Goal: Transaction & Acquisition: Purchase product/service

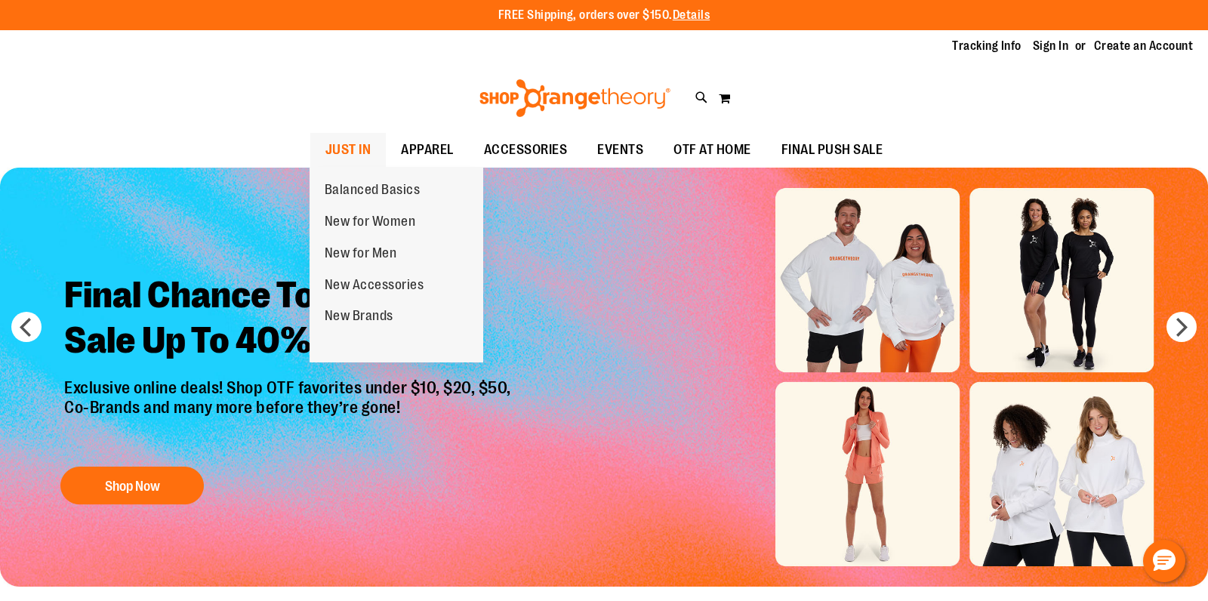
type input "**********"
click at [357, 151] on span "JUST IN" at bounding box center [348, 150] width 46 height 34
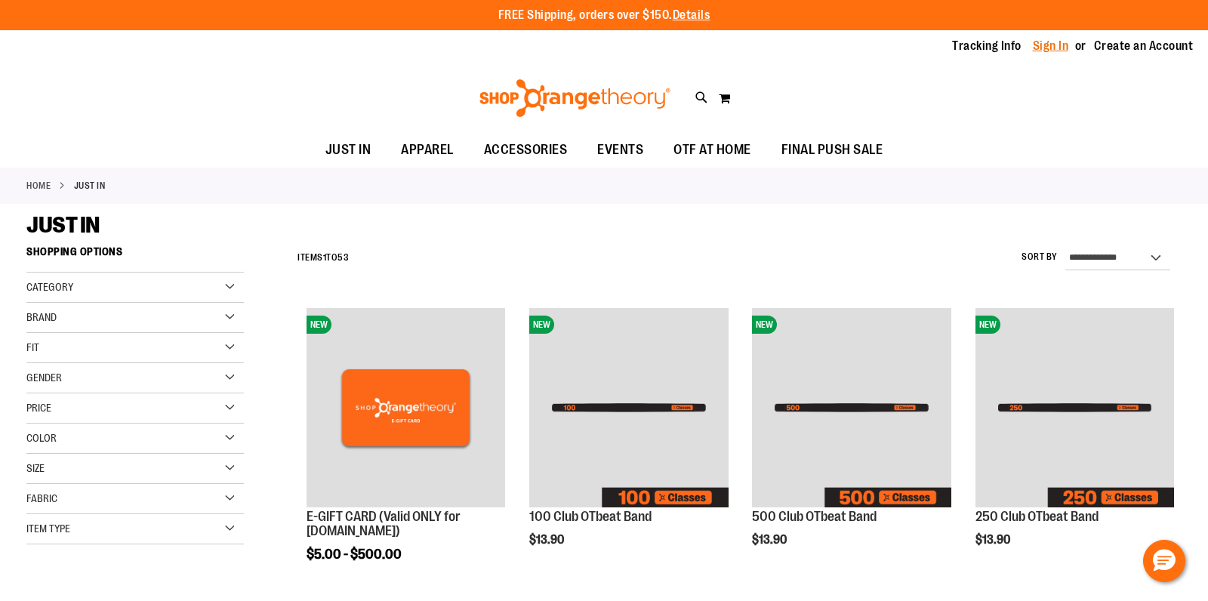
type input "**********"
click at [1056, 42] on link "Sign In" at bounding box center [1051, 46] width 36 height 17
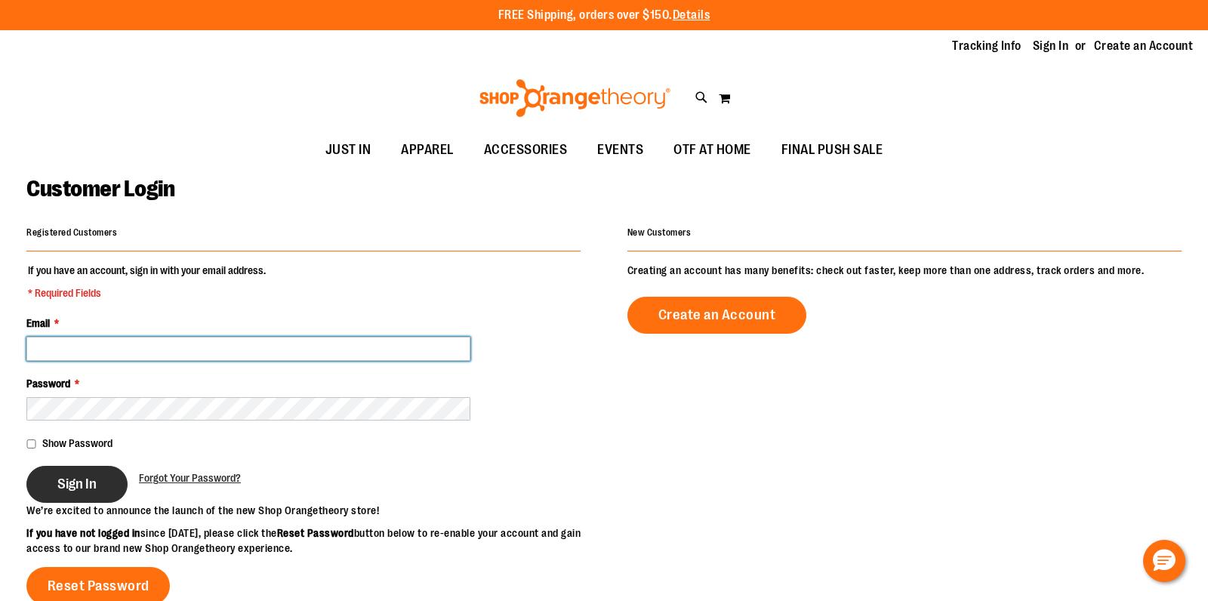
type input "**********"
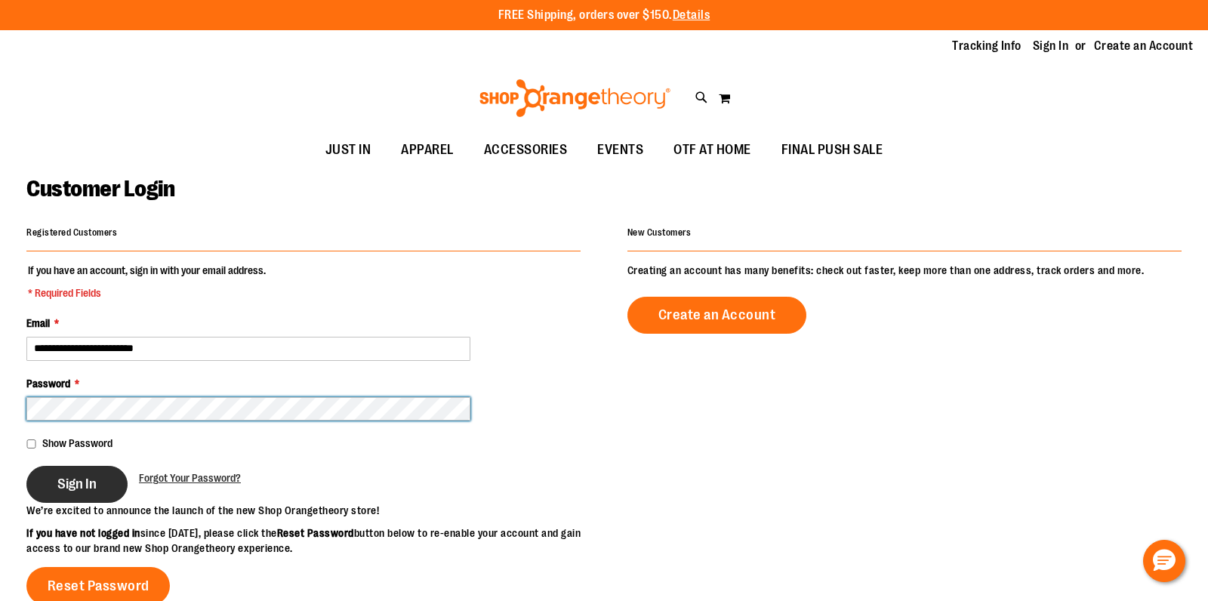
type input "**********"
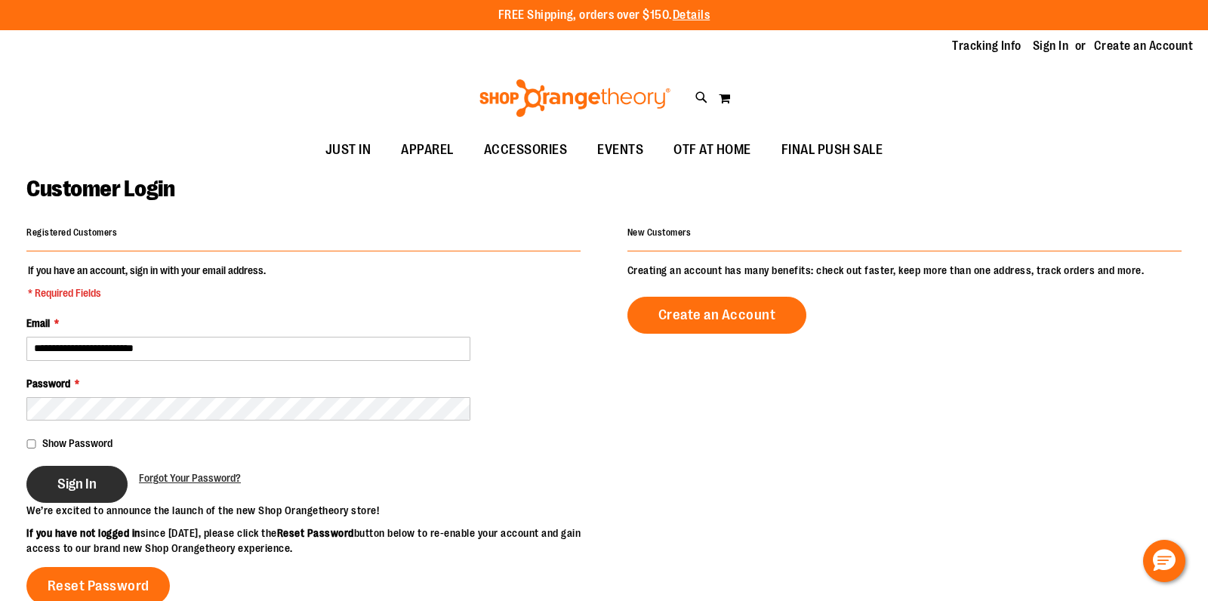
click at [80, 489] on span "Sign In" at bounding box center [76, 484] width 39 height 17
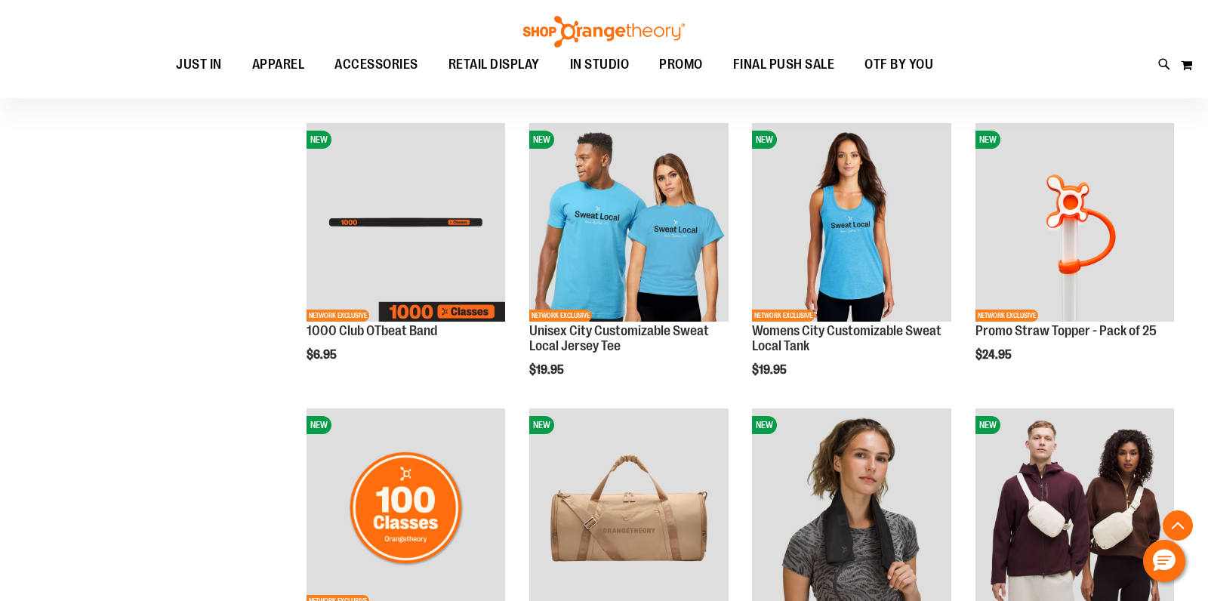
scroll to position [754, 0]
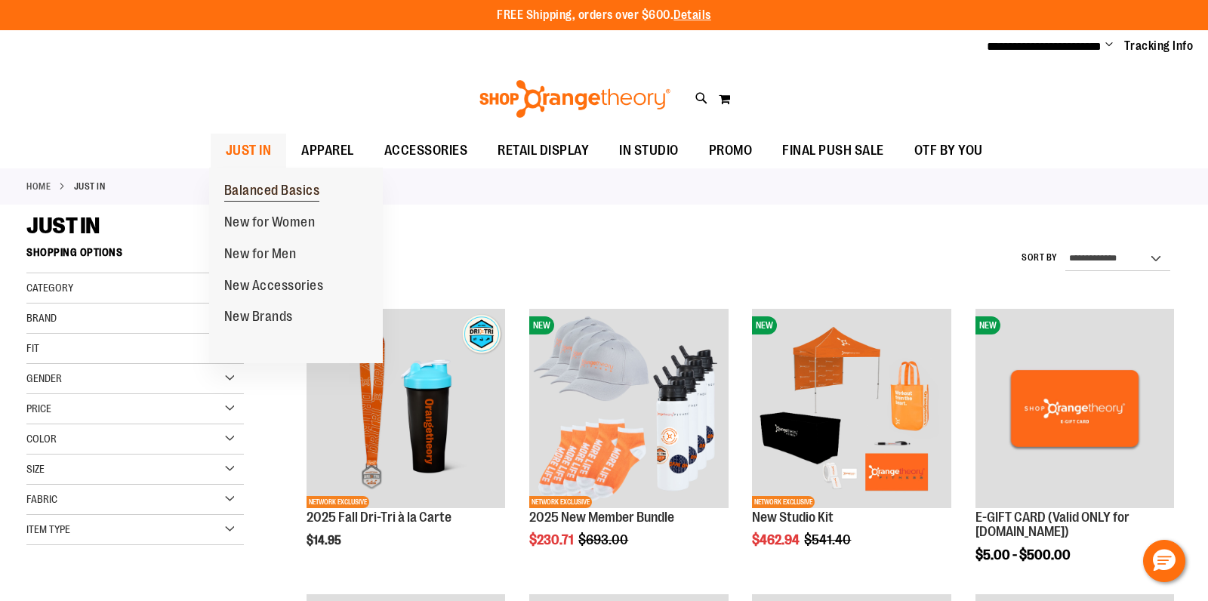
type input "**********"
click at [257, 185] on span "Balanced Basics" at bounding box center [272, 192] width 96 height 19
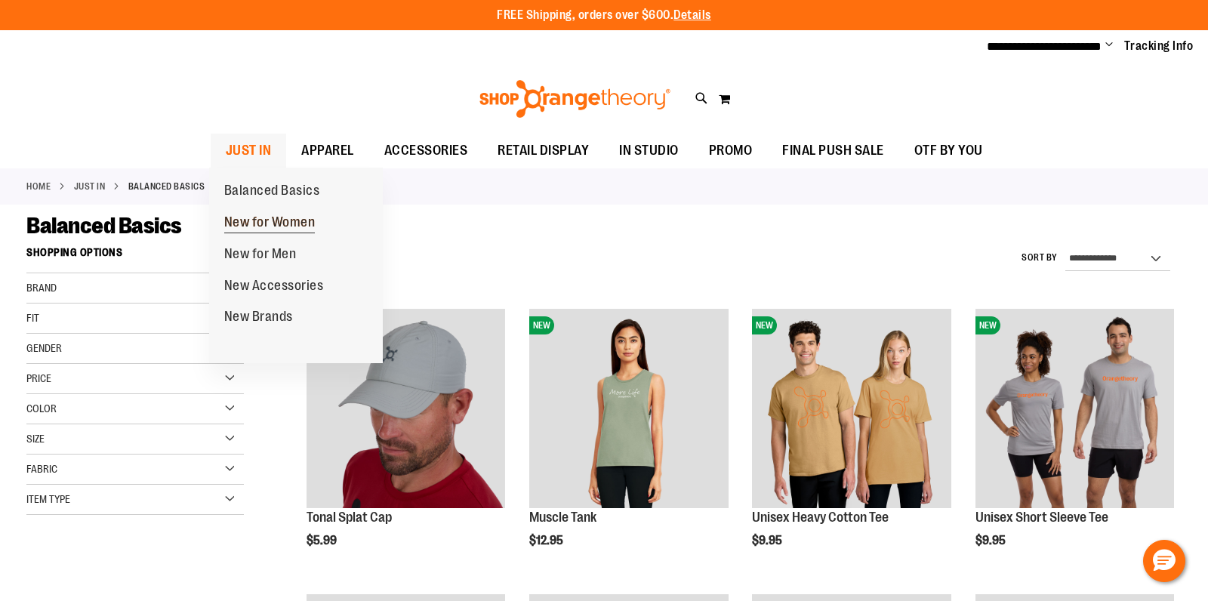
type input "**********"
click at [252, 219] on span "New for Women" at bounding box center [269, 223] width 91 height 19
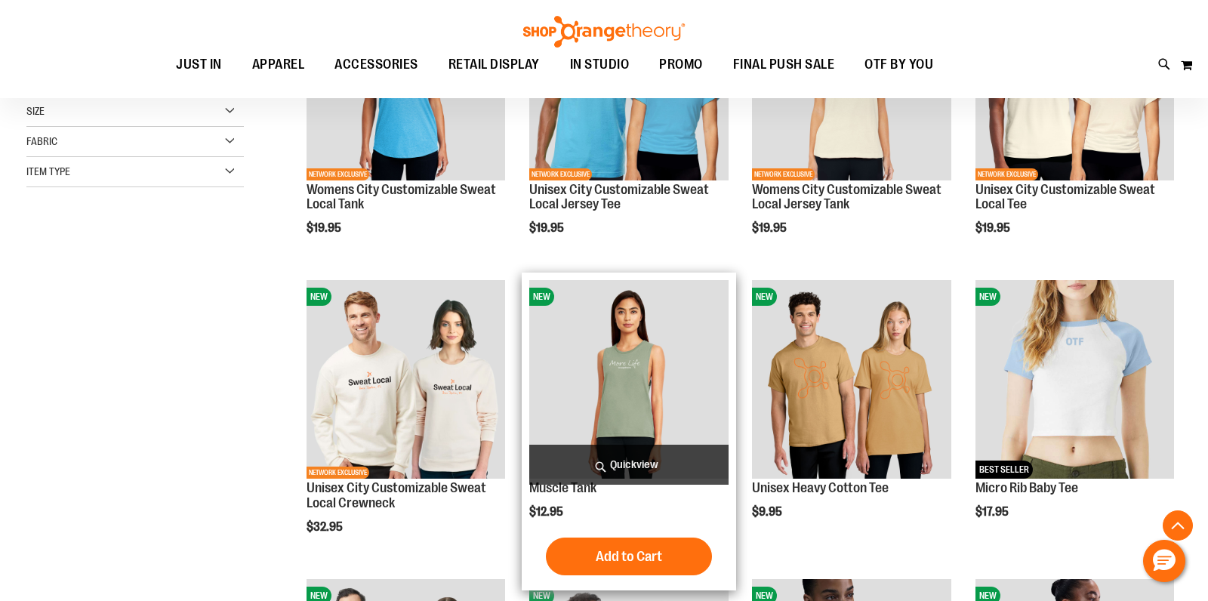
scroll to position [328, 0]
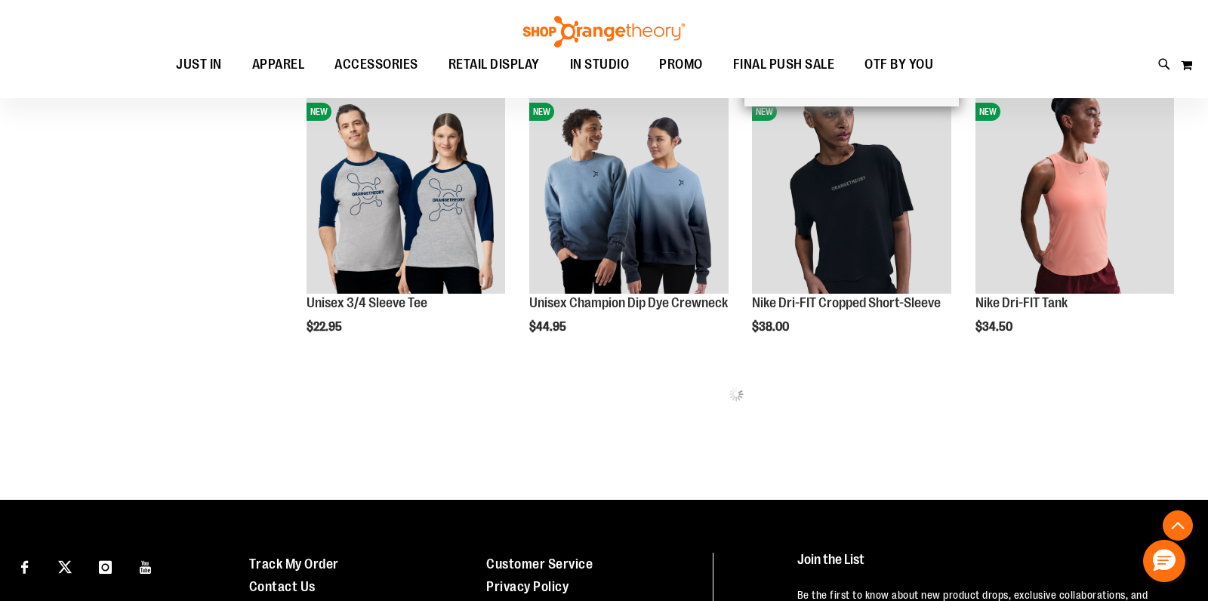
scroll to position [832, 0]
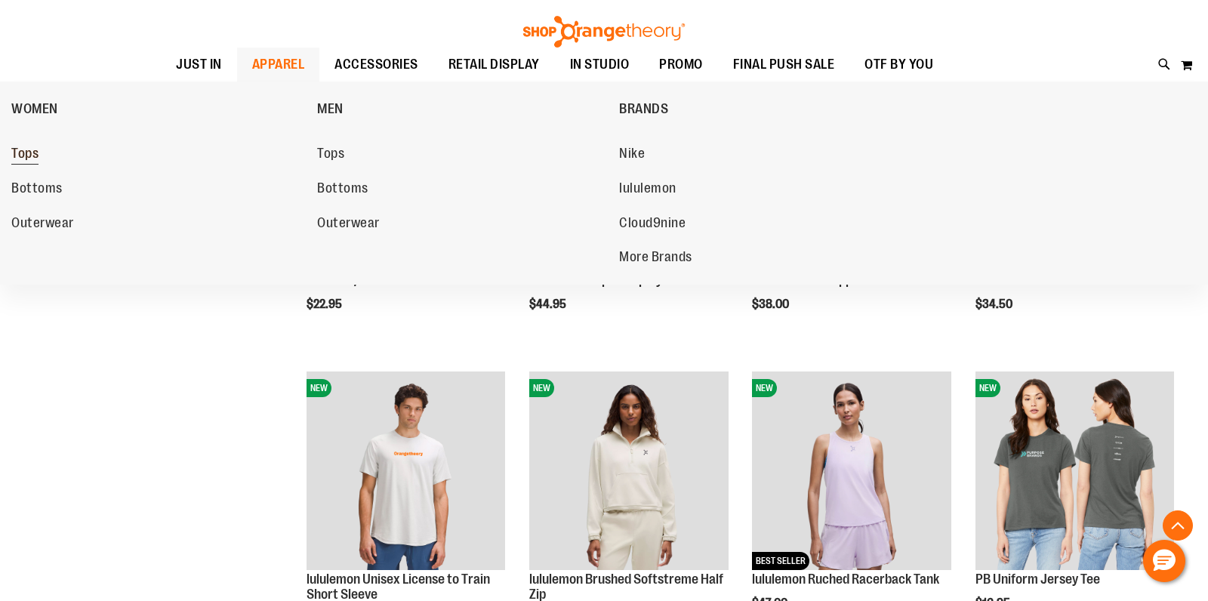
type input "**********"
click at [32, 153] on span "Tops" at bounding box center [24, 155] width 27 height 19
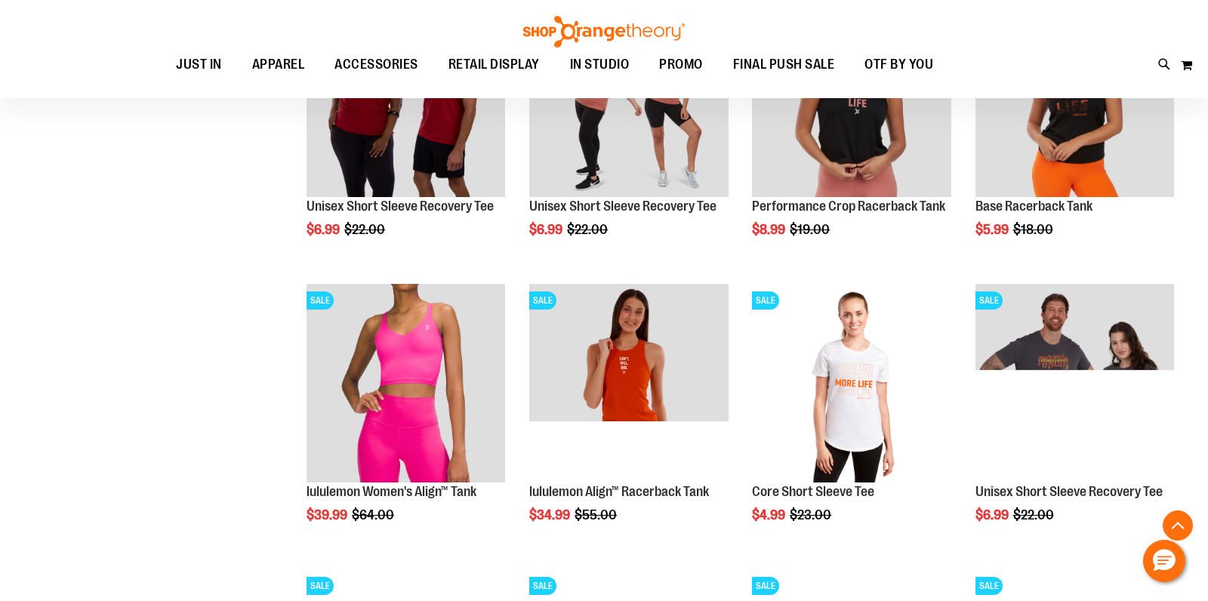
scroll to position [1168, 0]
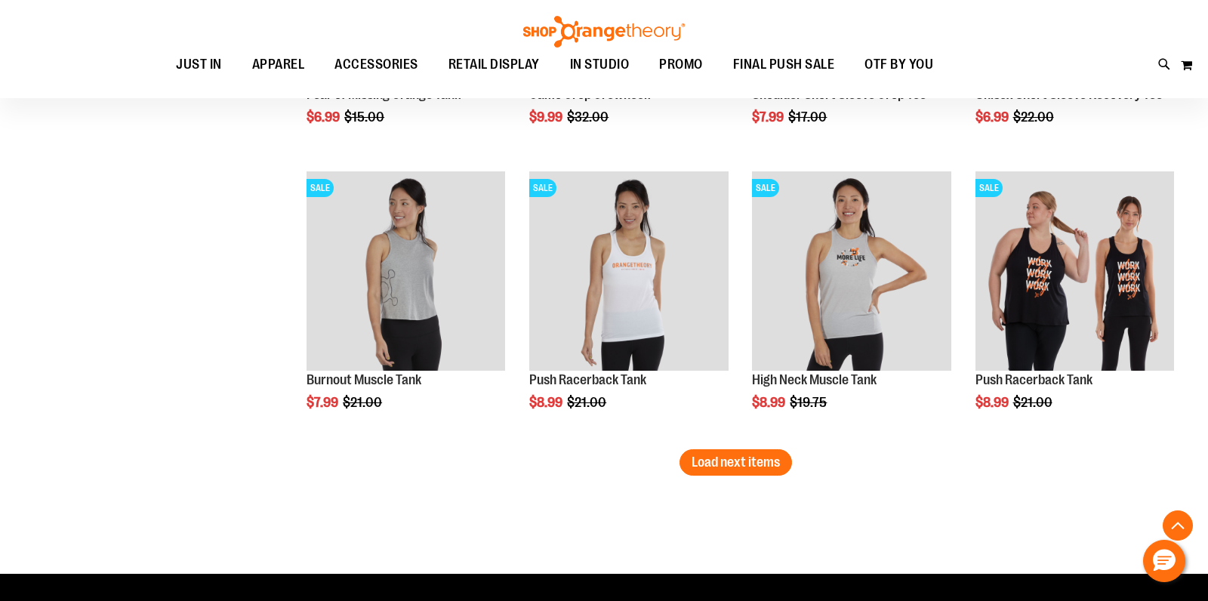
scroll to position [2425, 0]
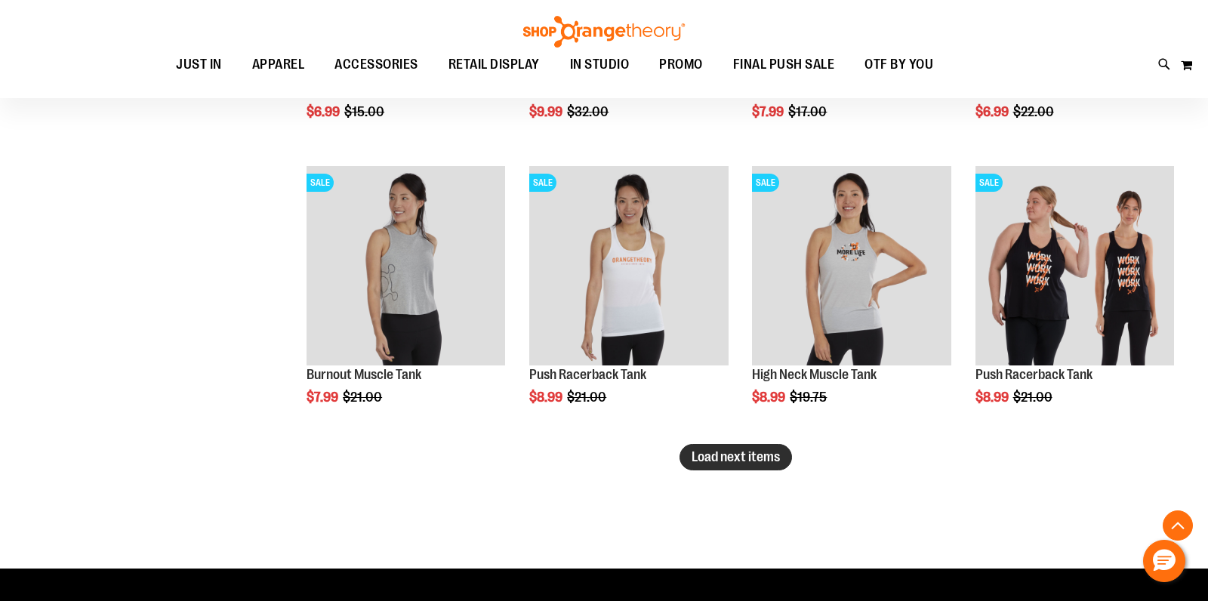
type input "**********"
click at [761, 455] on span "Load next items" at bounding box center [736, 456] width 88 height 15
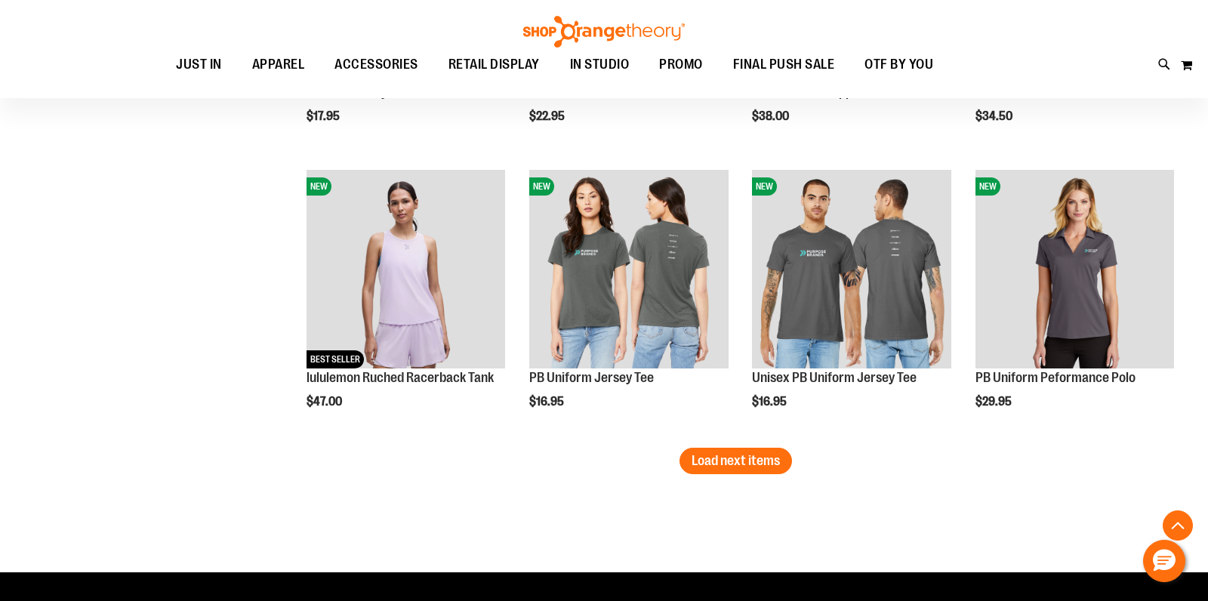
scroll to position [3283, 0]
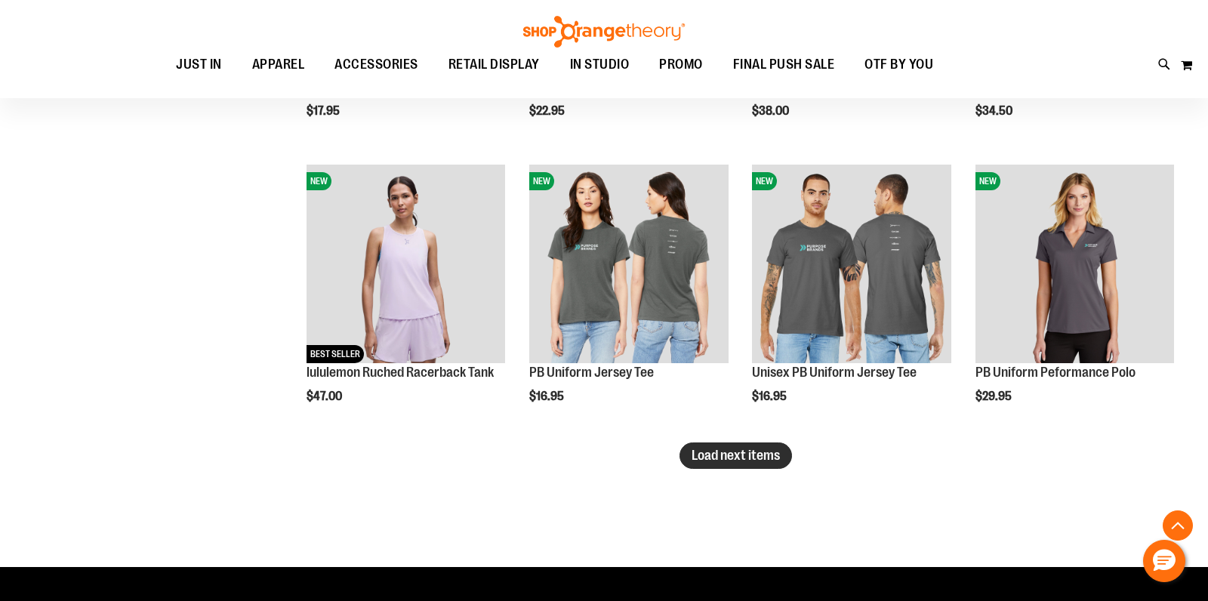
click at [761, 452] on span "Load next items" at bounding box center [736, 455] width 88 height 15
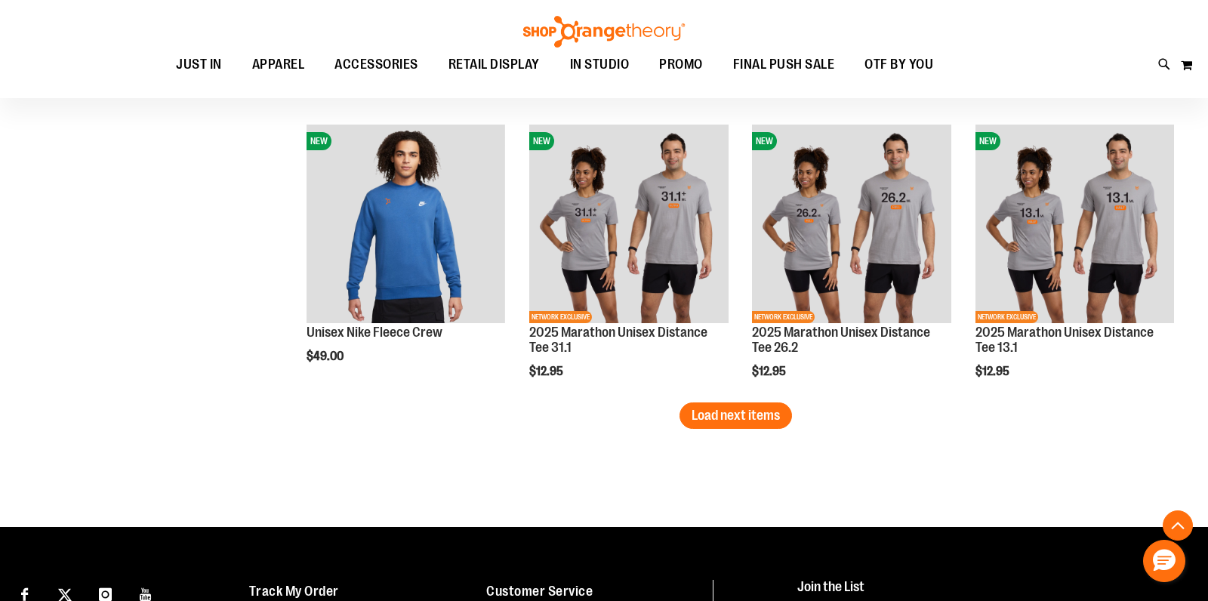
scroll to position [4190, 0]
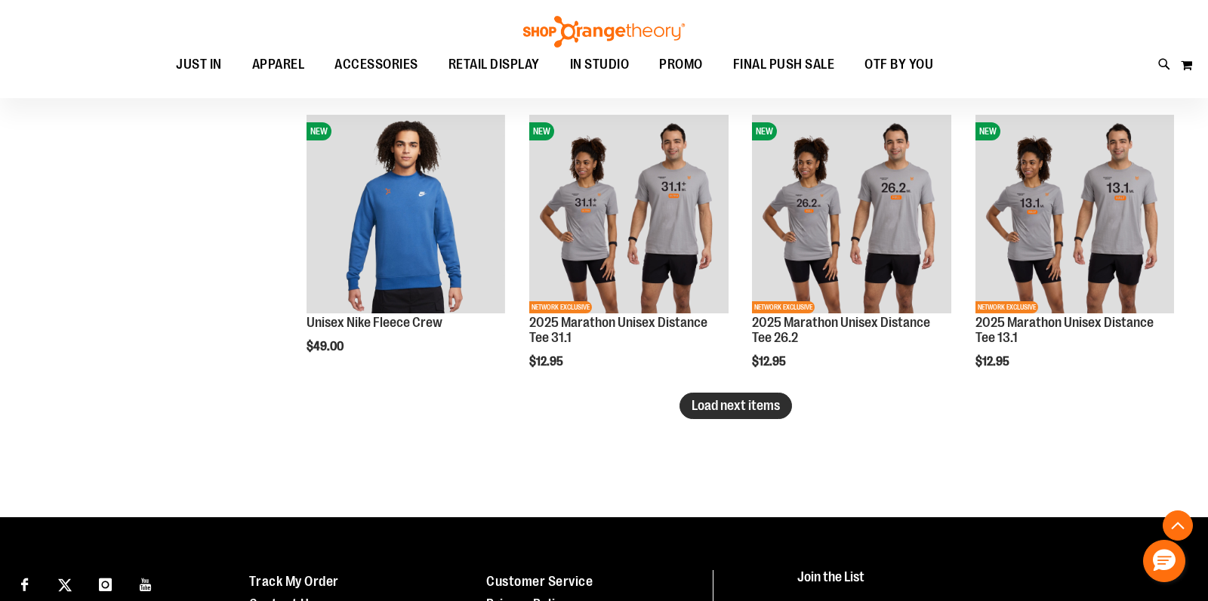
click at [757, 404] on span "Load next items" at bounding box center [736, 405] width 88 height 15
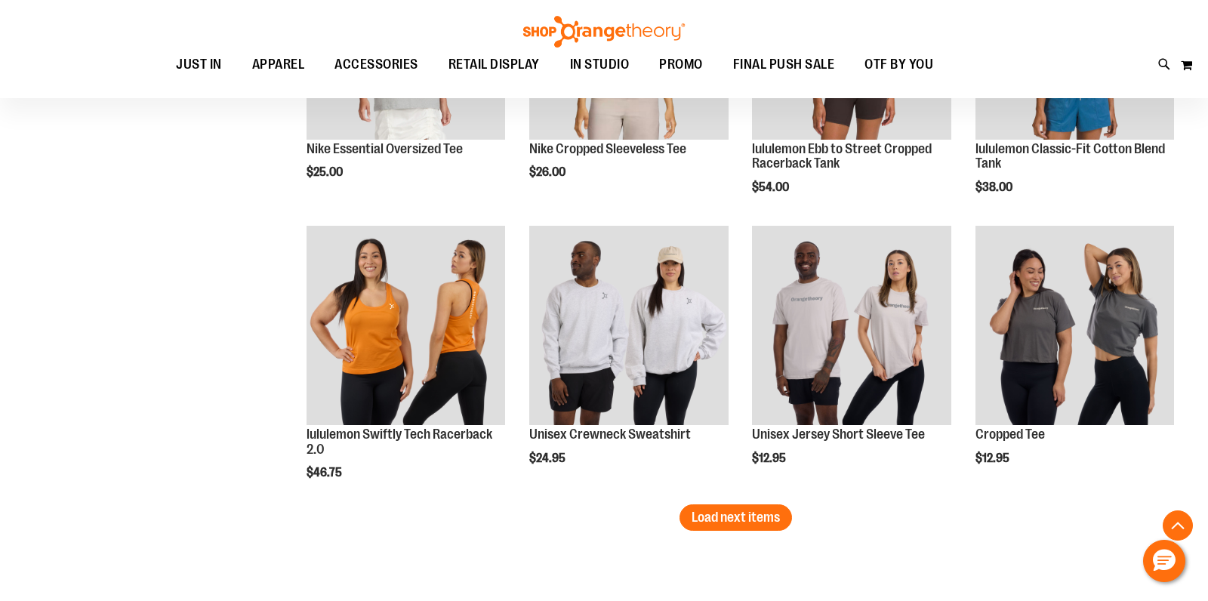
scroll to position [4936, 0]
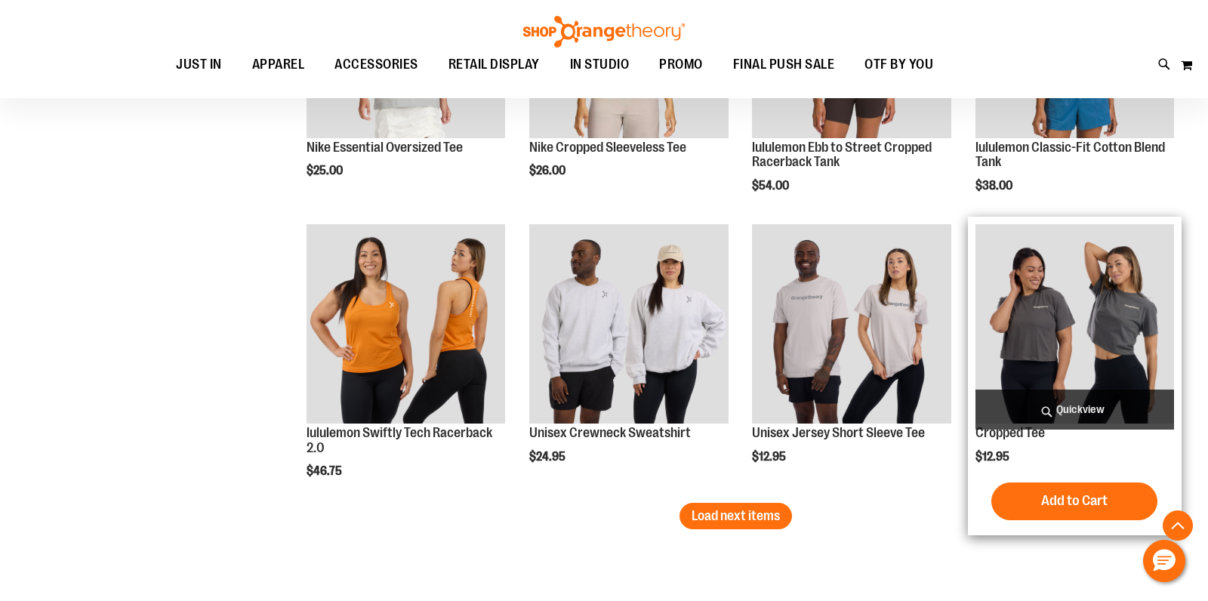
click at [1029, 399] on span "Quickview" at bounding box center [1075, 410] width 199 height 40
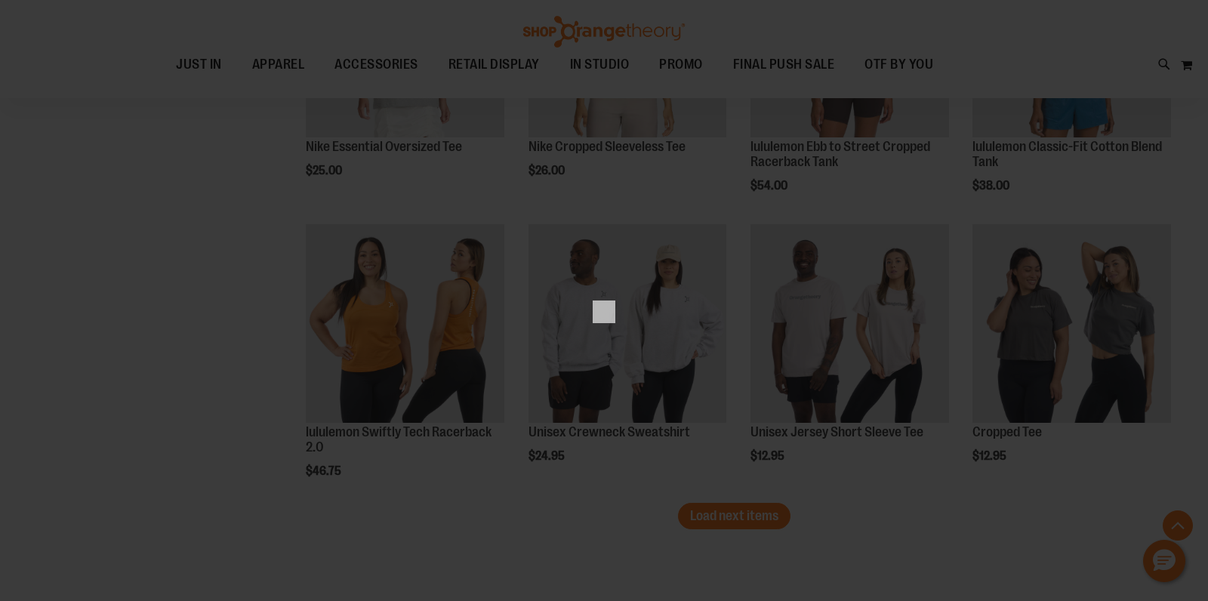
scroll to position [0, 0]
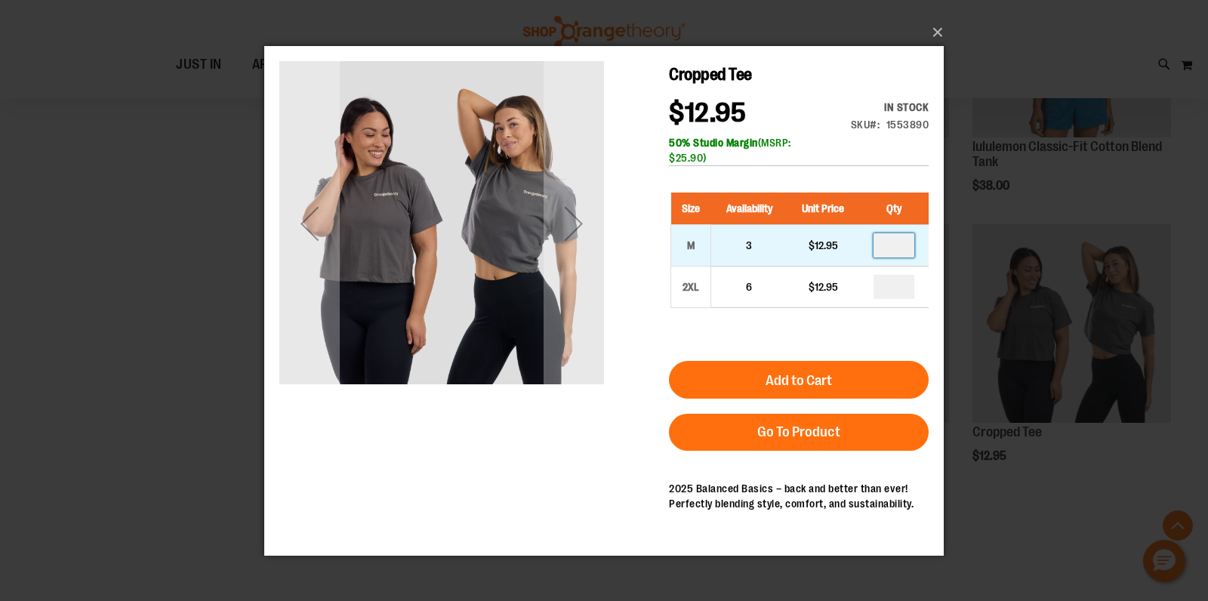
click at [900, 251] on input "number" at bounding box center [894, 245] width 41 height 24
type input "*"
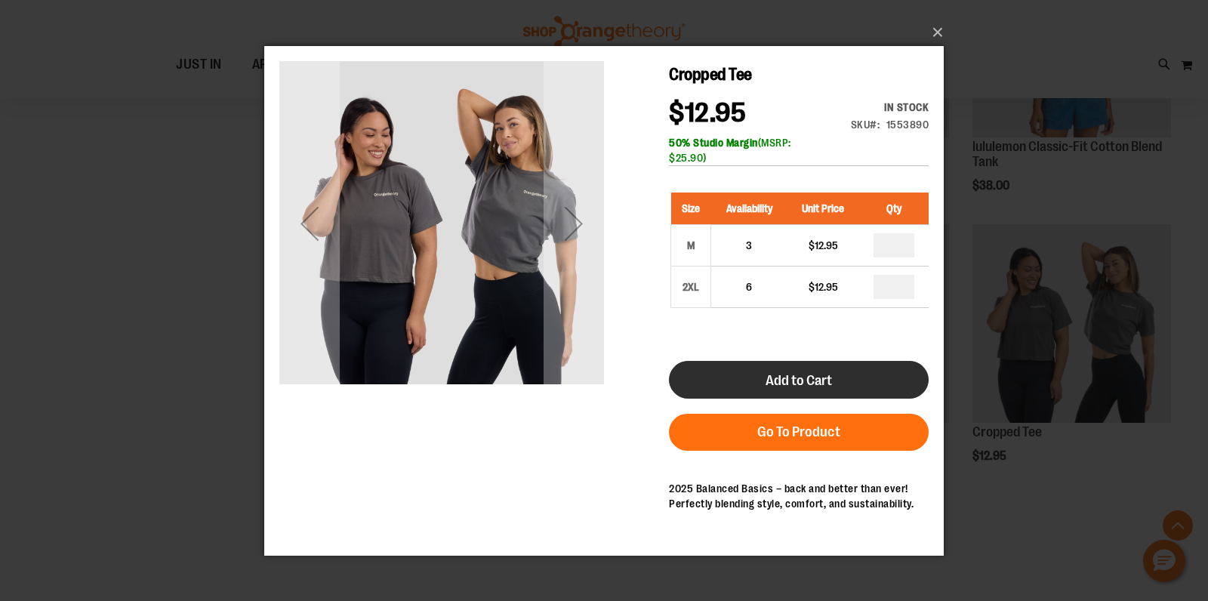
click at [827, 376] on span "Add to Cart" at bounding box center [799, 380] width 66 height 17
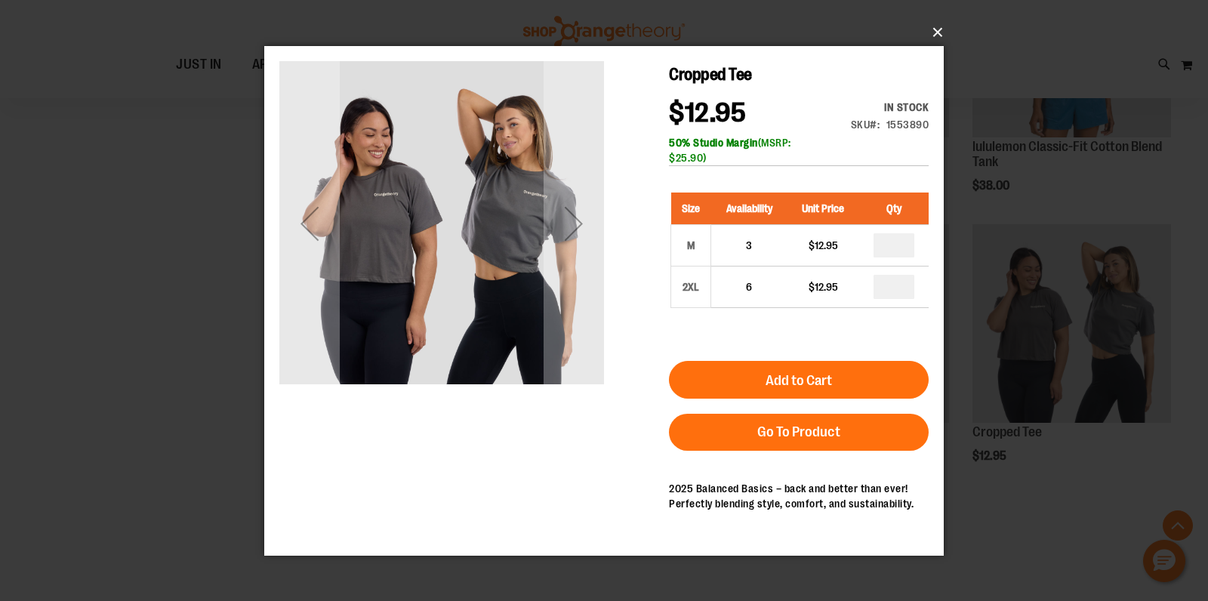
click at [936, 35] on button "×" at bounding box center [609, 32] width 680 height 33
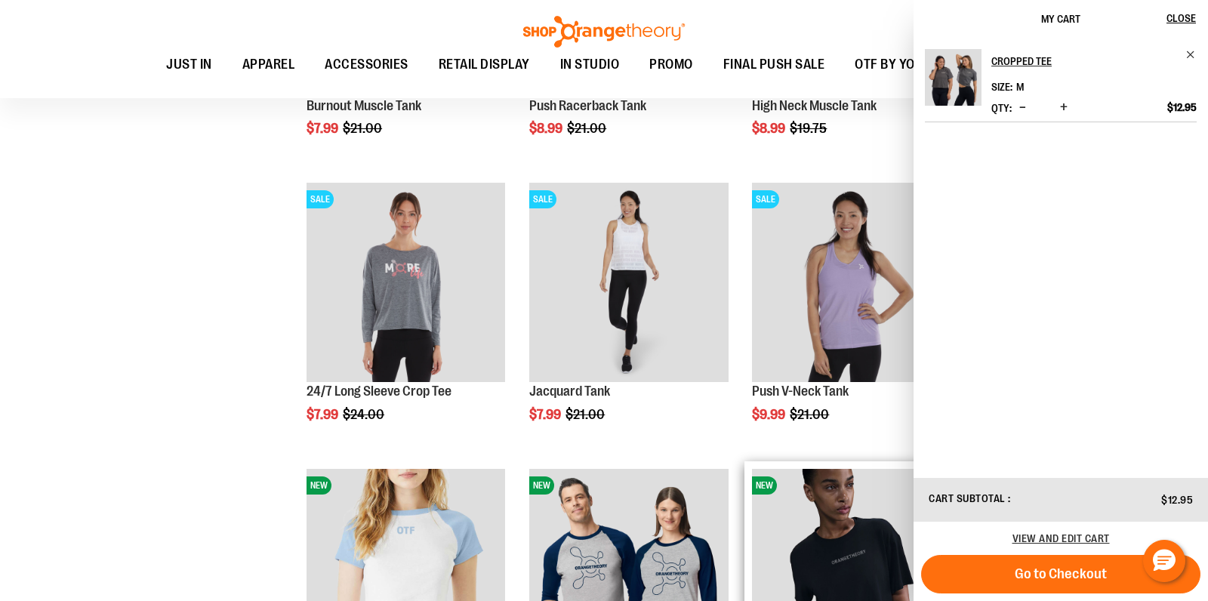
scroll to position [2893, 0]
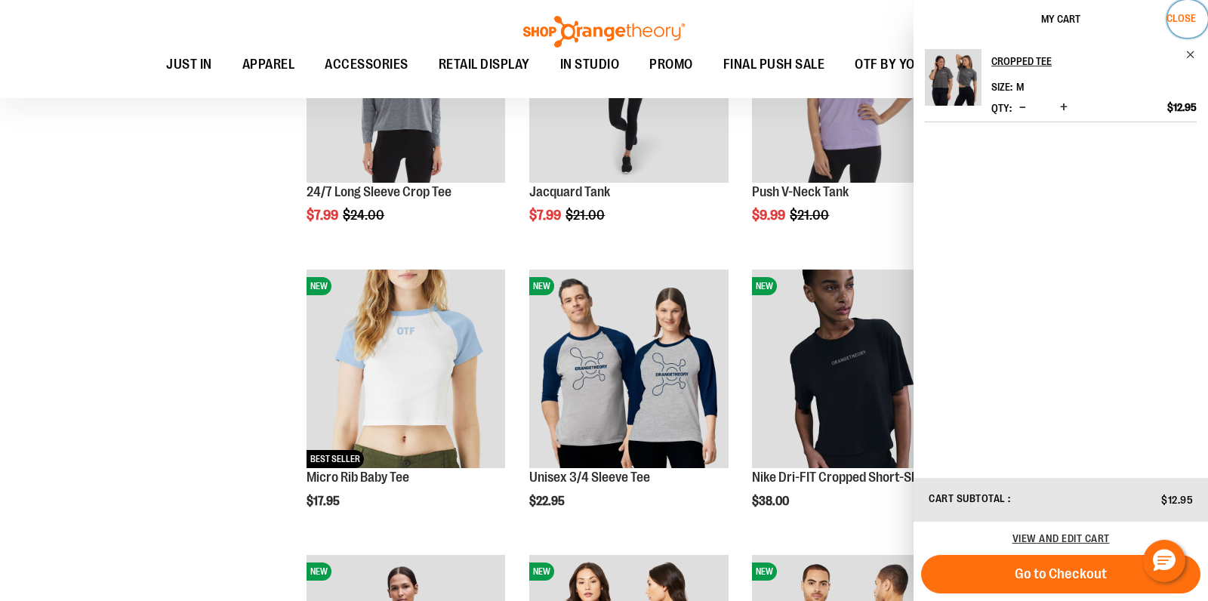
click at [1177, 20] on span "Close" at bounding box center [1181, 18] width 29 height 12
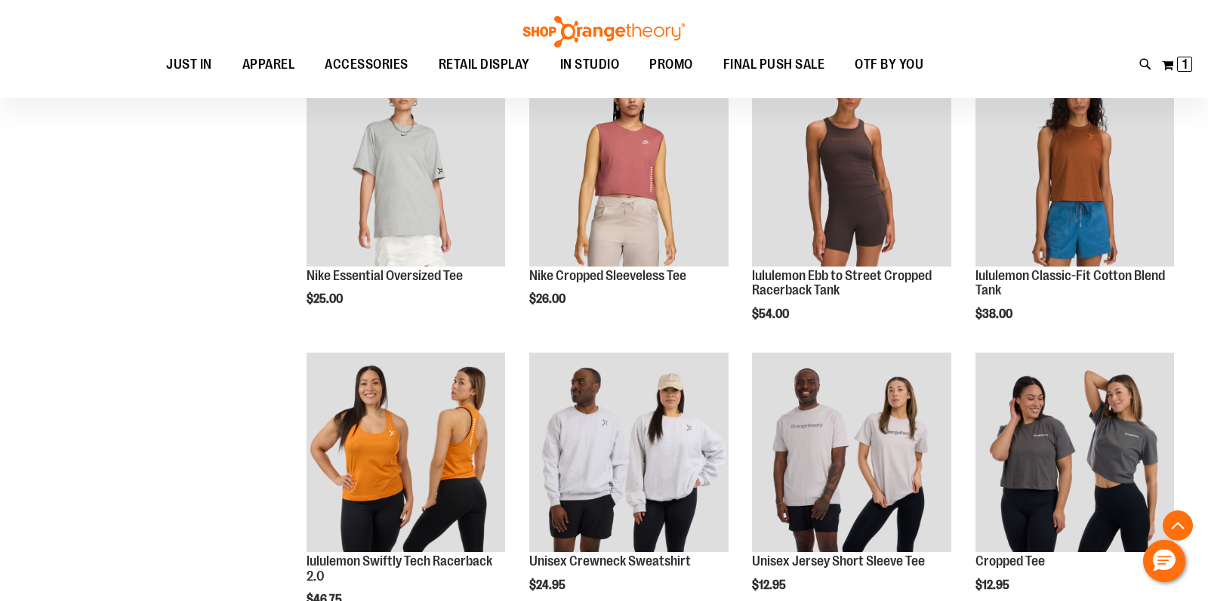
scroll to position [4833, 0]
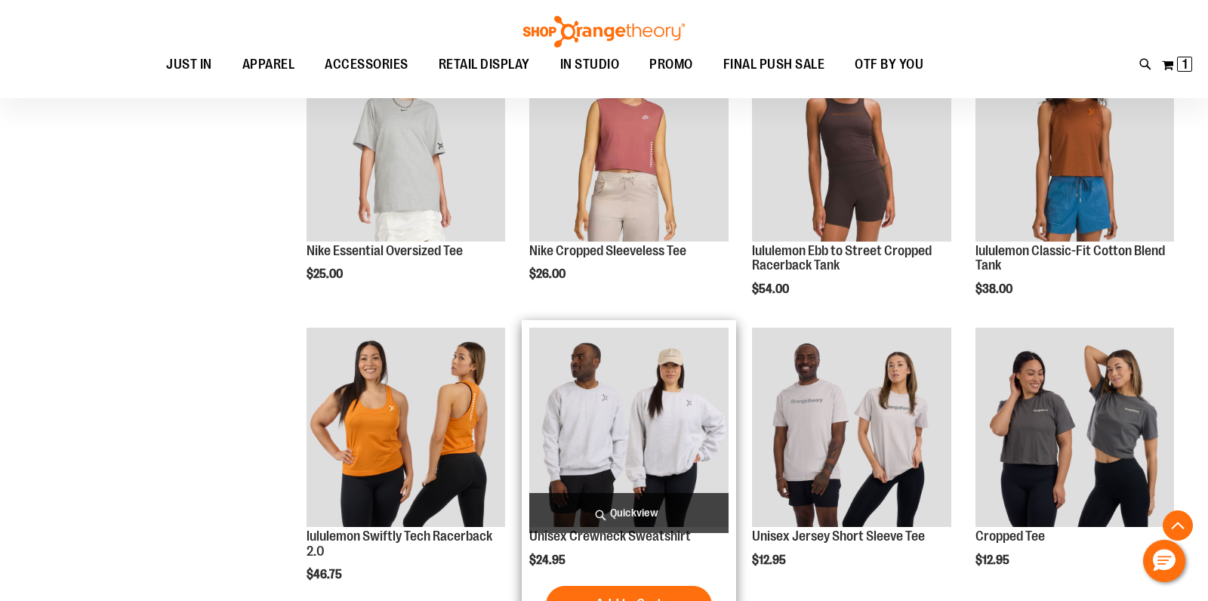
click at [662, 496] on span "Quickview" at bounding box center [628, 513] width 199 height 40
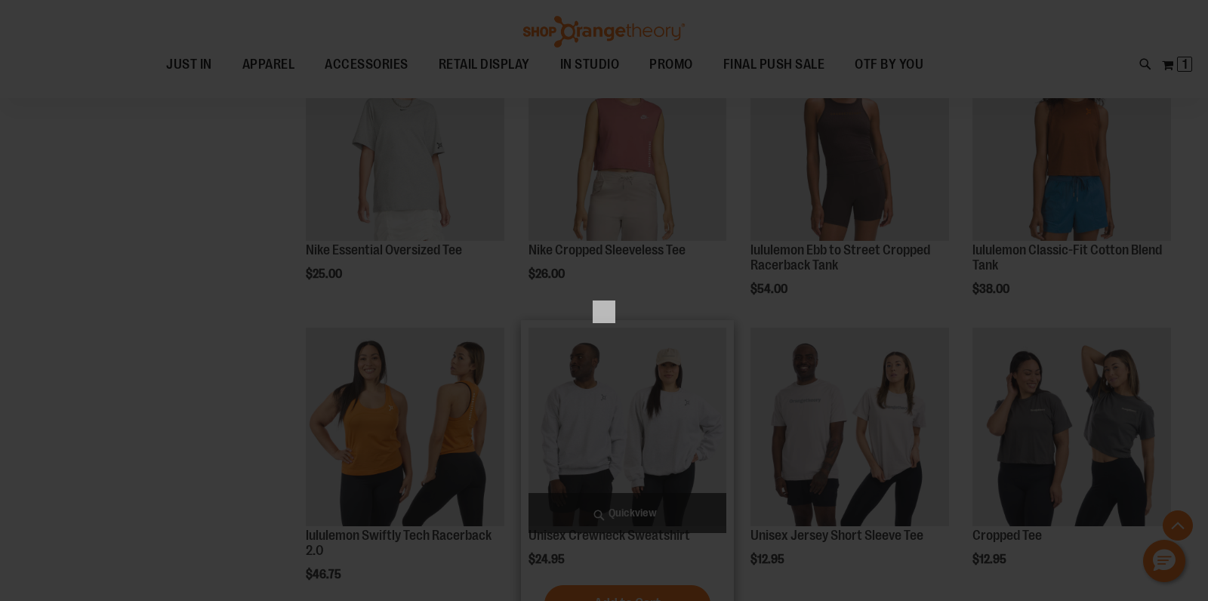
scroll to position [0, 0]
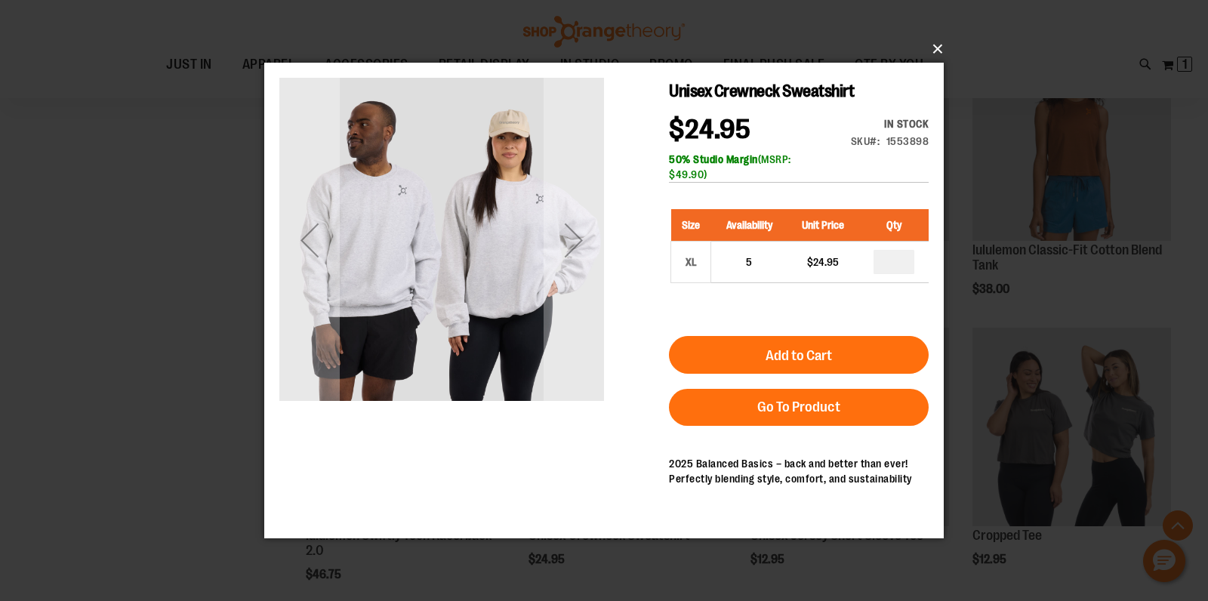
click at [939, 53] on button "×" at bounding box center [609, 48] width 680 height 33
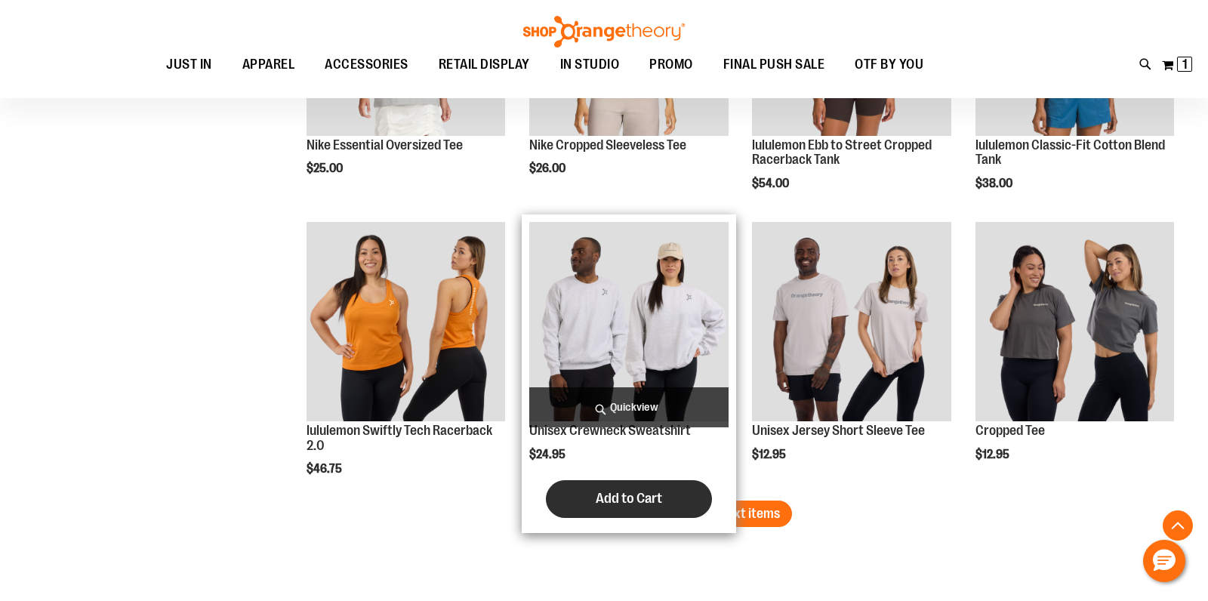
scroll to position [4954, 0]
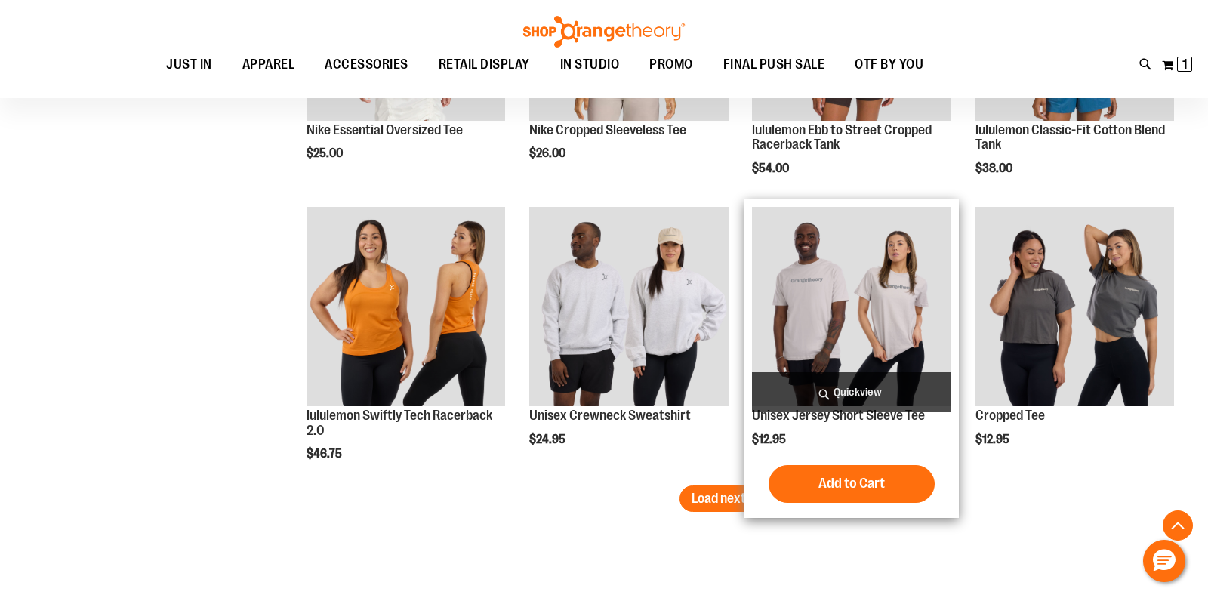
click at [837, 393] on span "Quickview" at bounding box center [851, 392] width 199 height 40
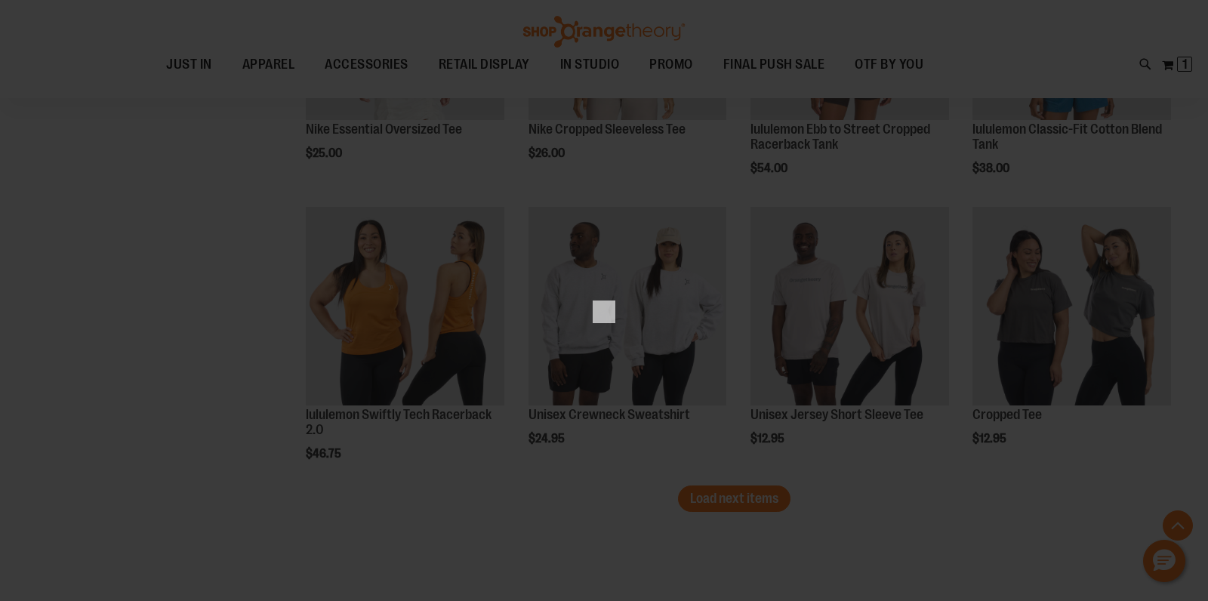
scroll to position [0, 0]
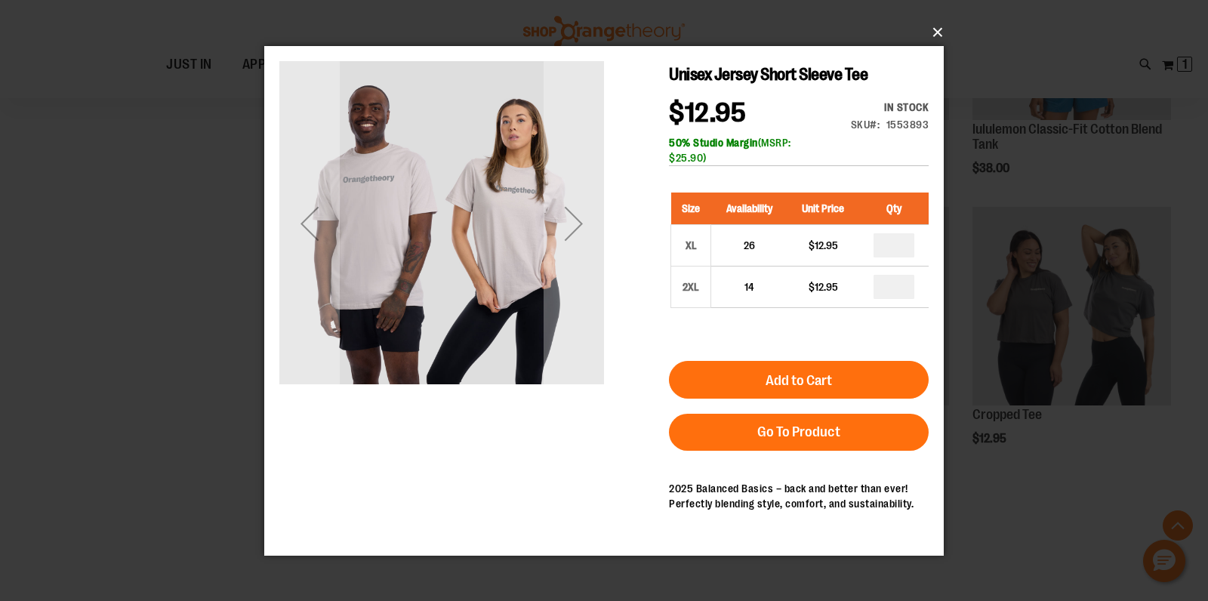
click at [938, 37] on button "×" at bounding box center [609, 32] width 680 height 33
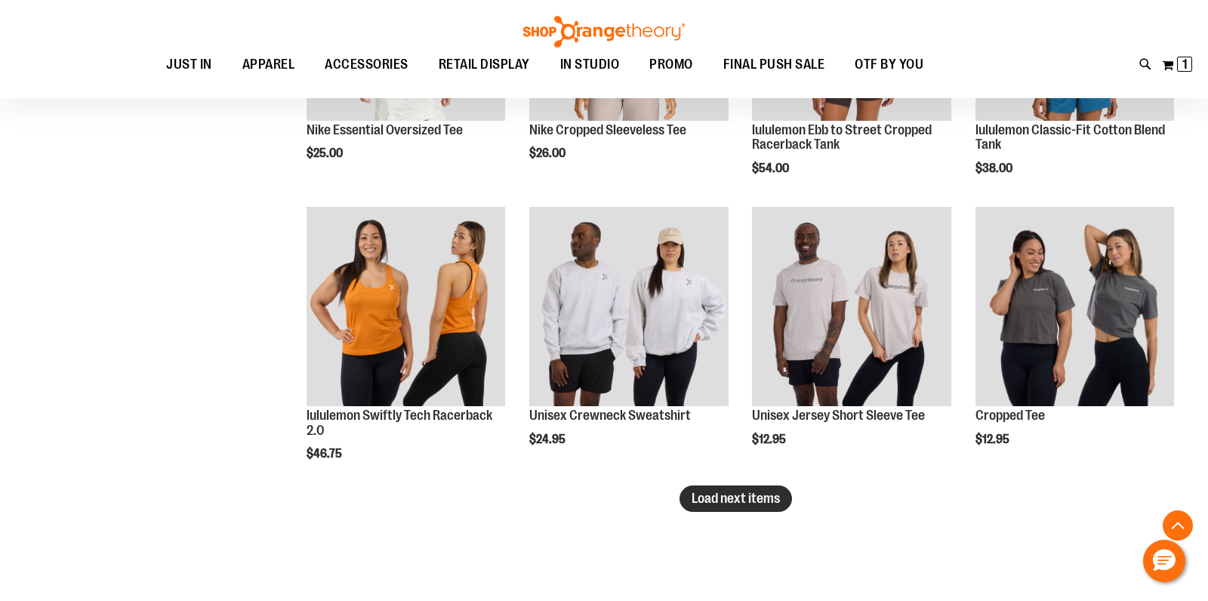
click at [761, 497] on span "Load next items" at bounding box center [736, 498] width 88 height 15
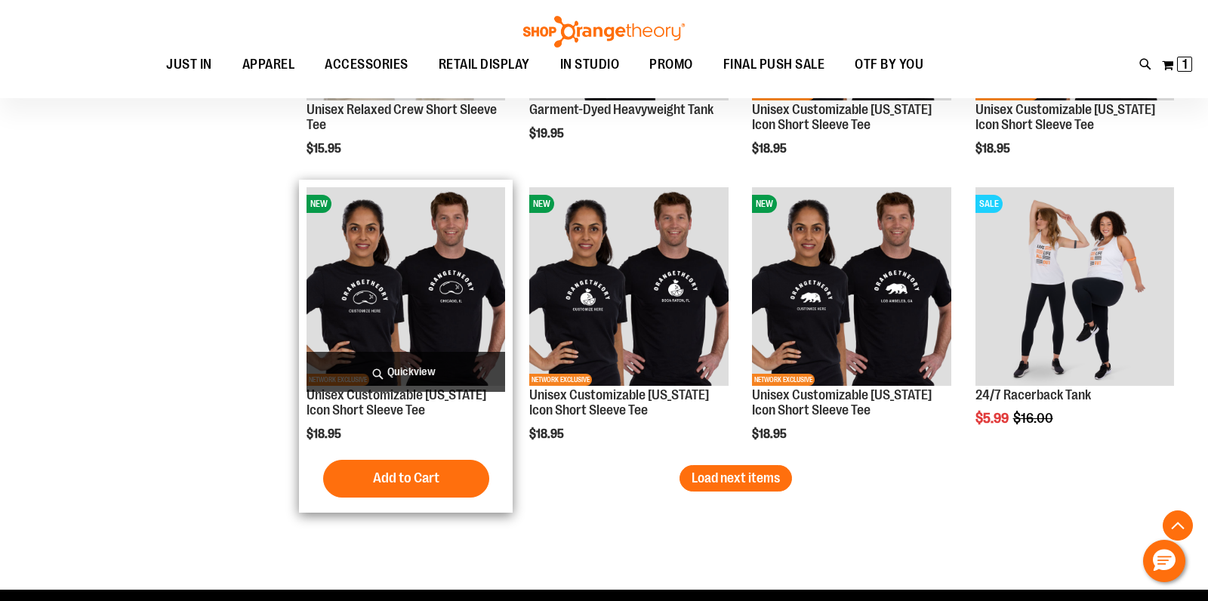
scroll to position [5835, 0]
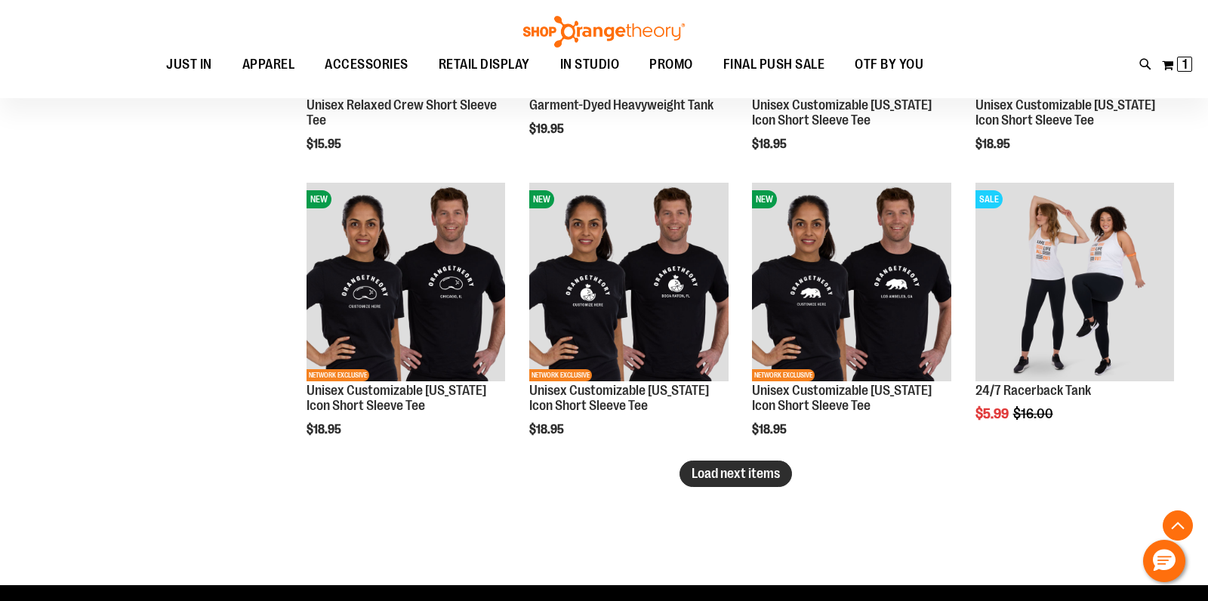
click at [724, 476] on span "Load next items" at bounding box center [736, 473] width 88 height 15
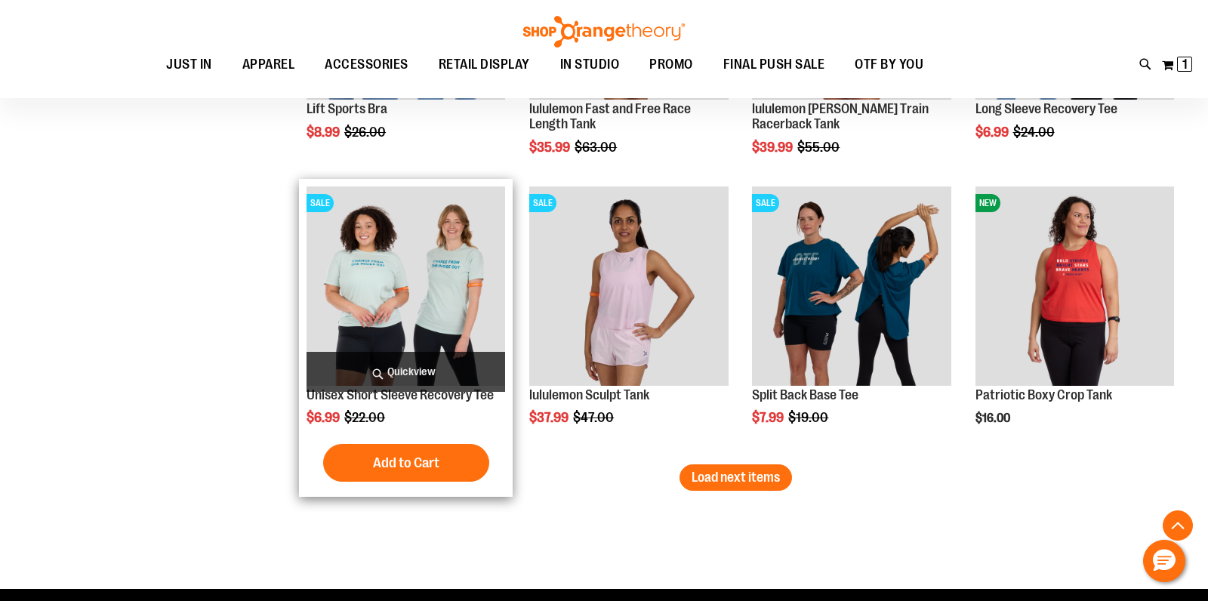
scroll to position [6689, 0]
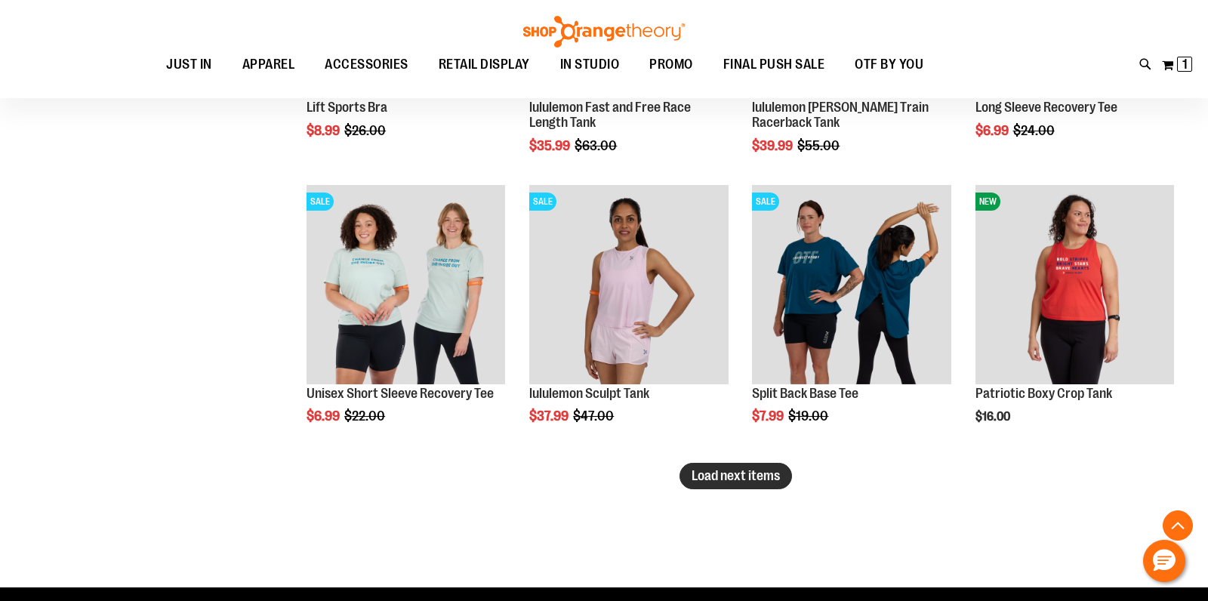
click at [742, 475] on span "Load next items" at bounding box center [736, 475] width 88 height 15
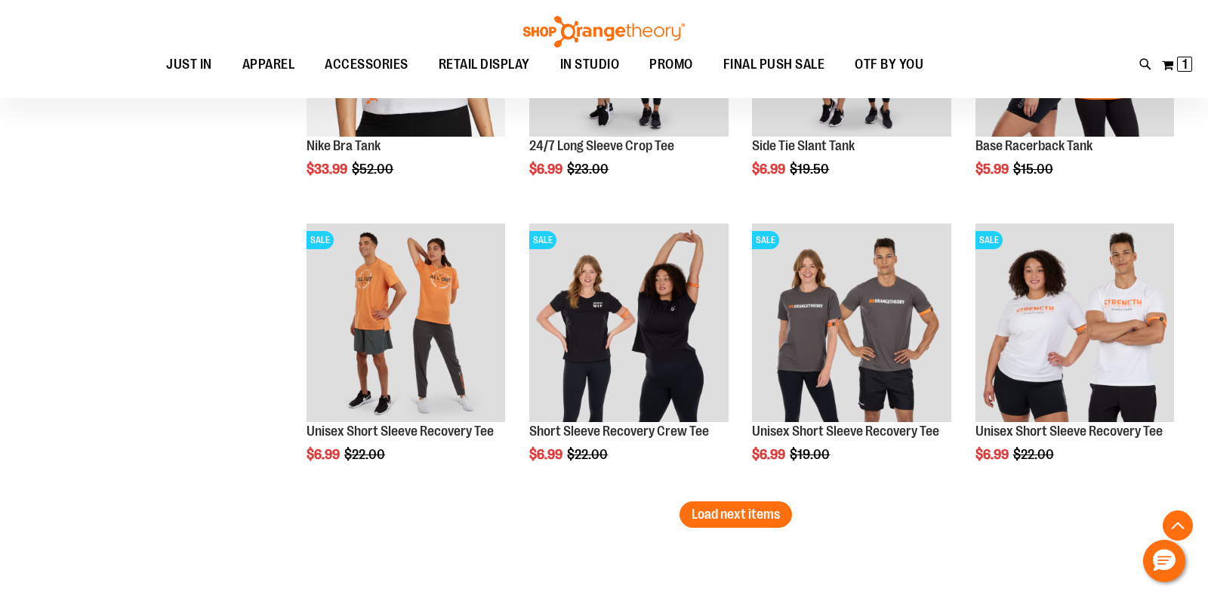
scroll to position [7510, 0]
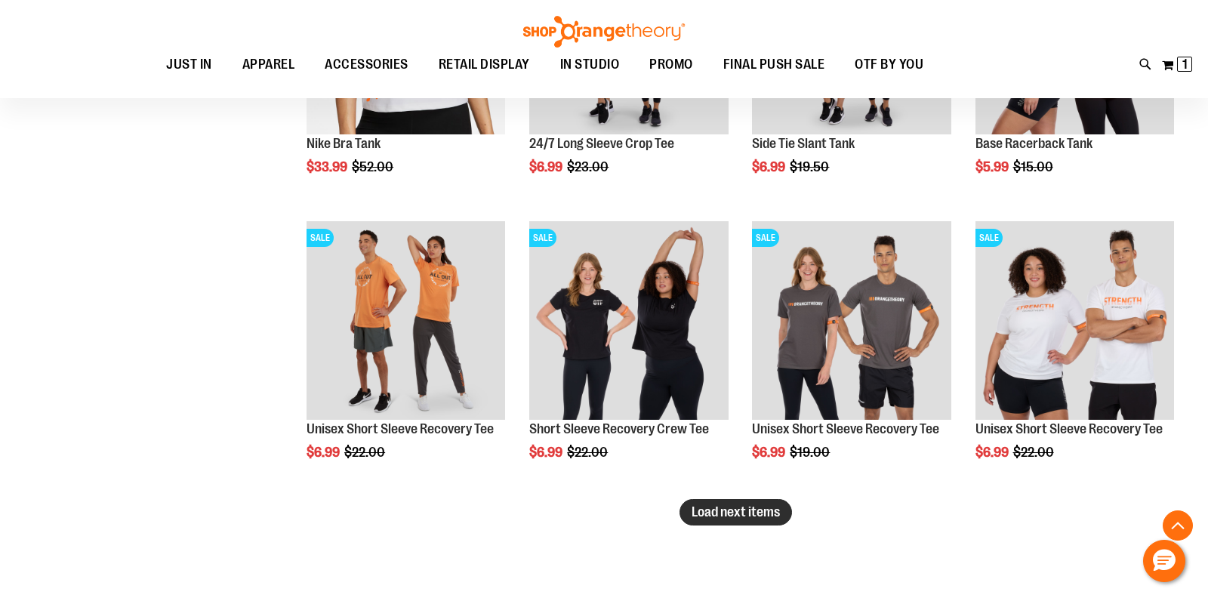
click at [750, 513] on span "Load next items" at bounding box center [736, 511] width 88 height 15
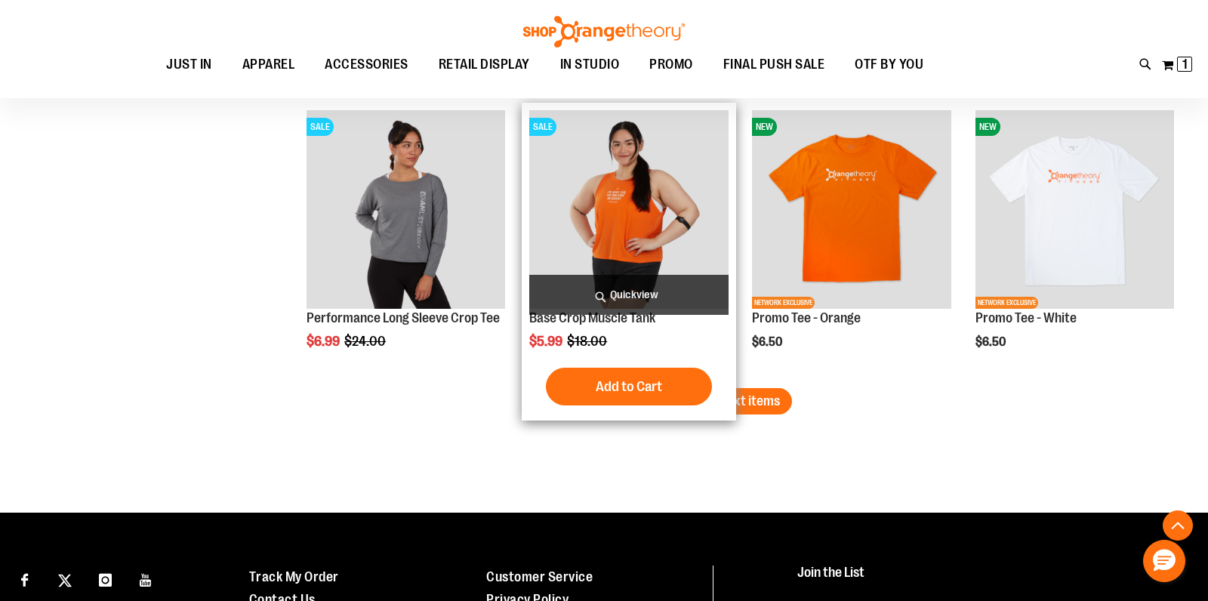
scroll to position [8504, 0]
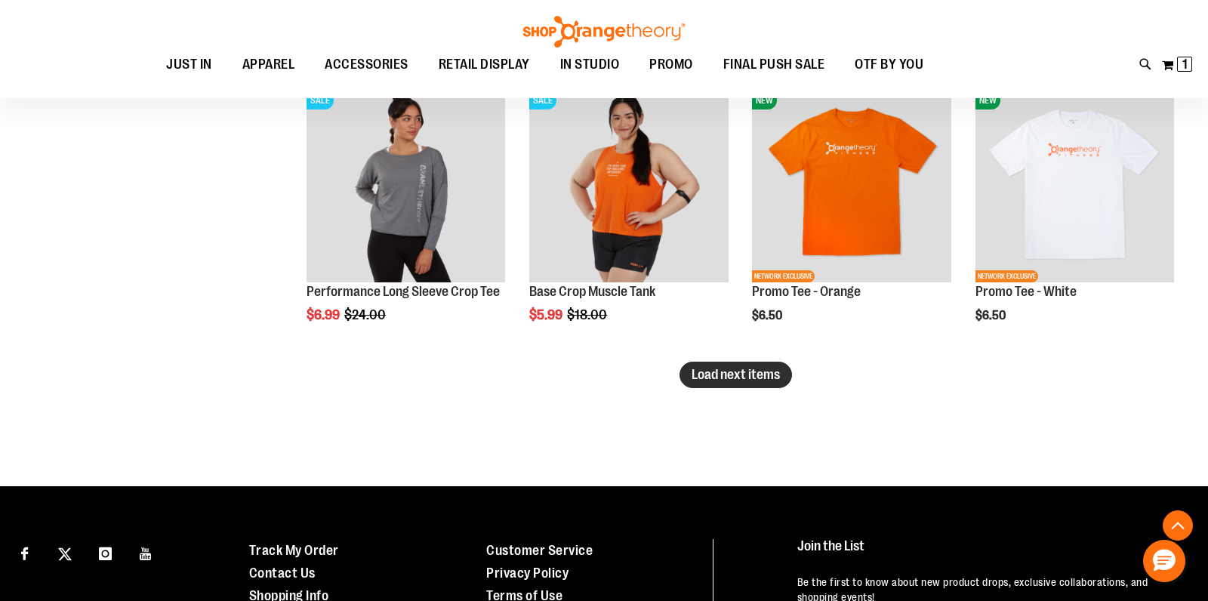
click at [733, 377] on span "Load next items" at bounding box center [736, 374] width 88 height 15
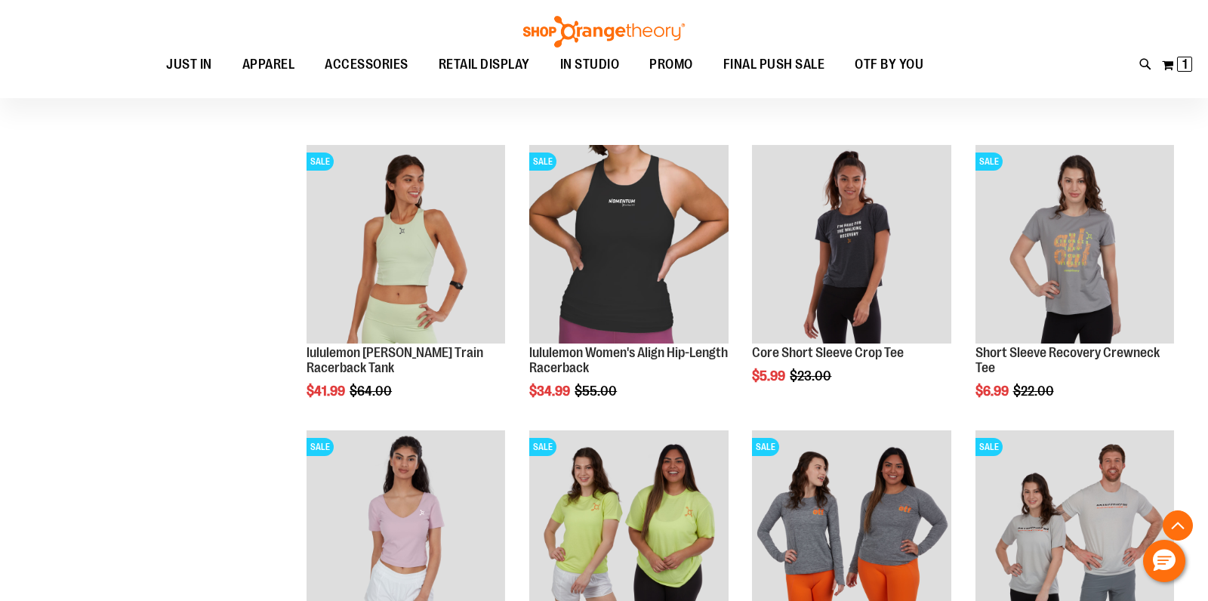
scroll to position [8734, 0]
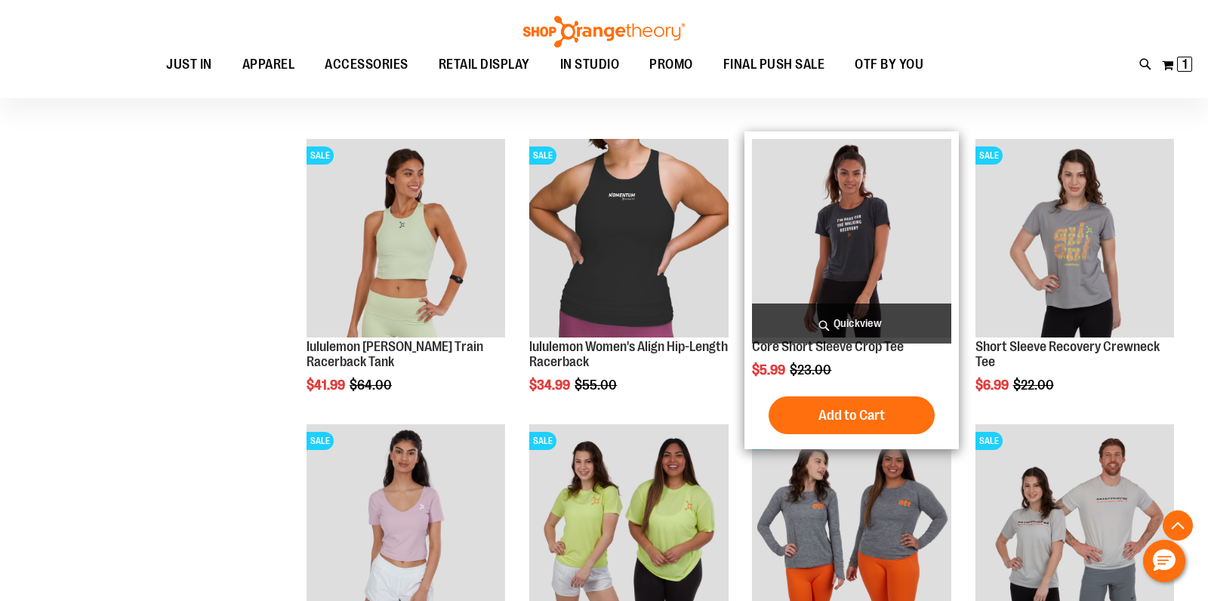
click at [822, 318] on span "Quickview" at bounding box center [851, 324] width 199 height 40
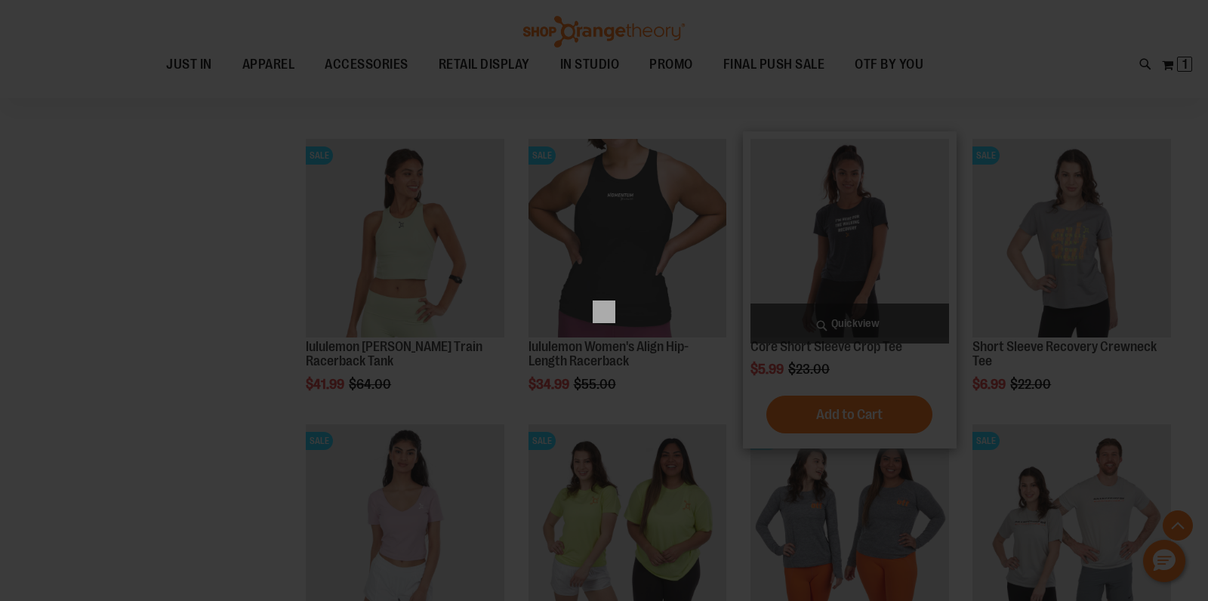
scroll to position [0, 0]
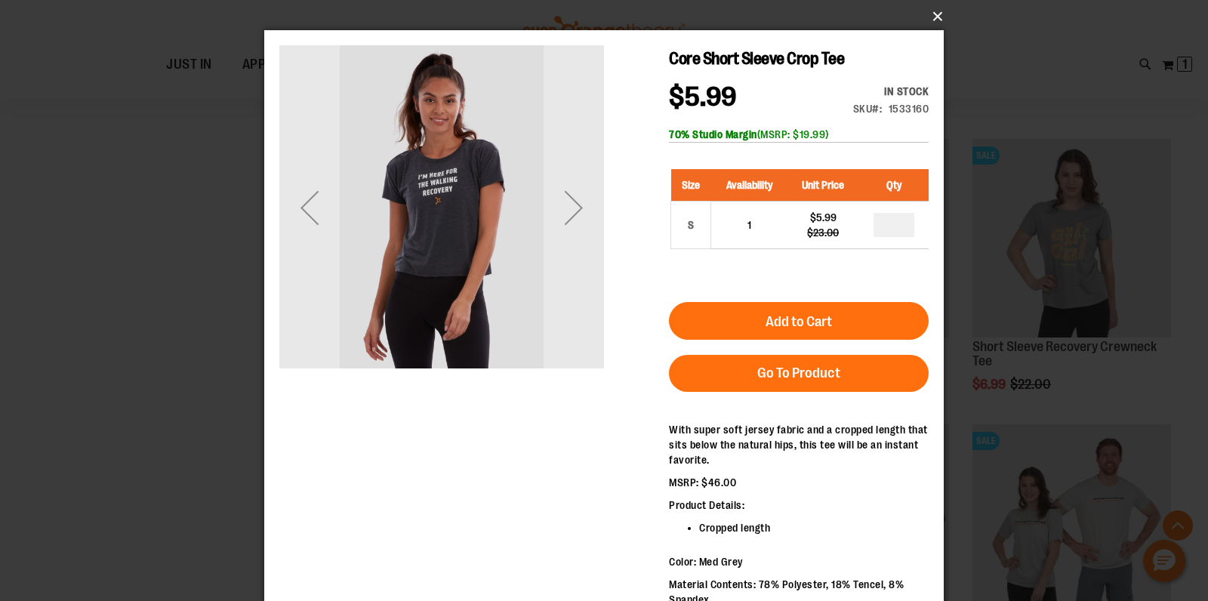
click at [939, 18] on button "×" at bounding box center [609, 16] width 680 height 33
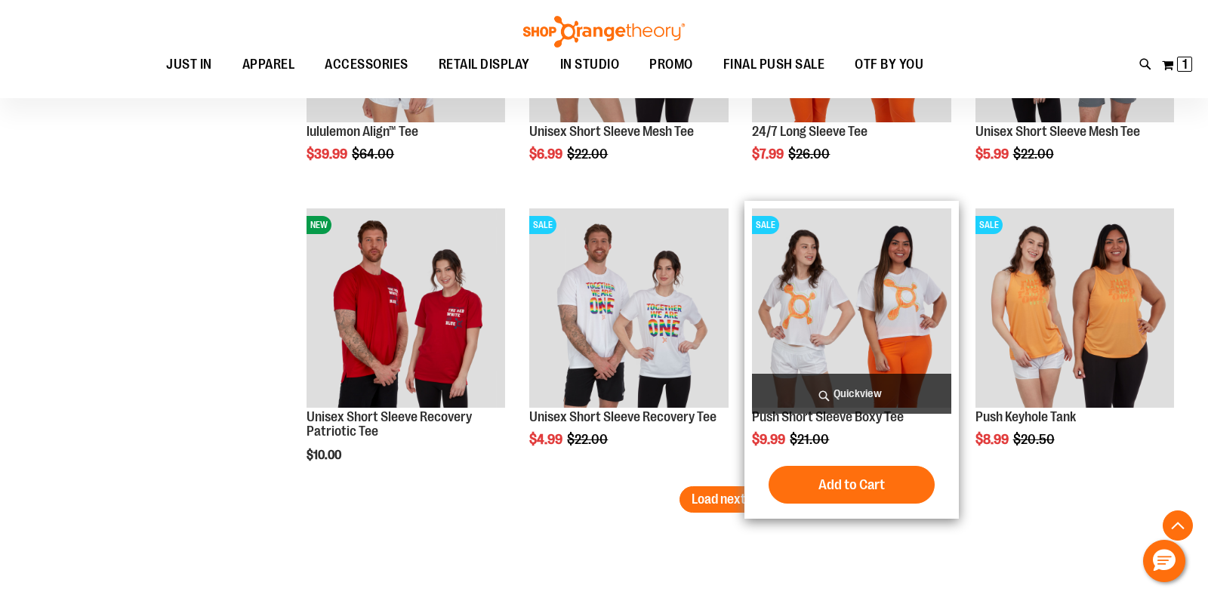
scroll to position [9236, 0]
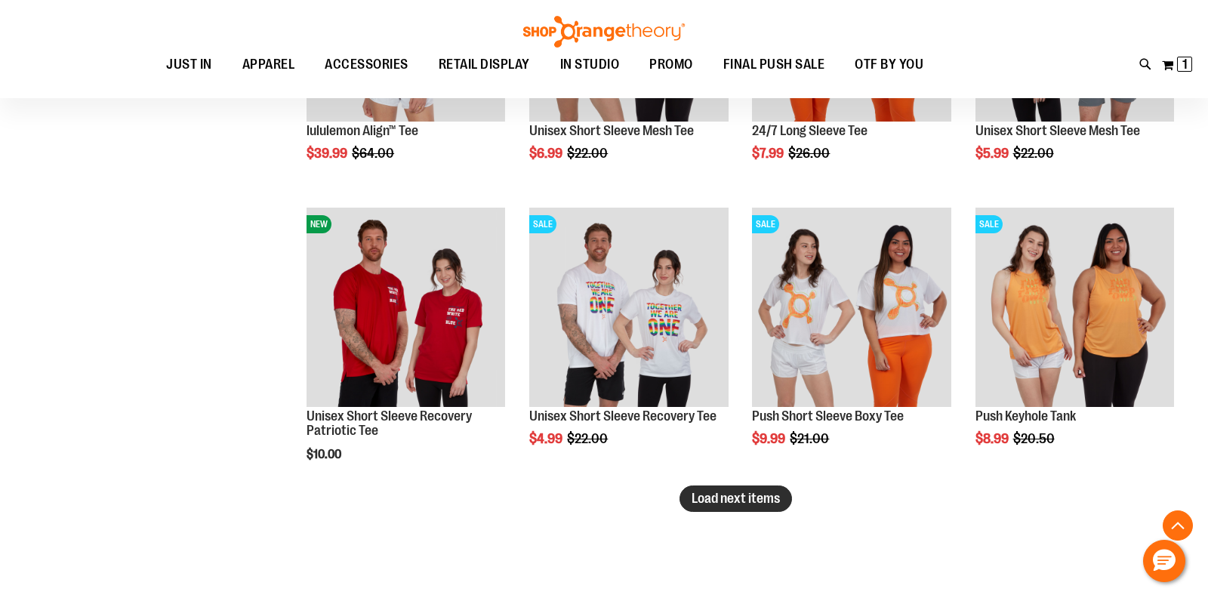
click at [739, 489] on button "Load next items" at bounding box center [736, 499] width 113 height 26
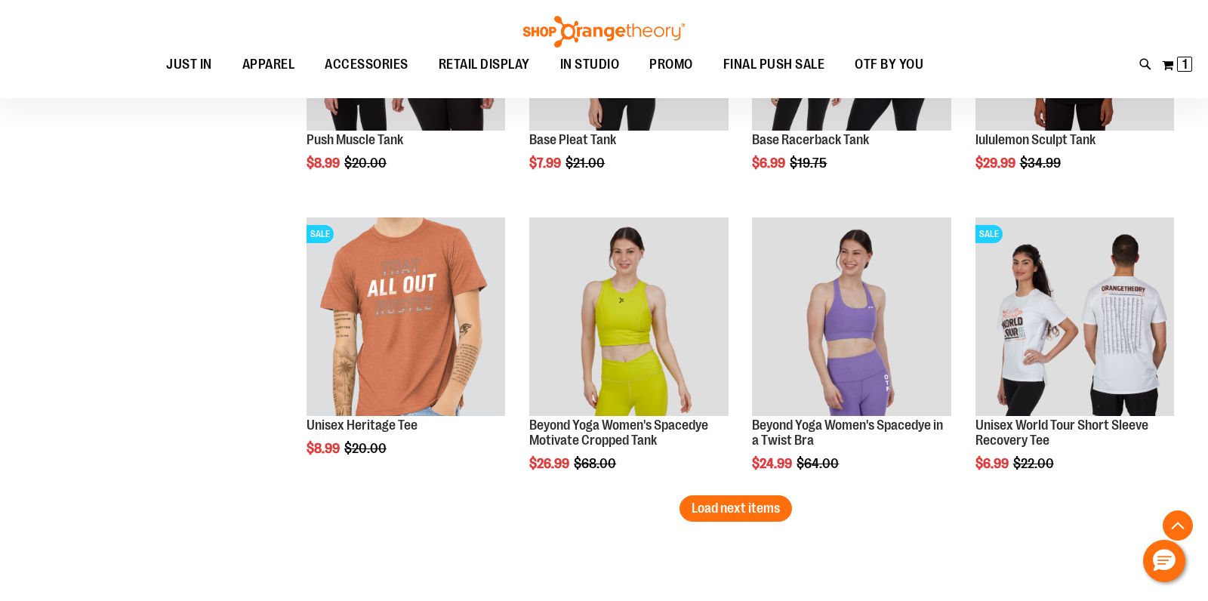
scroll to position [10086, 0]
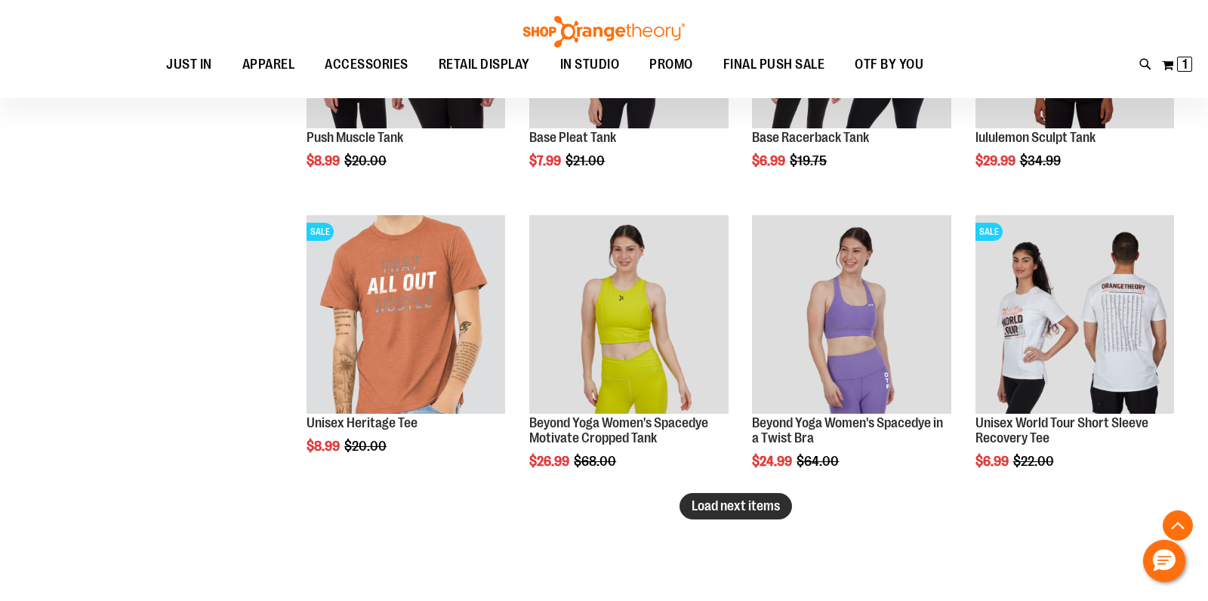
click at [750, 506] on span "Load next items" at bounding box center [736, 505] width 88 height 15
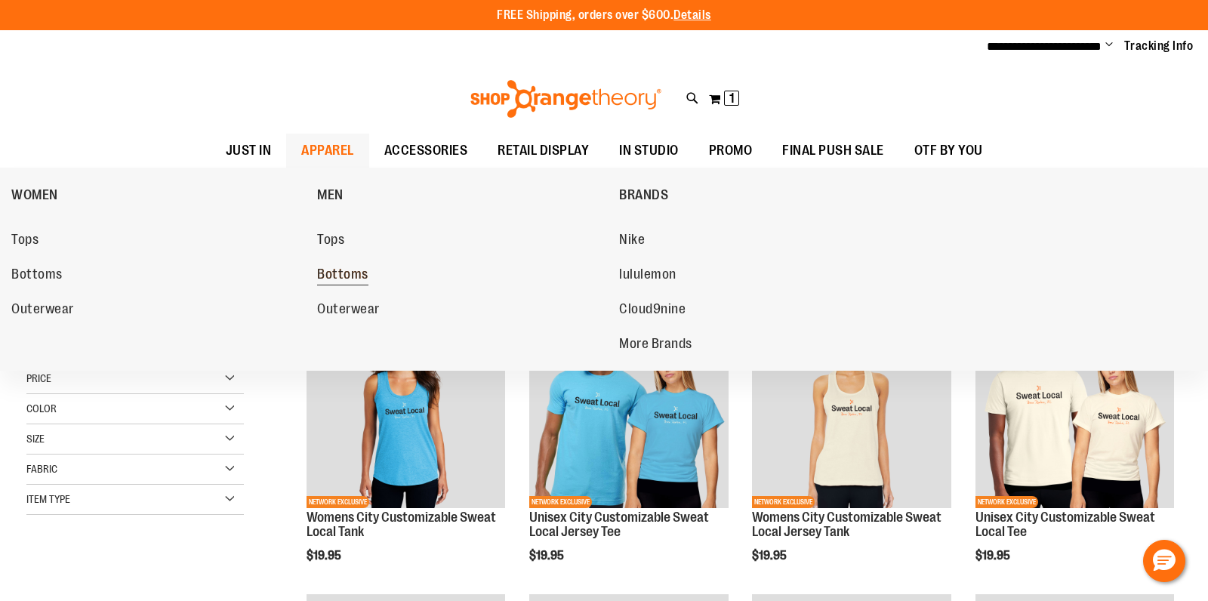
click at [347, 270] on span "Bottoms" at bounding box center [342, 276] width 51 height 19
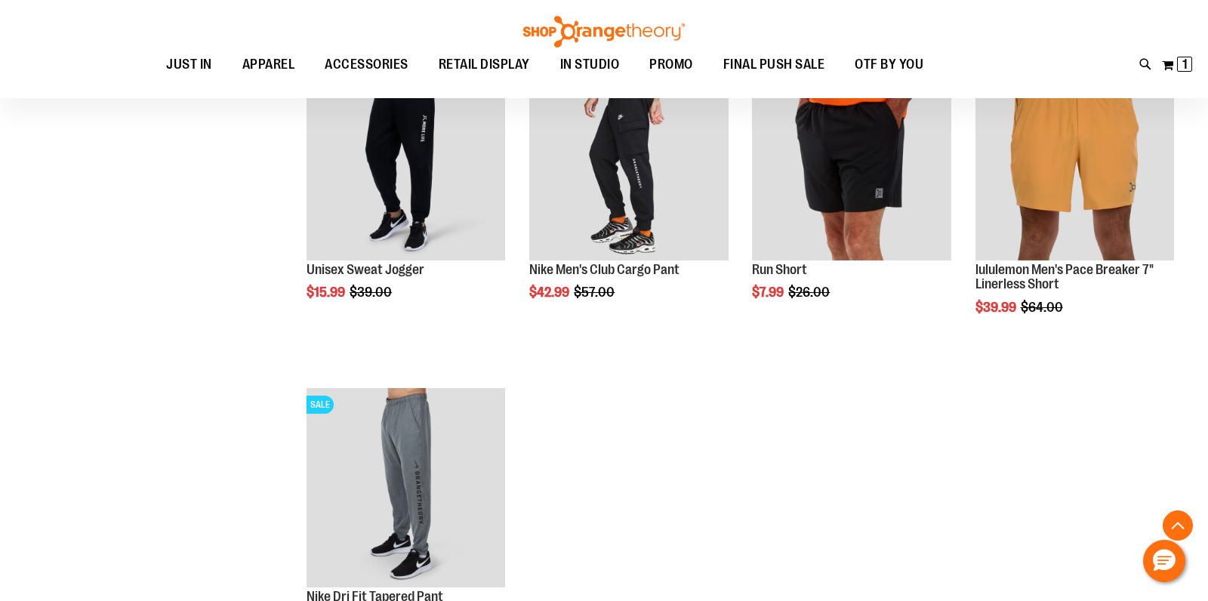
scroll to position [469, 0]
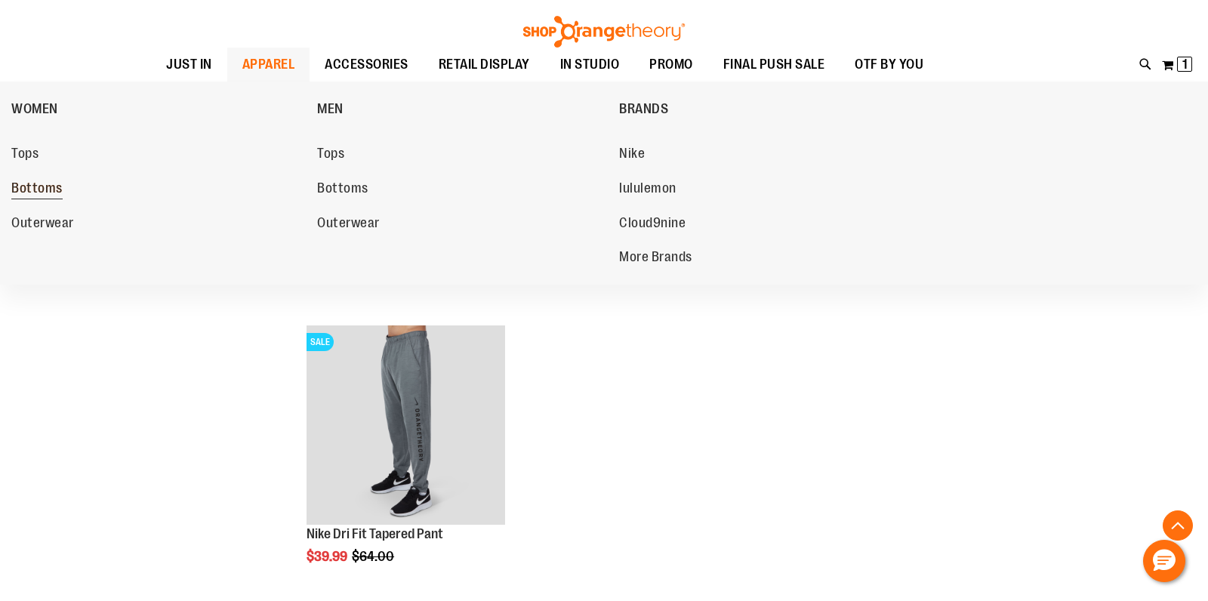
type input "**********"
click at [51, 187] on span "Bottoms" at bounding box center [36, 189] width 51 height 19
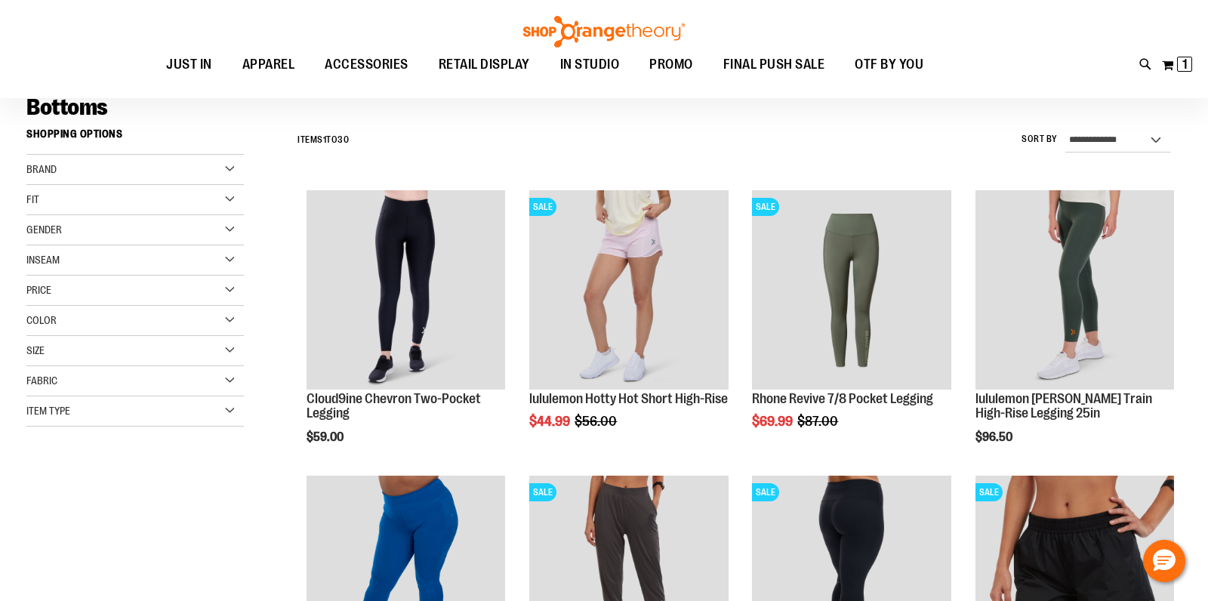
scroll to position [121, 0]
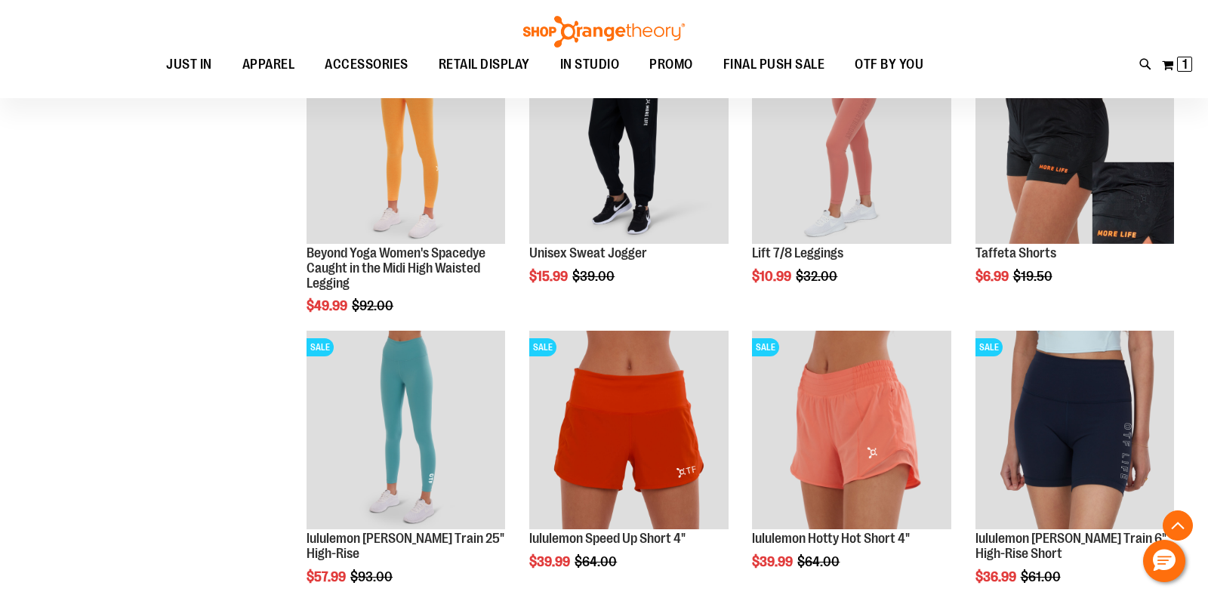
scroll to position [834, 0]
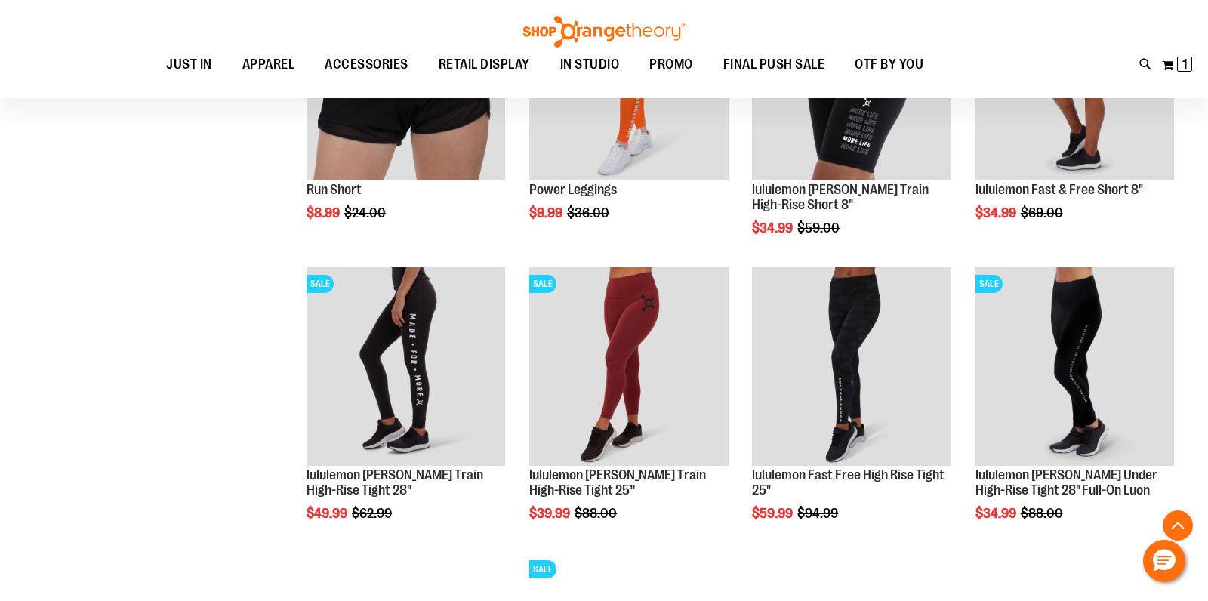
scroll to position [1466, 0]
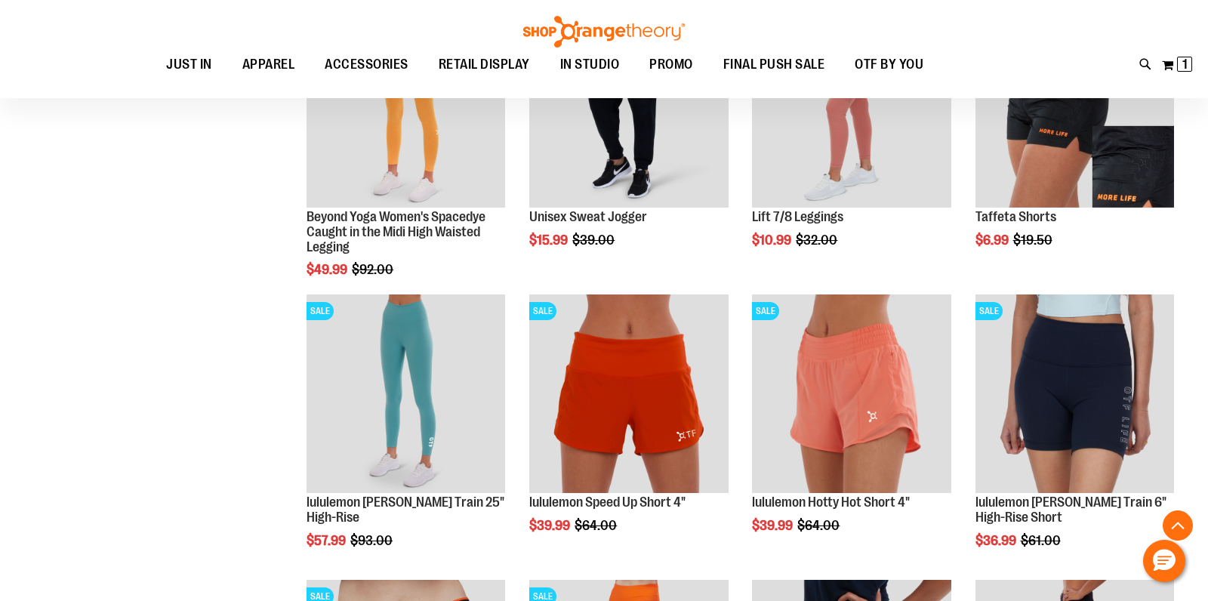
scroll to position [868, 0]
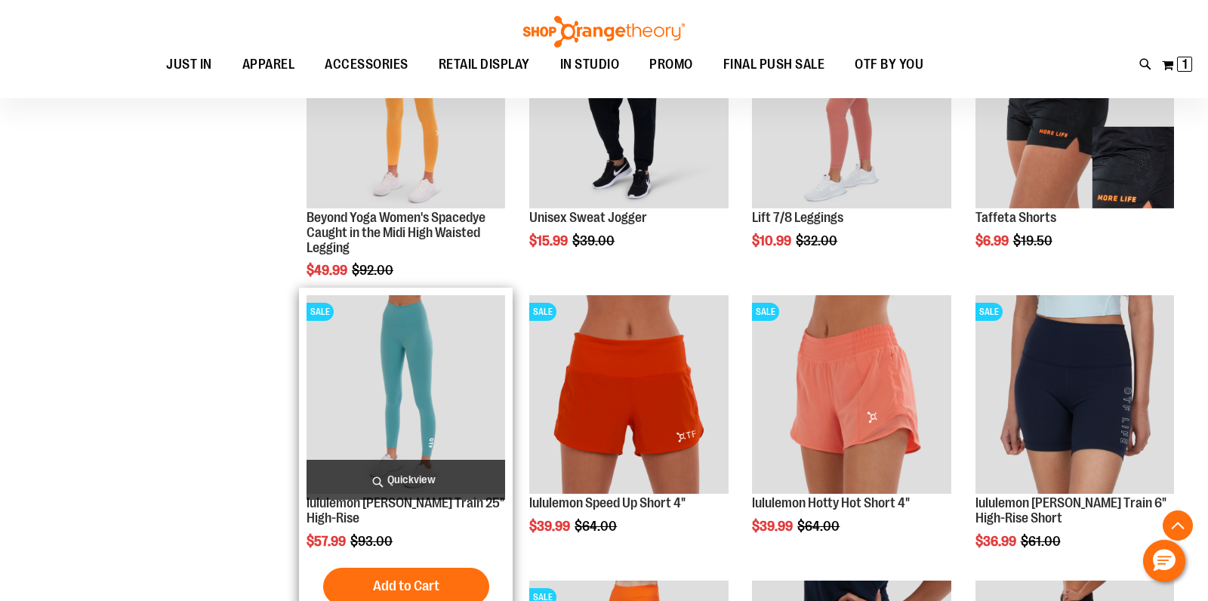
type input "**********"
click at [404, 477] on span "Quickview" at bounding box center [406, 480] width 199 height 40
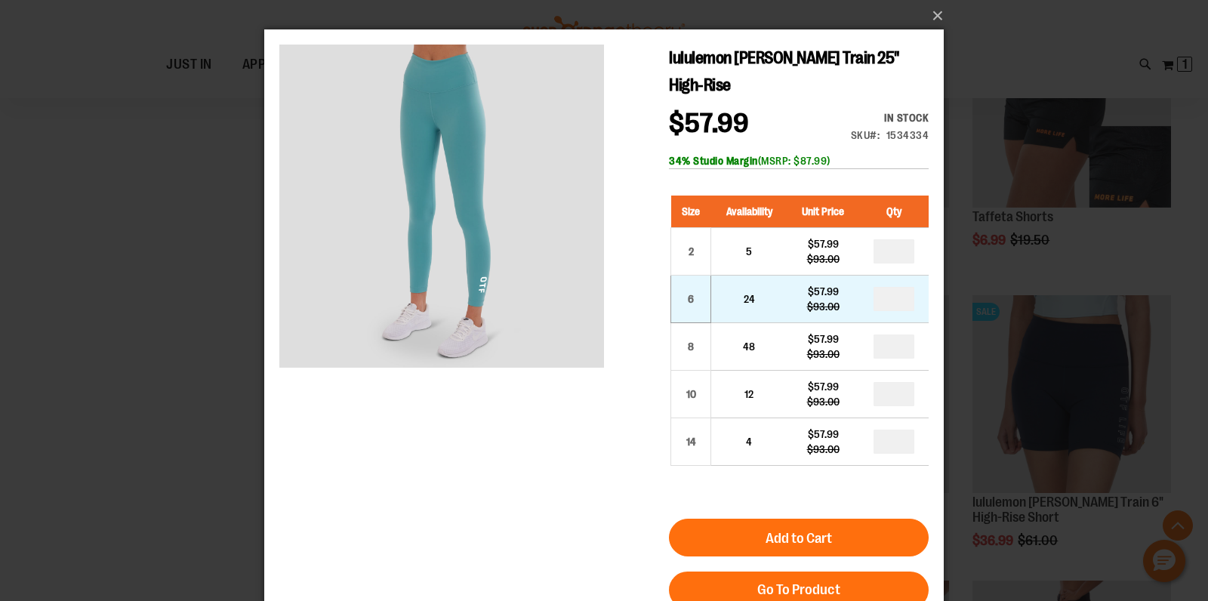
scroll to position [0, 0]
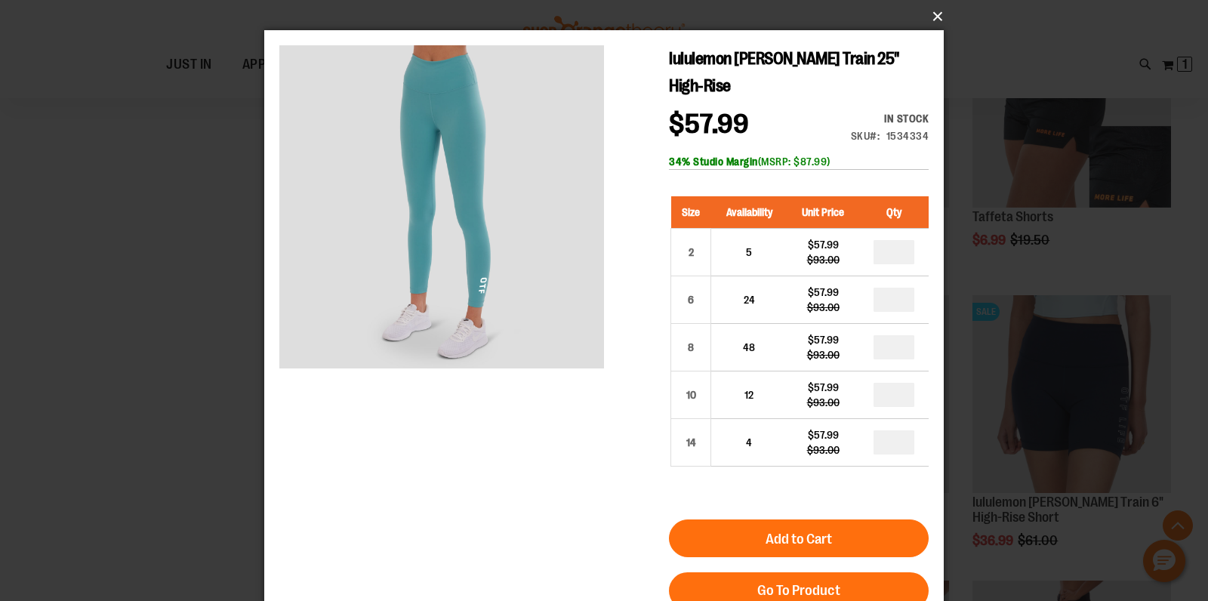
click at [936, 11] on button "×" at bounding box center [609, 16] width 680 height 33
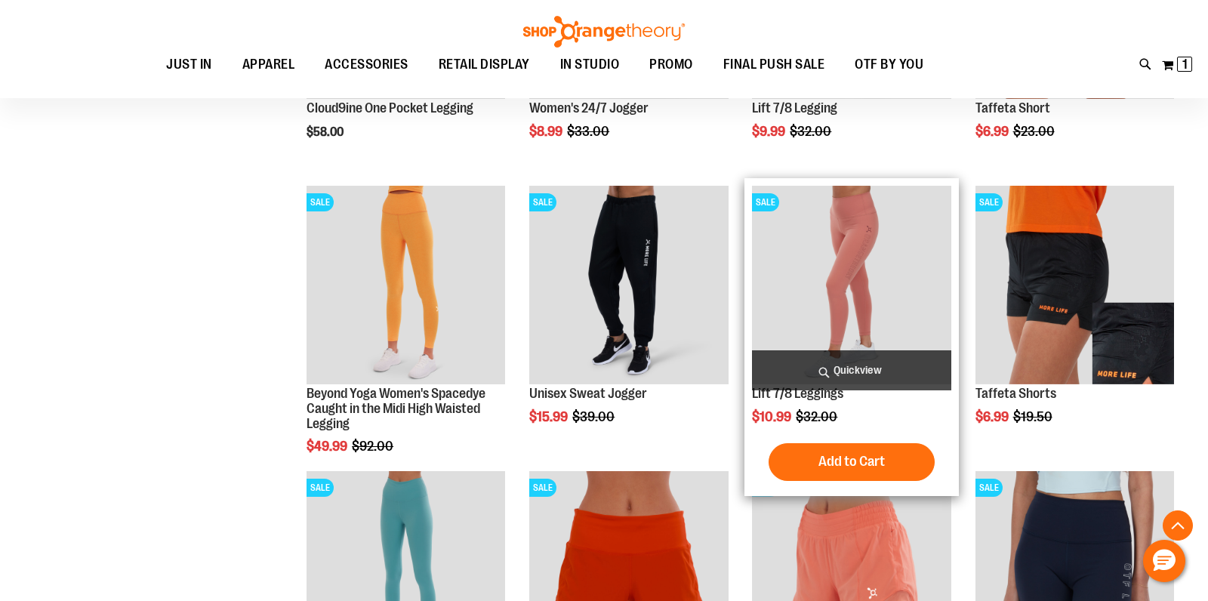
scroll to position [689, 0]
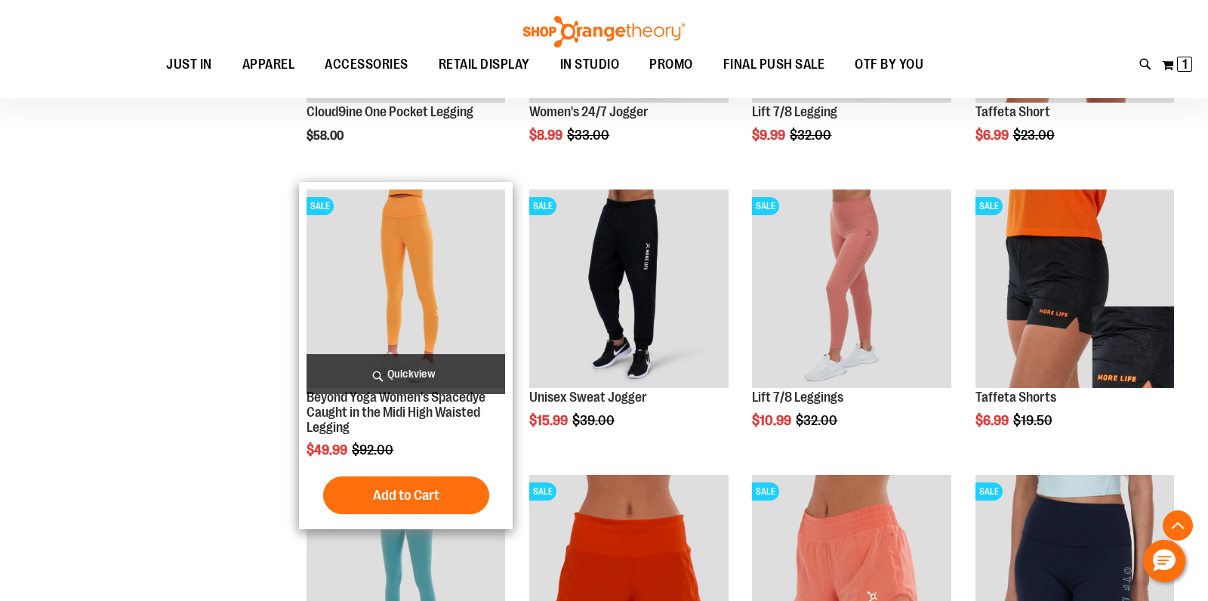
click at [433, 369] on span "Quickview" at bounding box center [406, 374] width 199 height 40
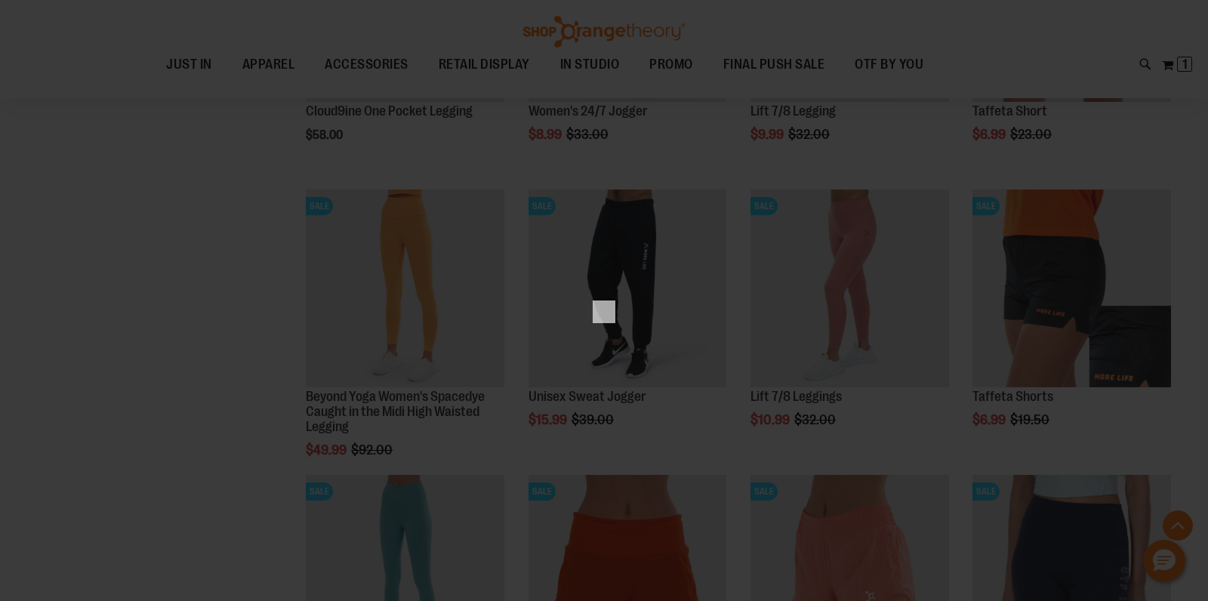
scroll to position [0, 0]
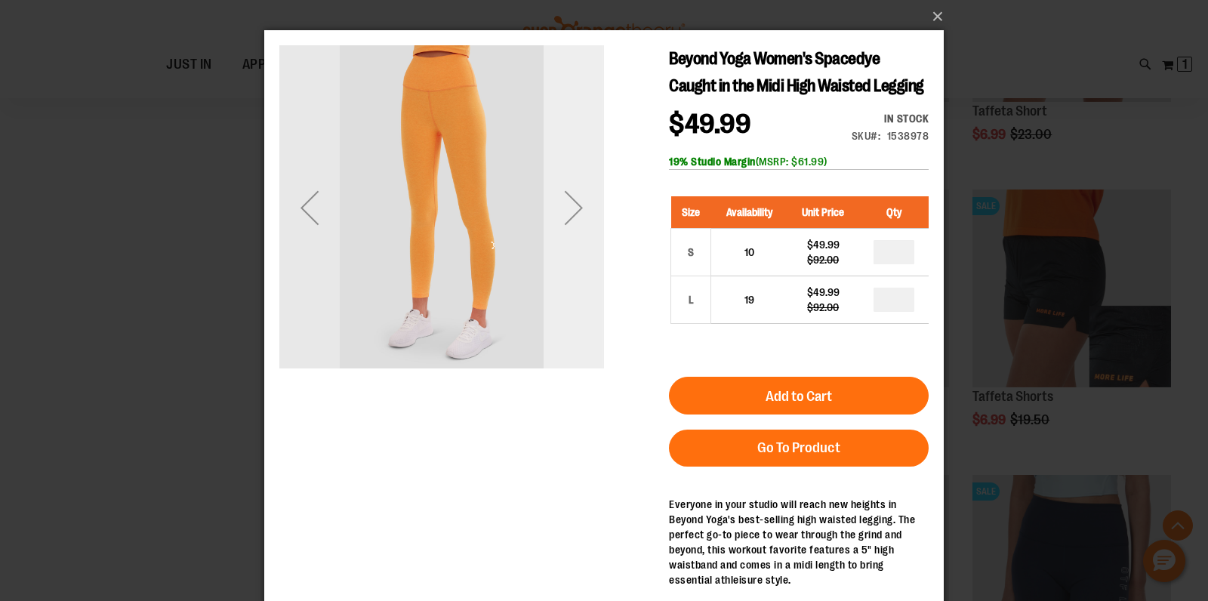
click at [588, 214] on div "Next" at bounding box center [574, 207] width 60 height 60
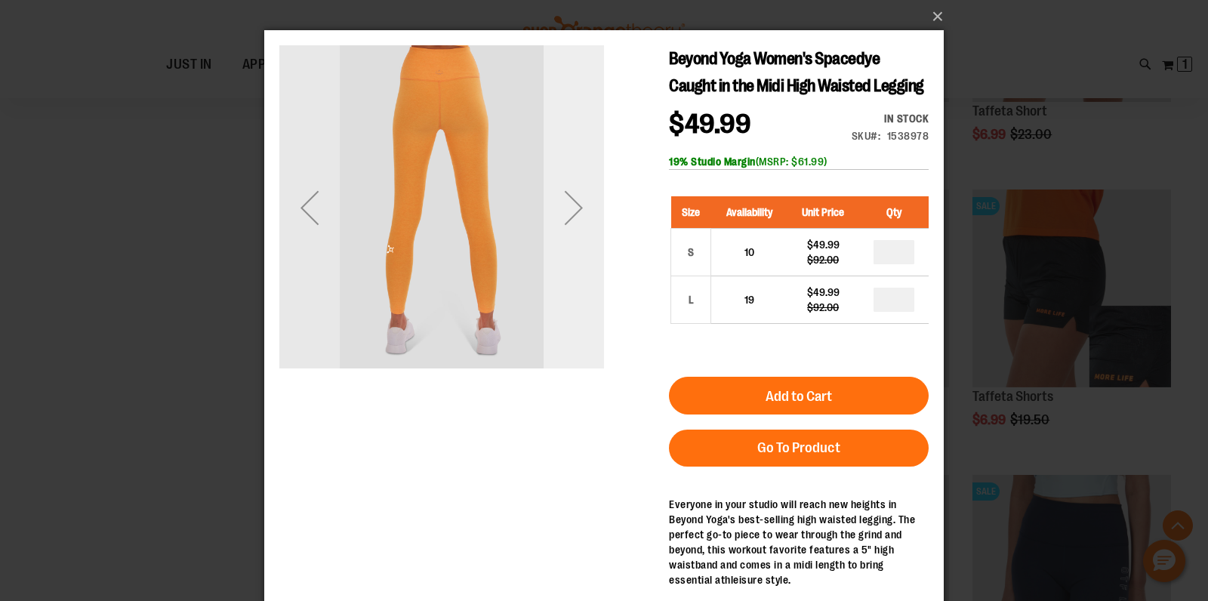
click at [588, 214] on div "Next" at bounding box center [574, 207] width 60 height 60
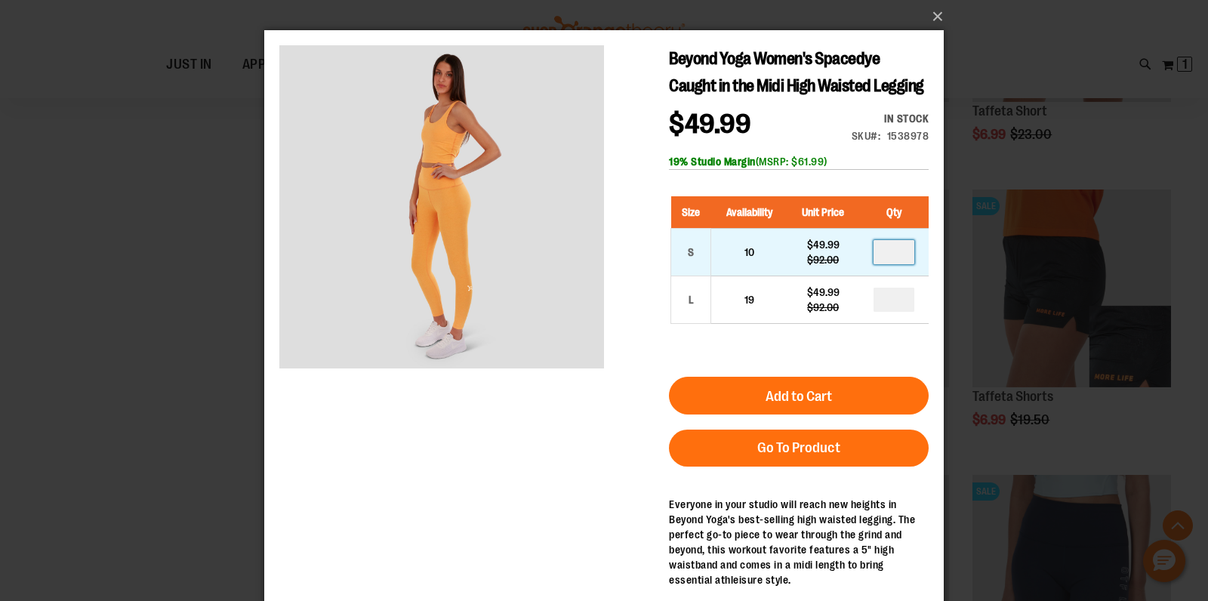
click at [898, 248] on input "number" at bounding box center [894, 252] width 41 height 24
type input "*"
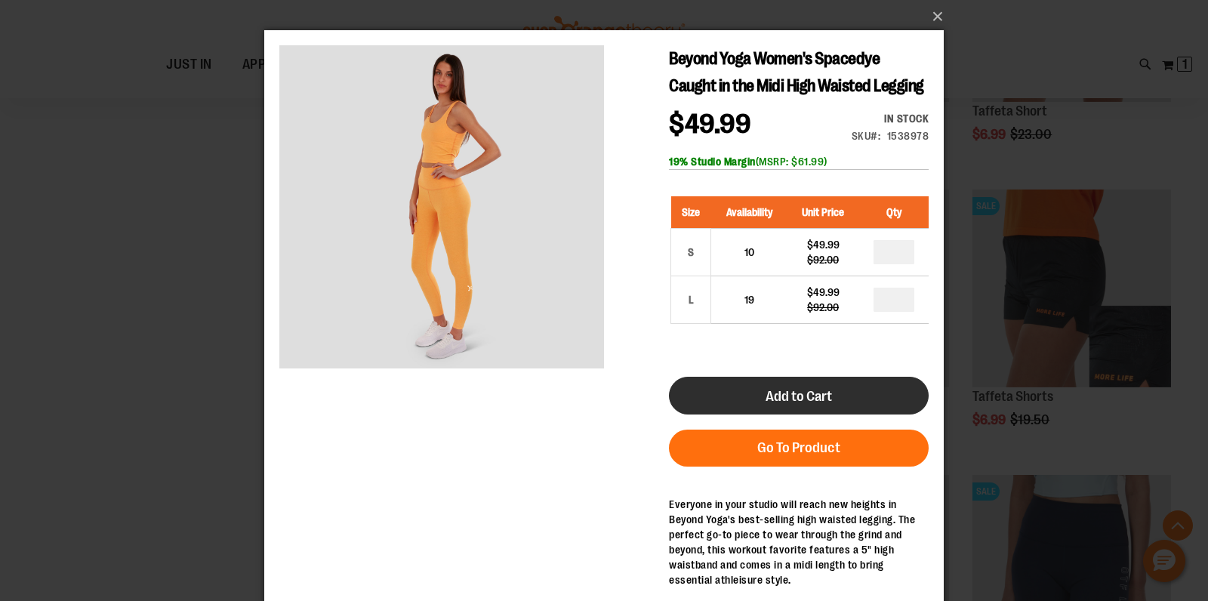
click at [853, 392] on button "Add to Cart" at bounding box center [799, 396] width 260 height 38
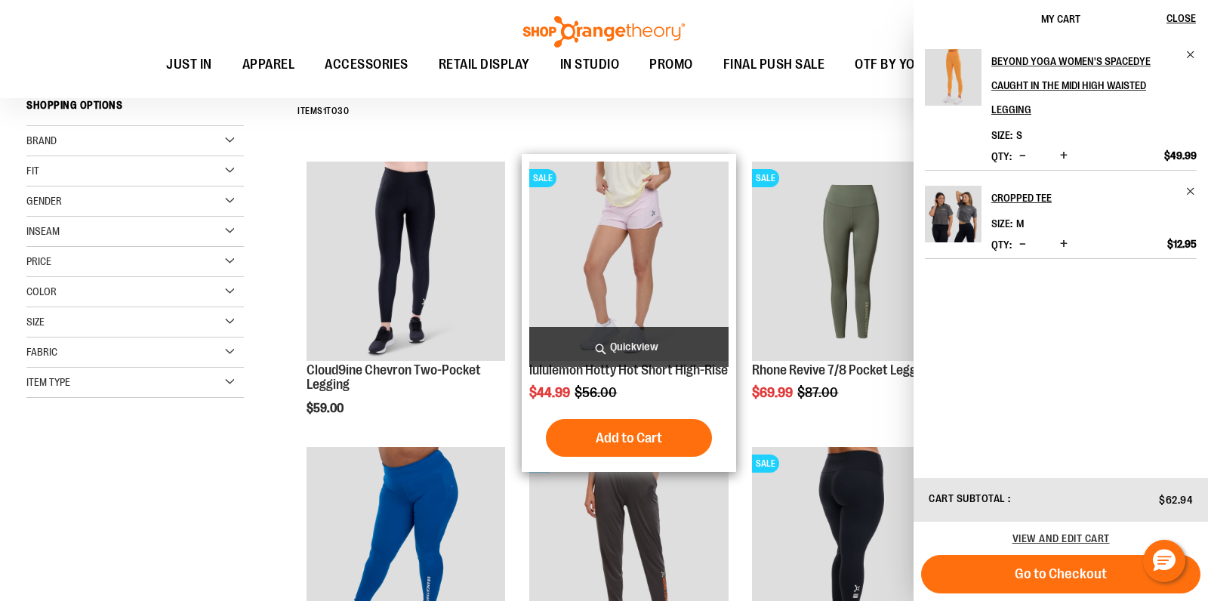
scroll to position [131, 0]
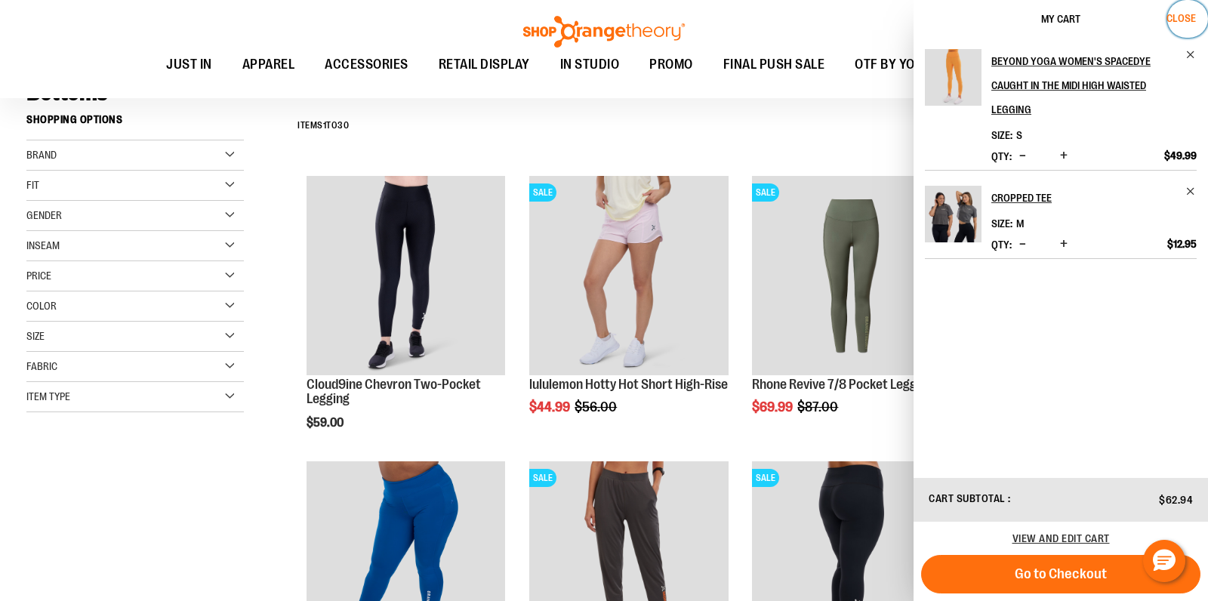
click at [1175, 14] on span "Close" at bounding box center [1181, 18] width 29 height 12
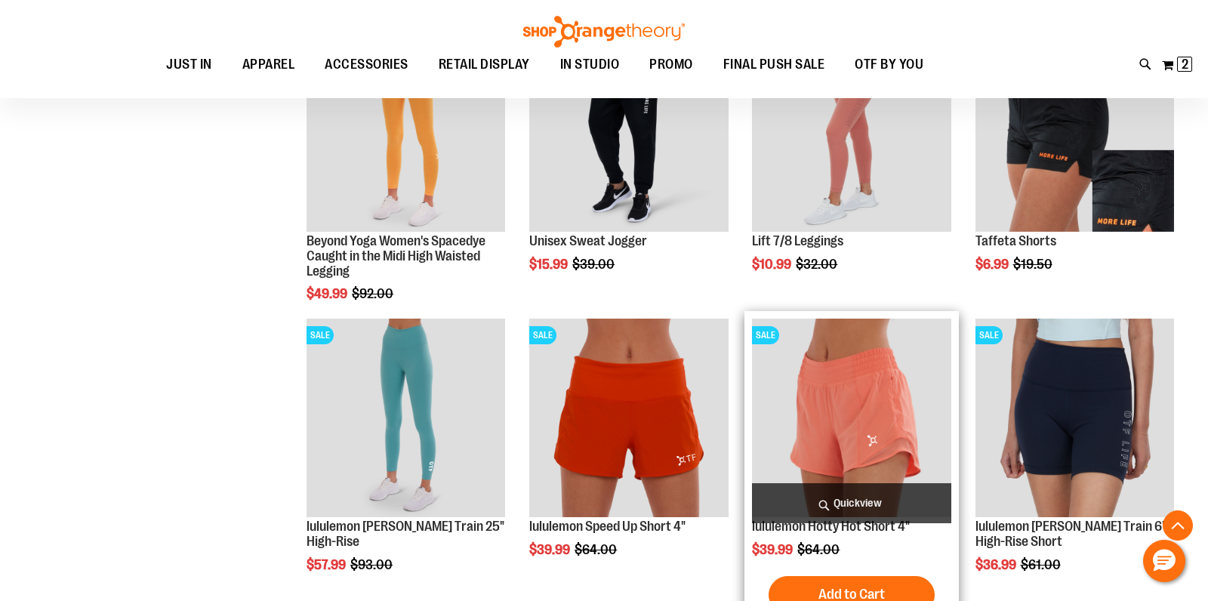
scroll to position [904, 0]
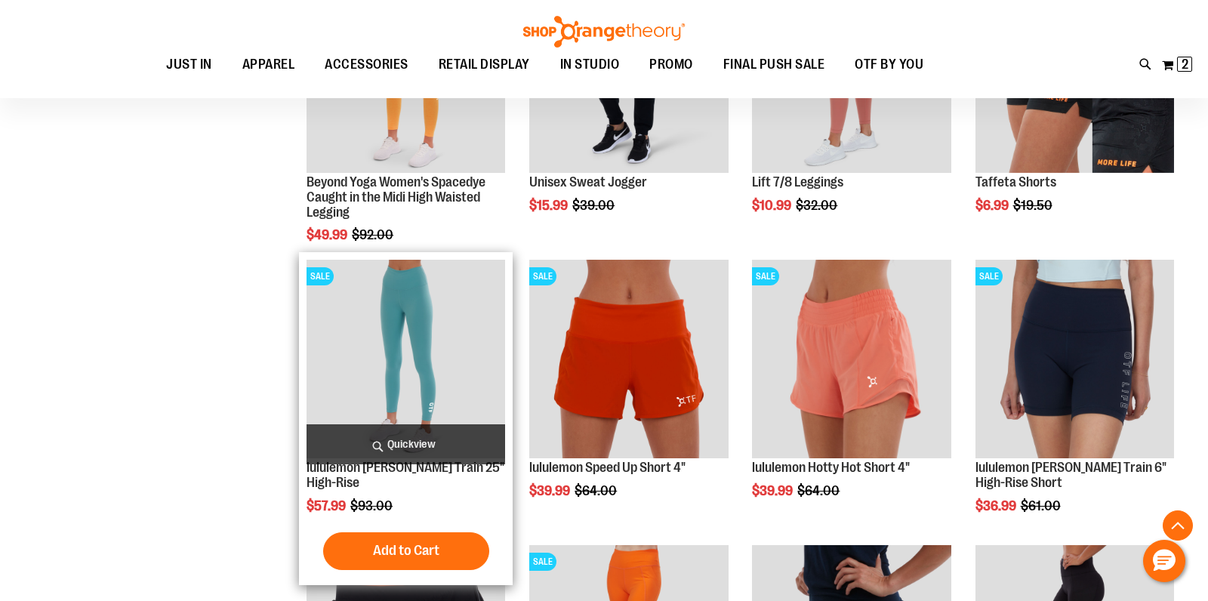
click at [411, 444] on span "Quickview" at bounding box center [406, 444] width 199 height 40
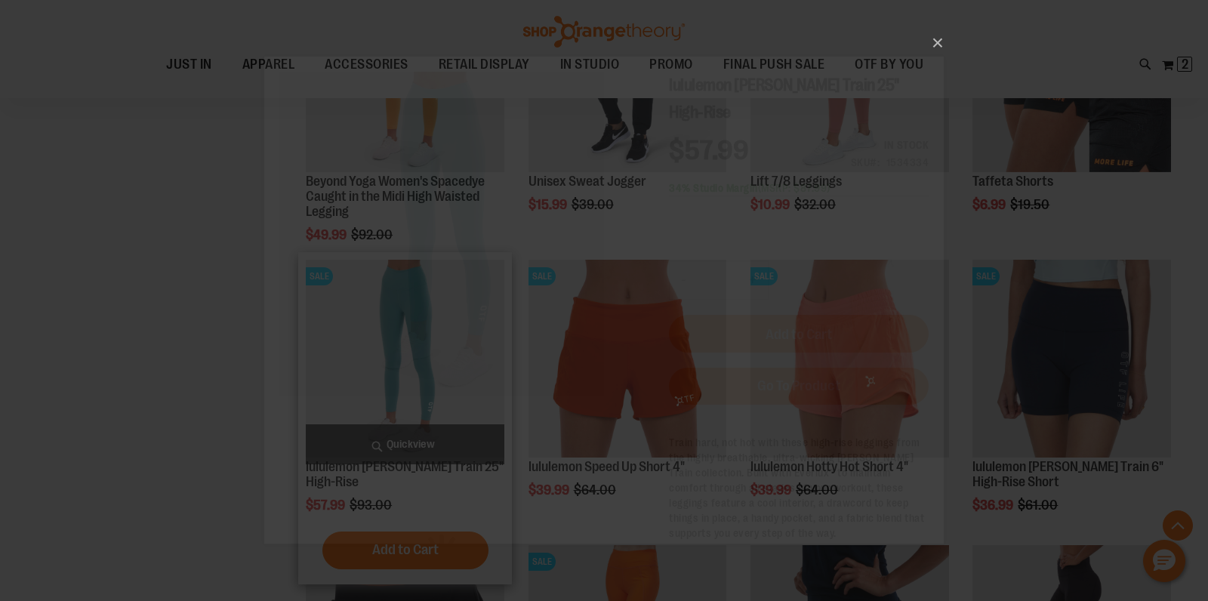
scroll to position [0, 0]
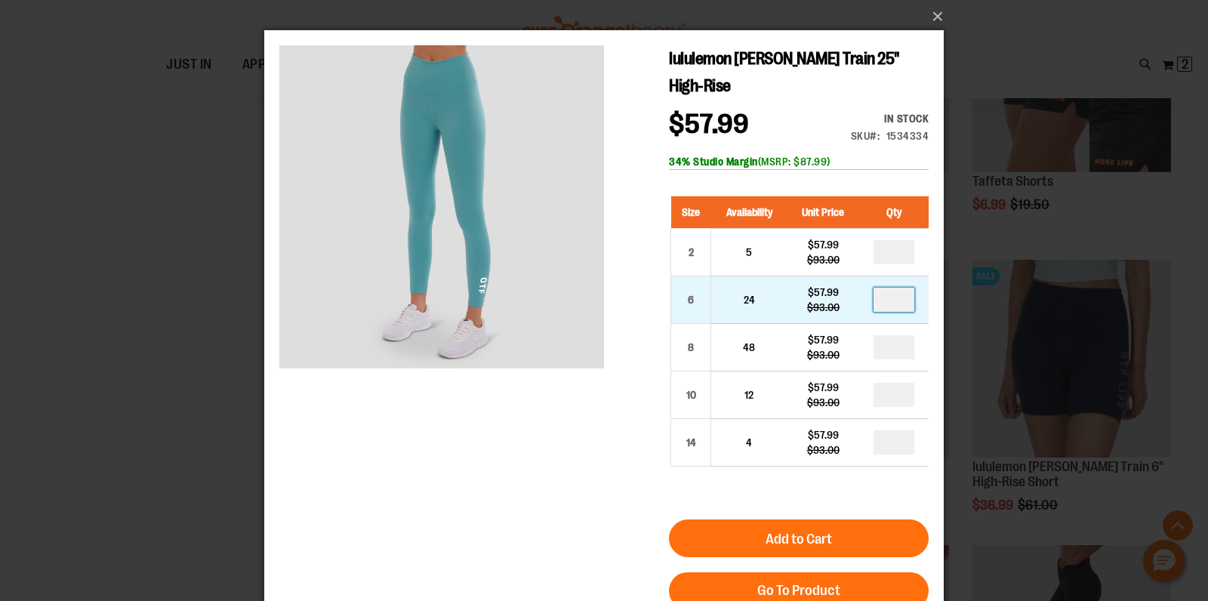
click at [902, 288] on input "number" at bounding box center [894, 300] width 41 height 24
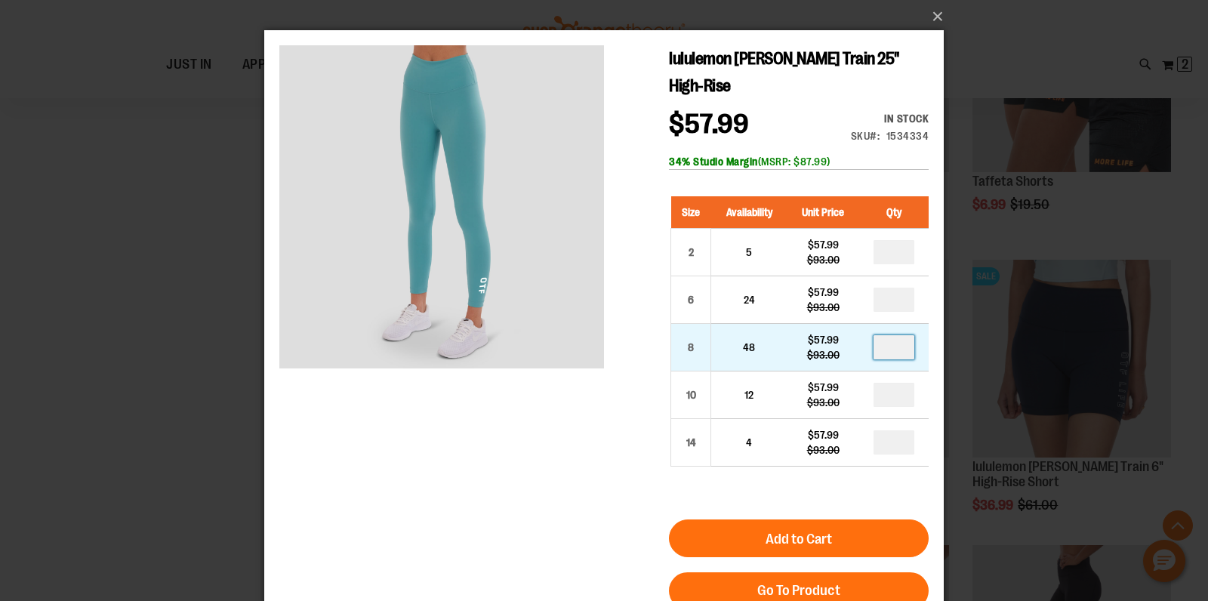
type input "*"
click at [895, 335] on input "number" at bounding box center [894, 347] width 41 height 24
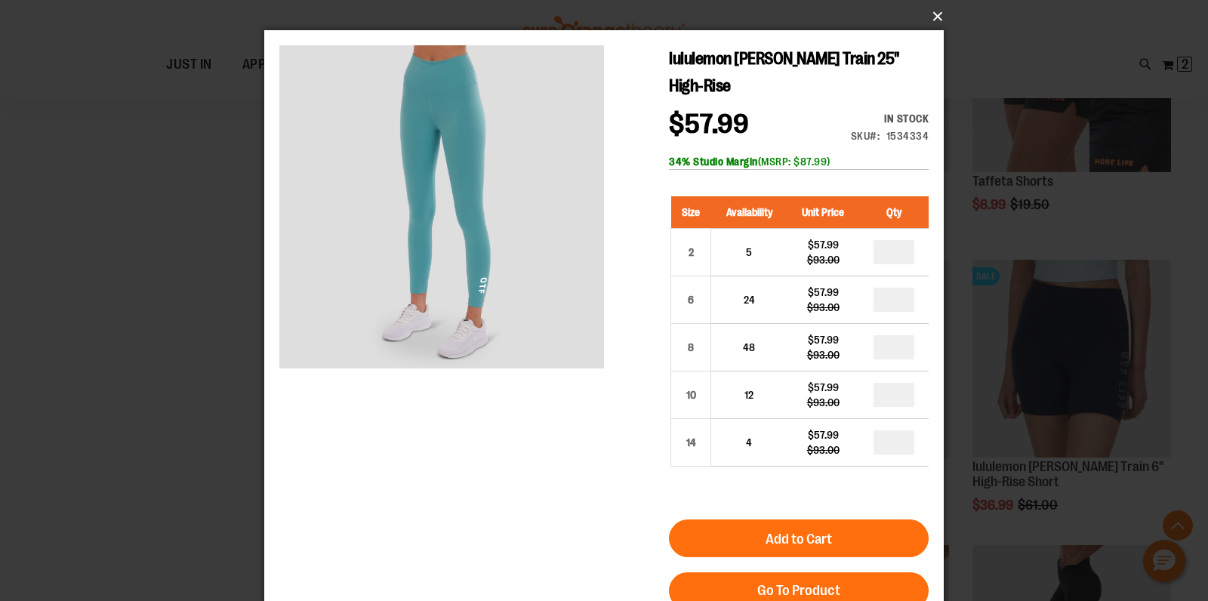
click at [933, 20] on button "×" at bounding box center [609, 16] width 680 height 33
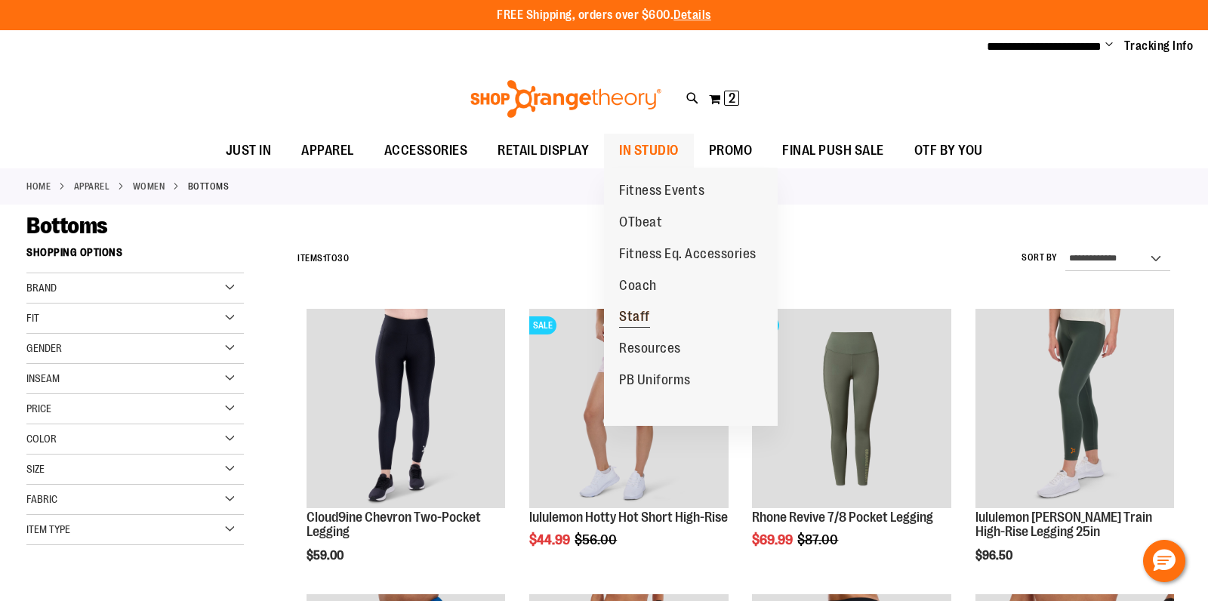
click at [631, 316] on span "Staff" at bounding box center [634, 318] width 31 height 19
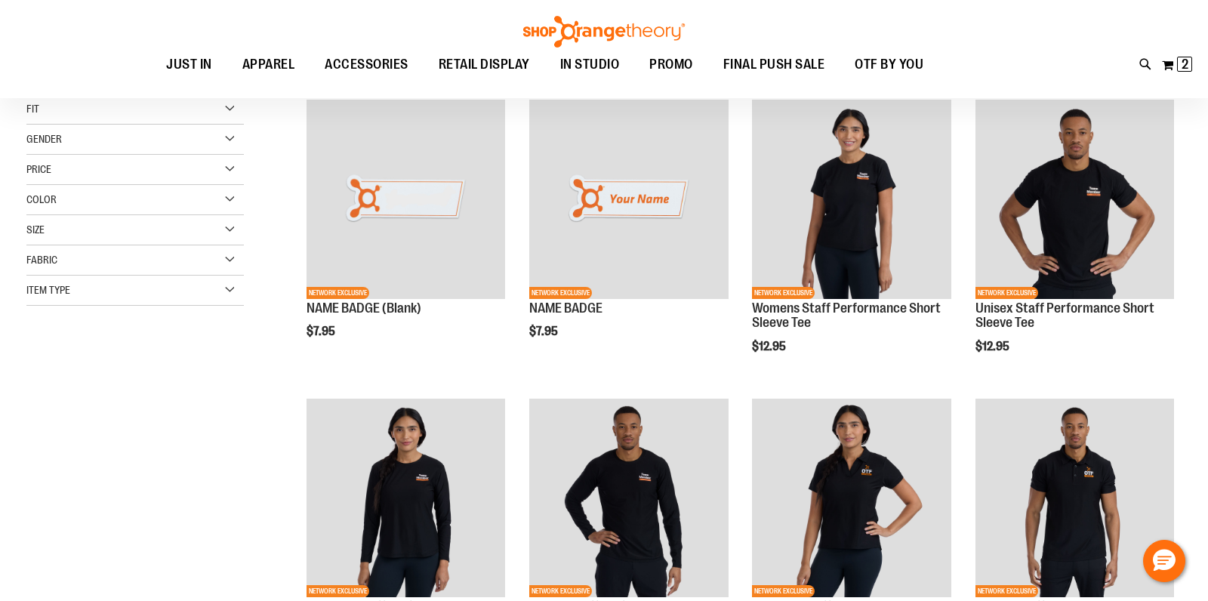
scroll to position [17, 0]
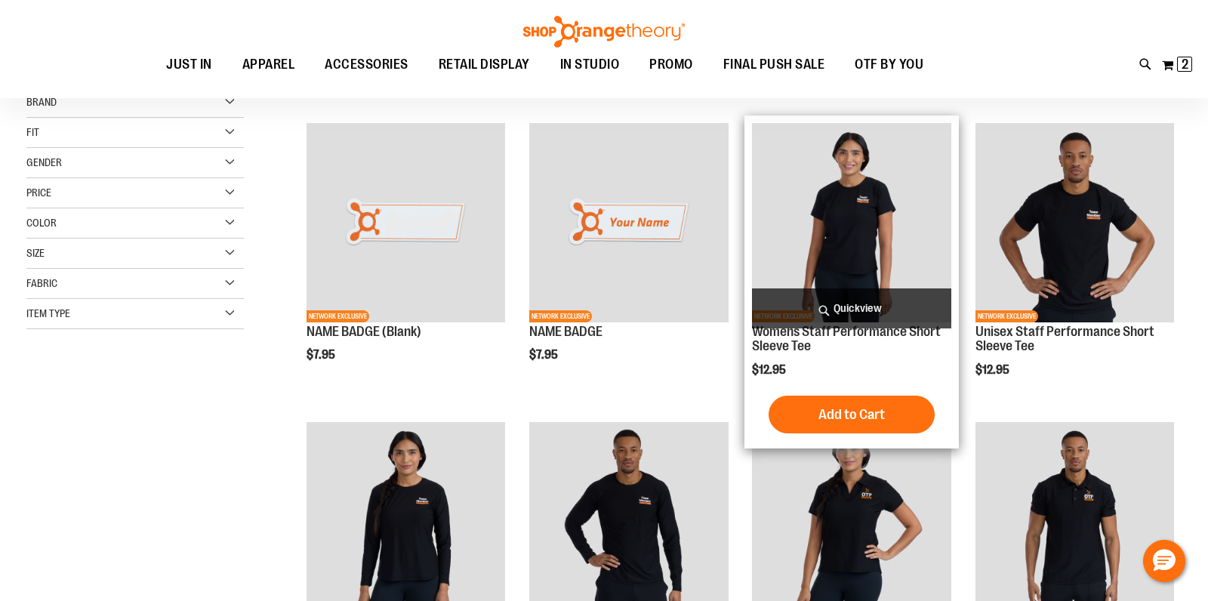
type input "**********"
click at [838, 312] on span "Quickview" at bounding box center [851, 308] width 199 height 40
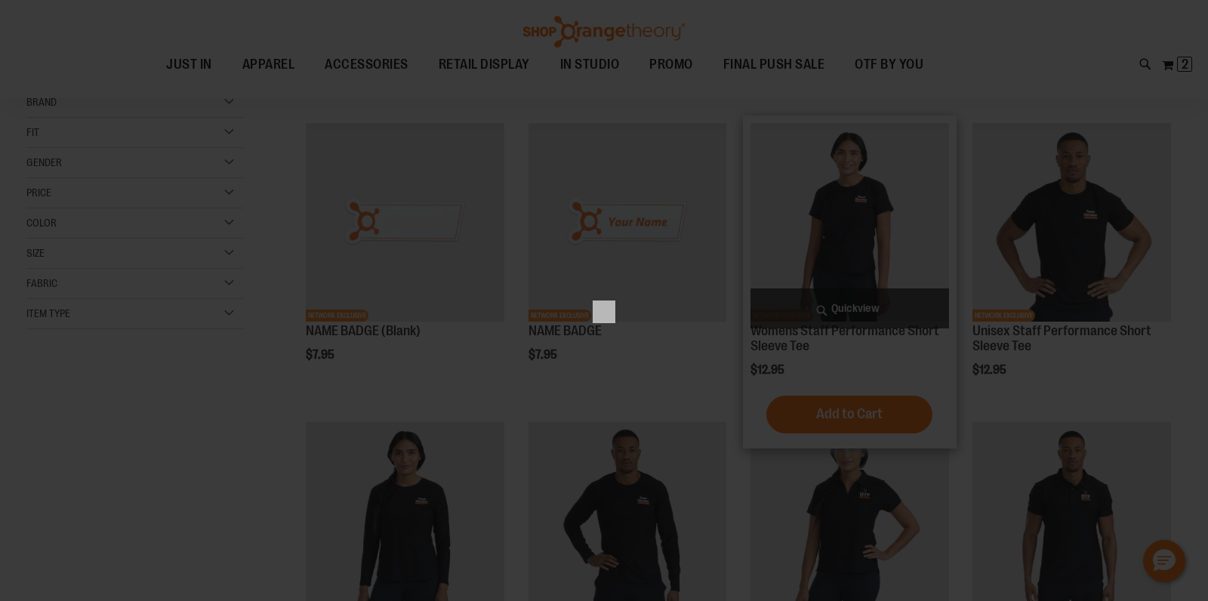
scroll to position [0, 0]
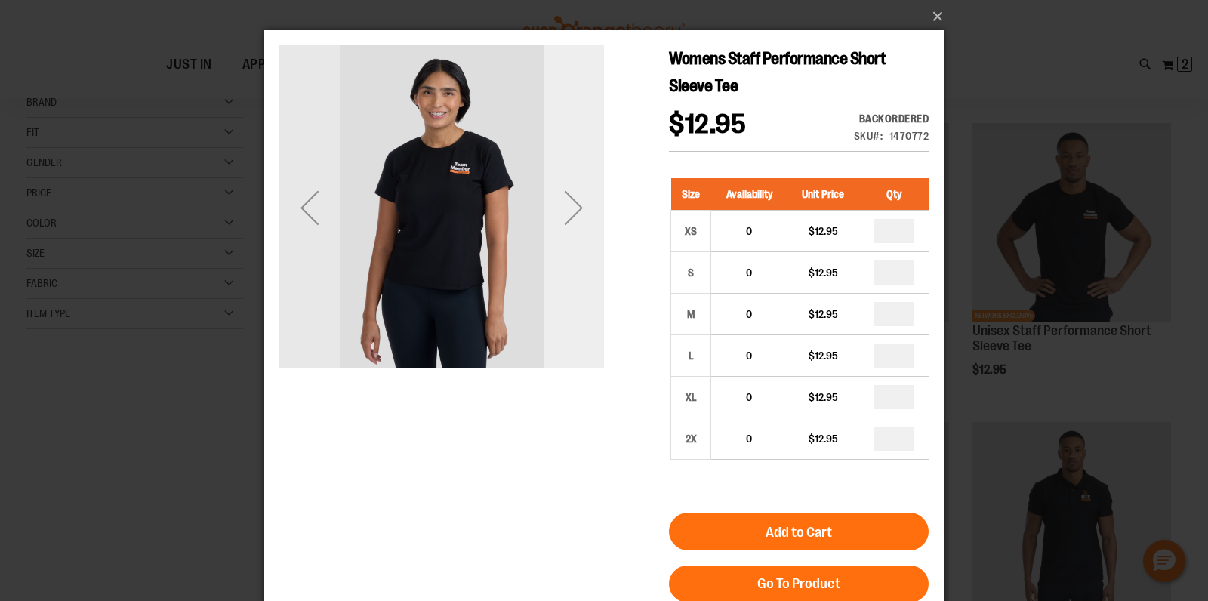
click at [578, 225] on div "Next" at bounding box center [574, 207] width 60 height 60
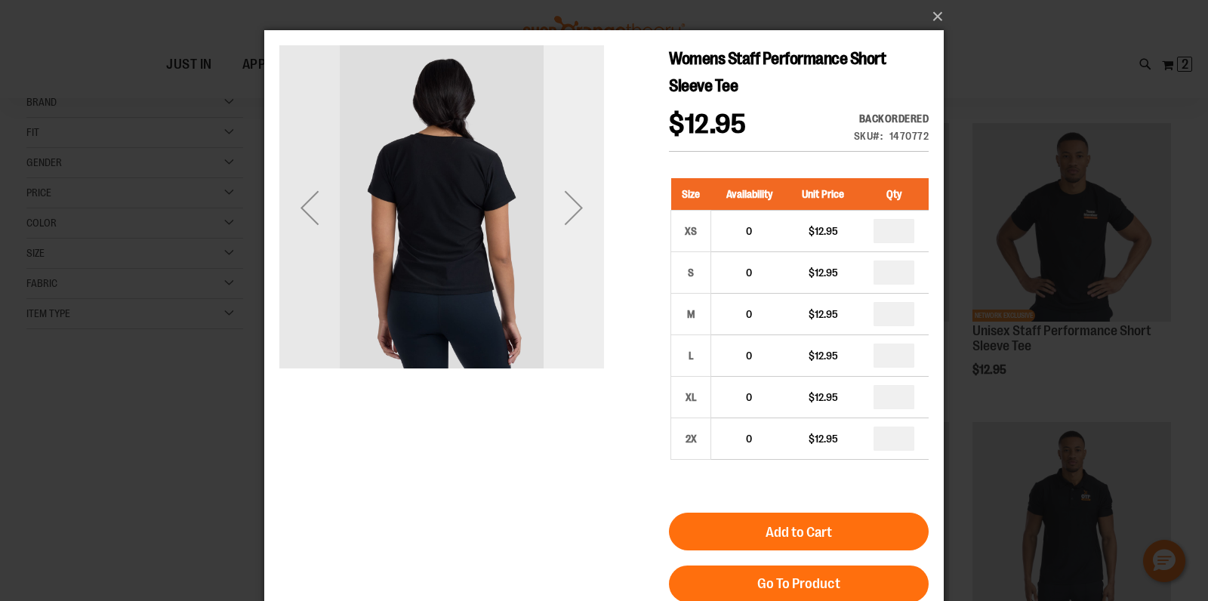
click at [578, 225] on div "Next" at bounding box center [574, 207] width 60 height 60
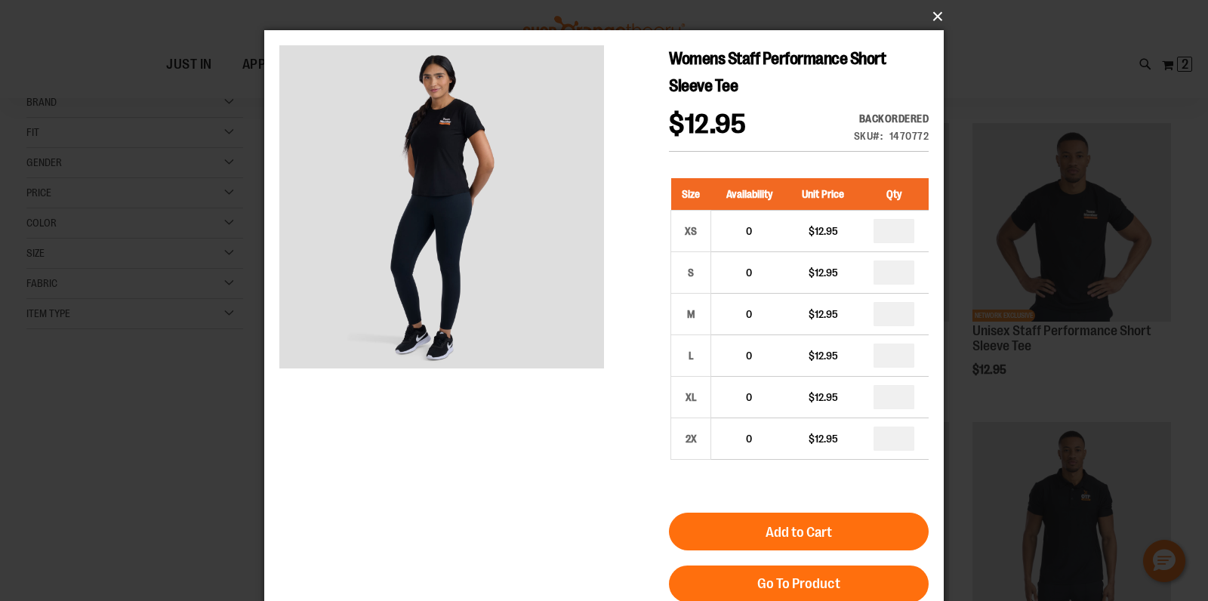
click at [936, 18] on button "×" at bounding box center [609, 16] width 680 height 33
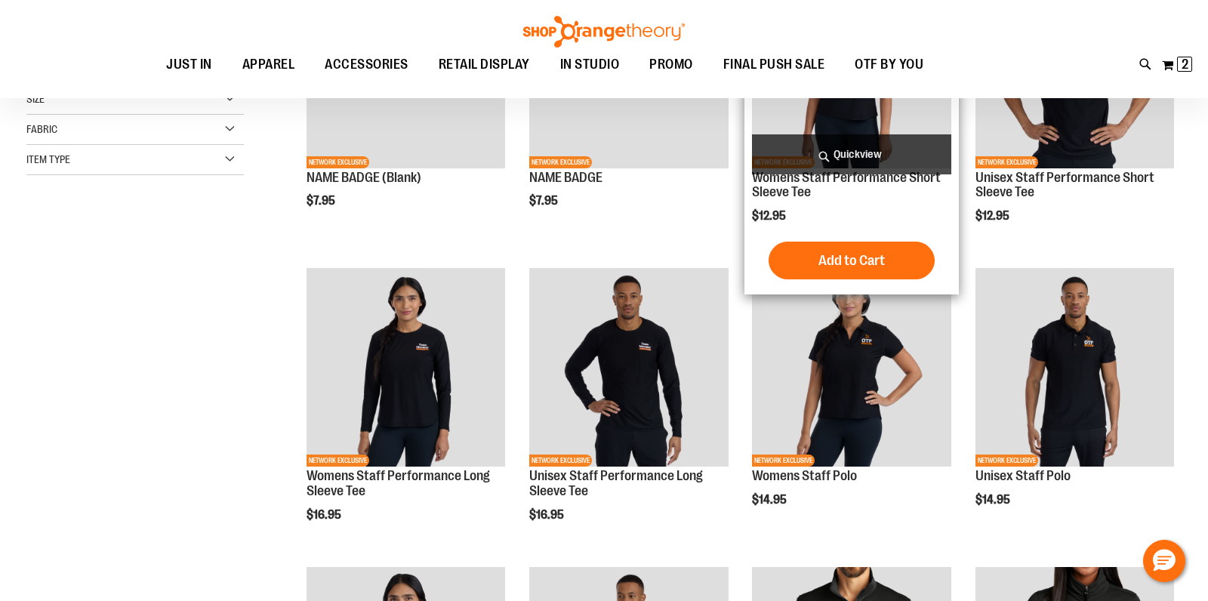
scroll to position [189, 0]
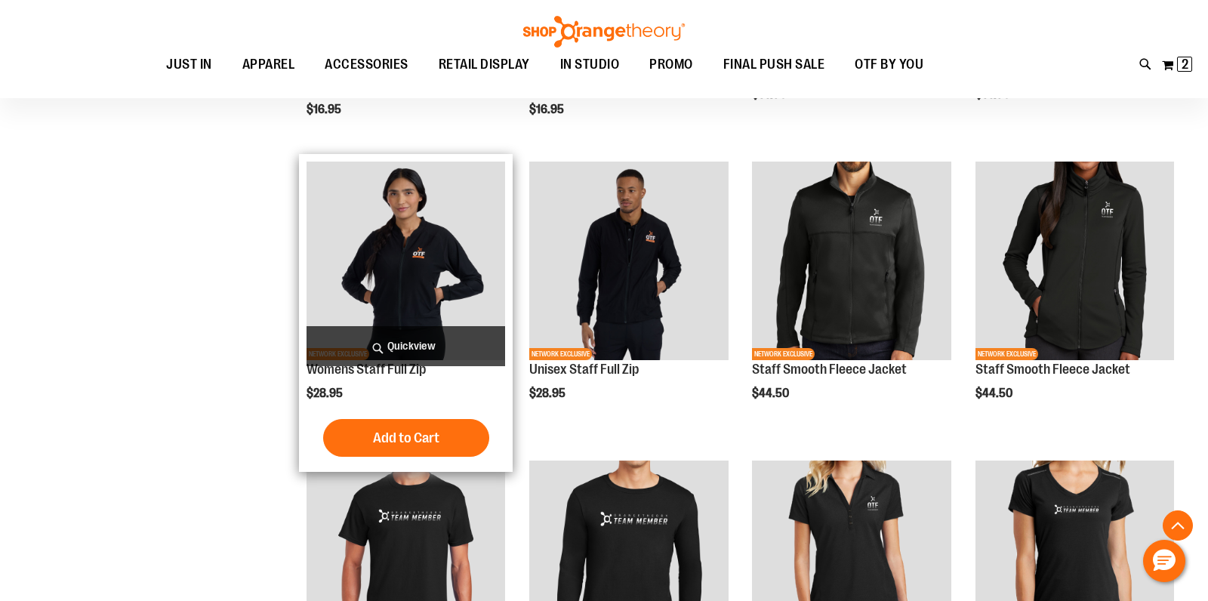
scroll to position [569, 0]
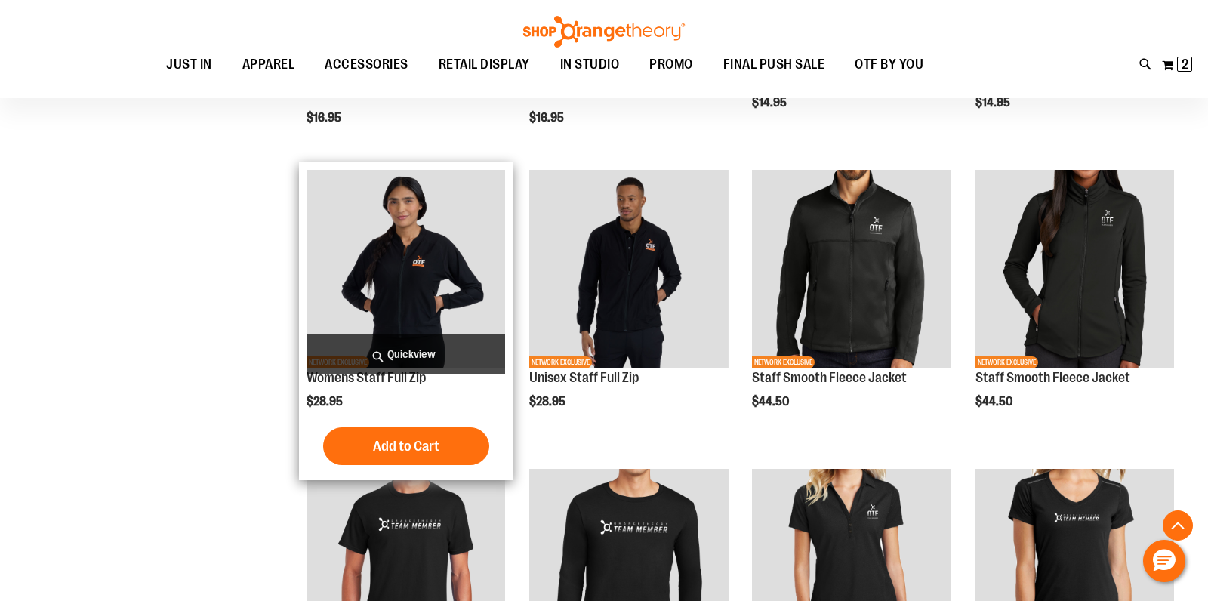
click at [464, 353] on span "Quickview" at bounding box center [406, 355] width 199 height 40
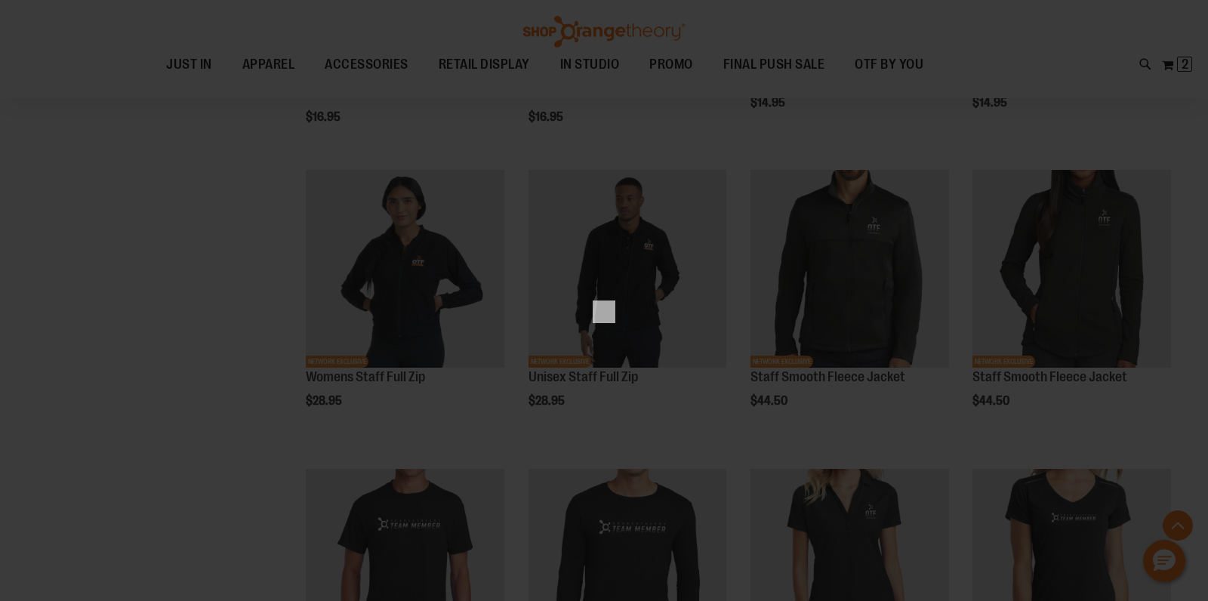
scroll to position [0, 0]
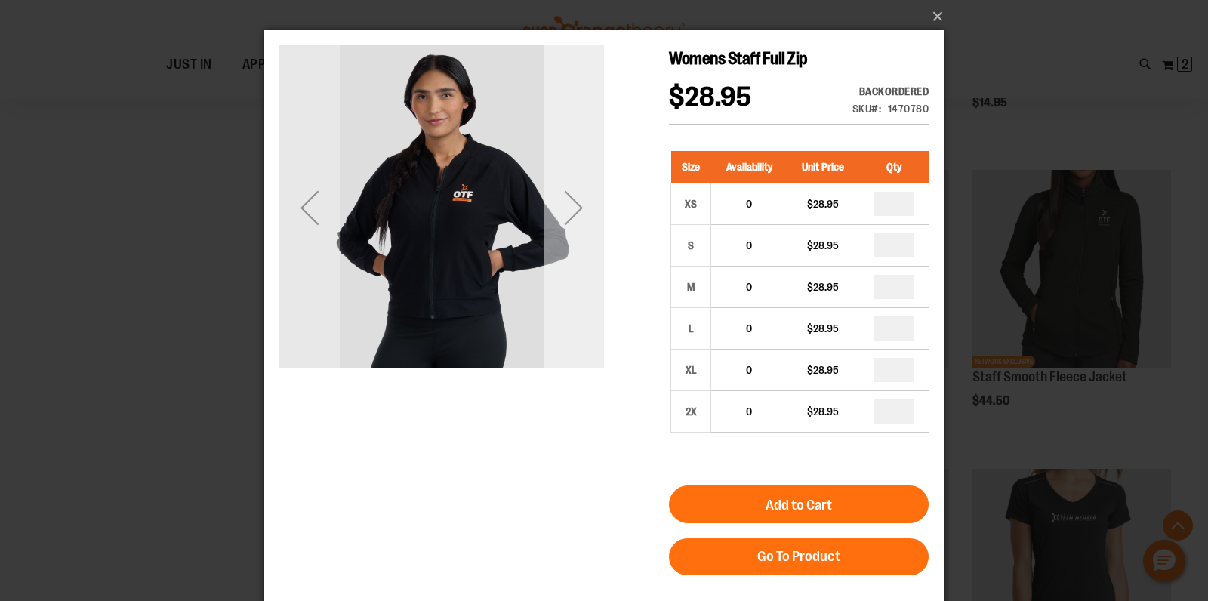
click at [565, 217] on div "Next" at bounding box center [574, 207] width 60 height 60
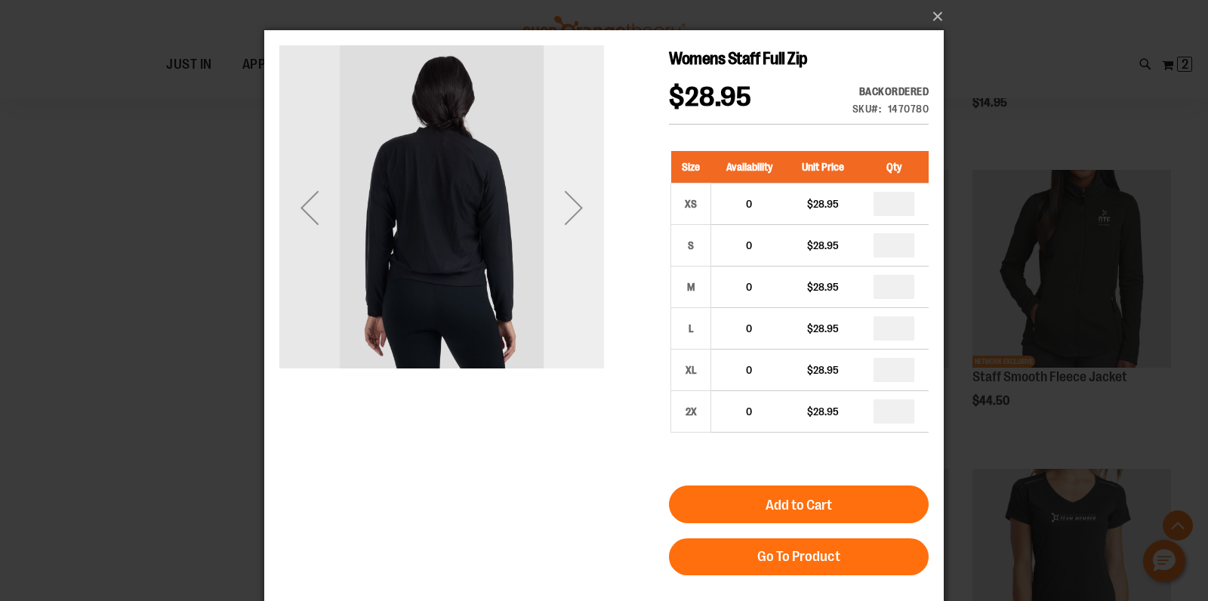
click at [565, 217] on div "Next" at bounding box center [574, 207] width 60 height 60
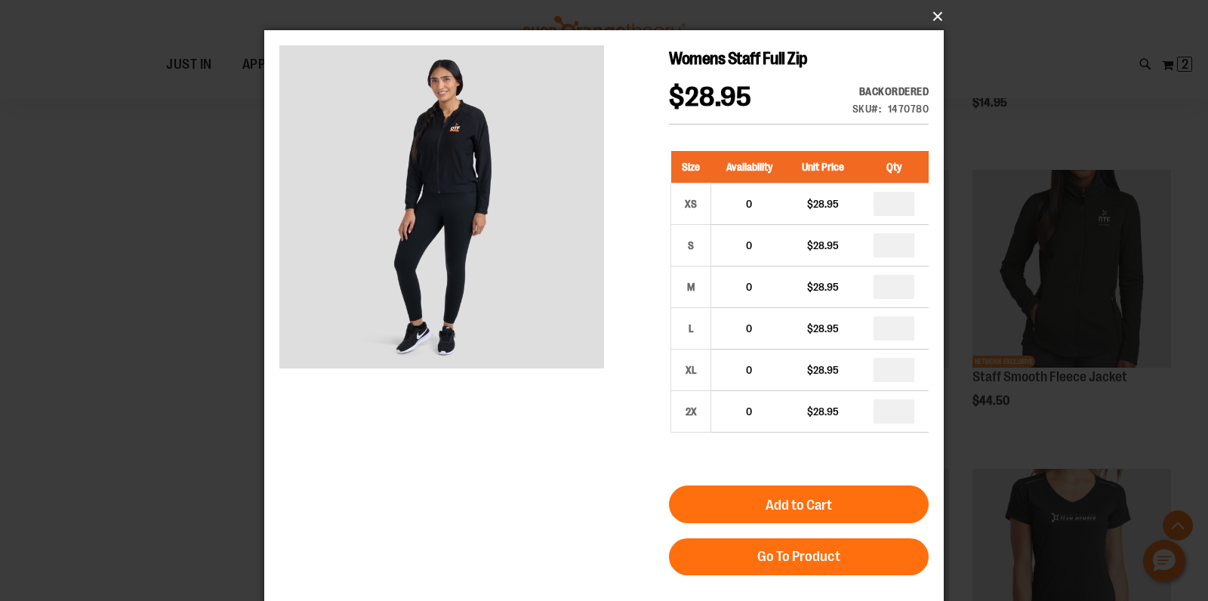
click at [934, 20] on button "×" at bounding box center [609, 16] width 680 height 33
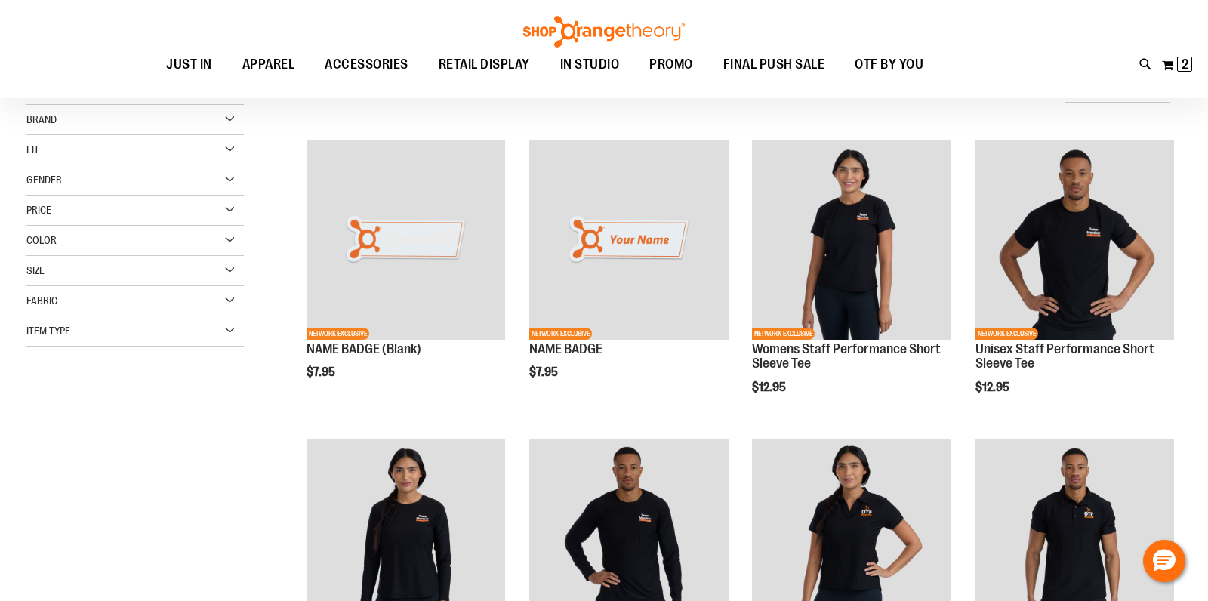
scroll to position [5, 0]
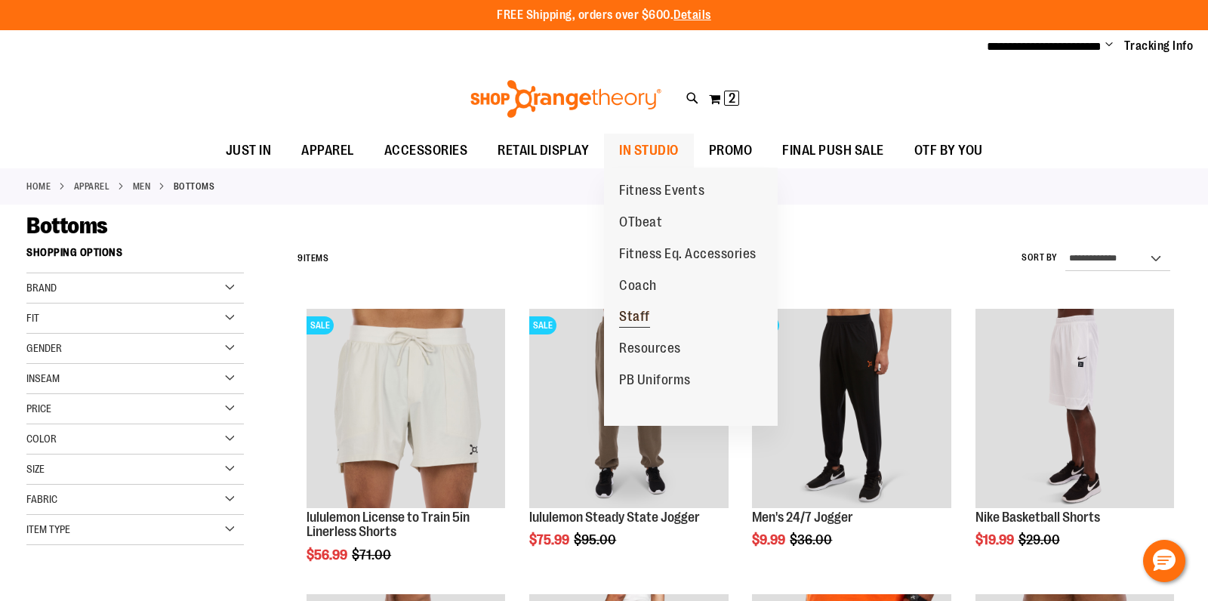
type input "**********"
click at [623, 309] on span "Staff" at bounding box center [634, 318] width 31 height 19
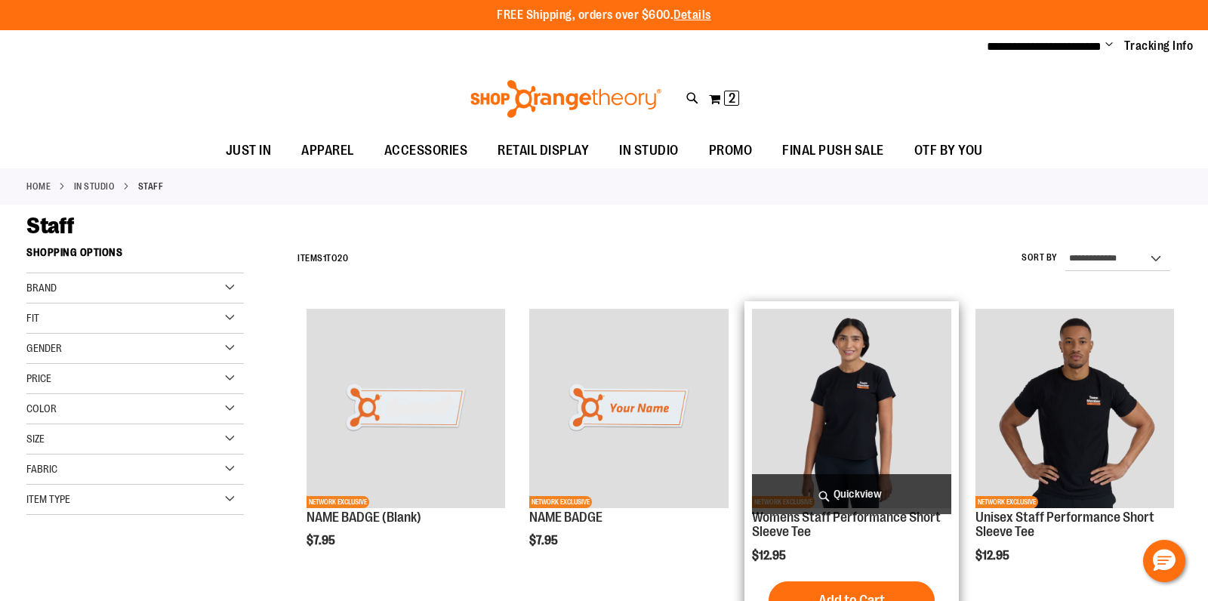
type input "**********"
click at [809, 483] on span "Quickview" at bounding box center [851, 494] width 199 height 40
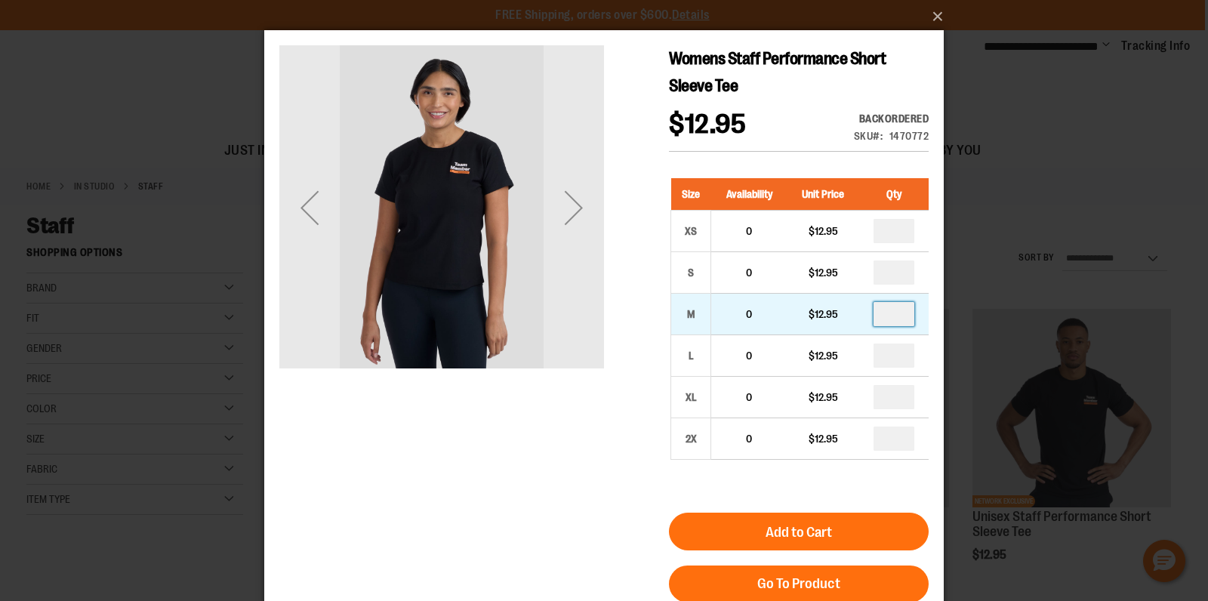
click at [899, 314] on input "number" at bounding box center [894, 314] width 41 height 24
type input "*"
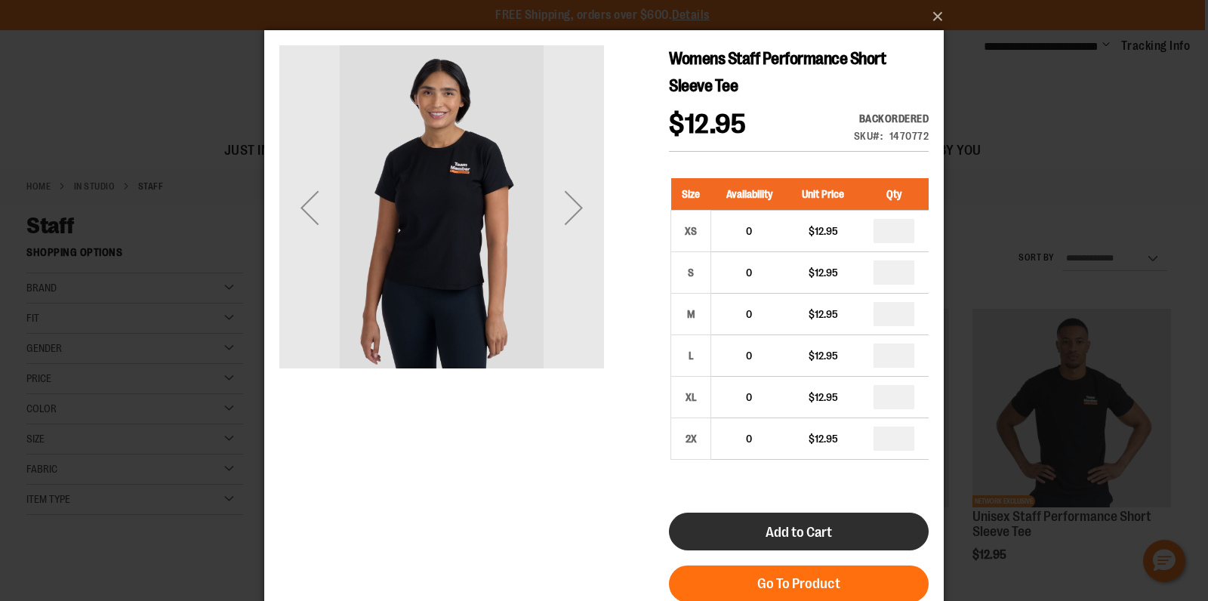
click at [755, 540] on button "Add to Cart" at bounding box center [799, 532] width 260 height 38
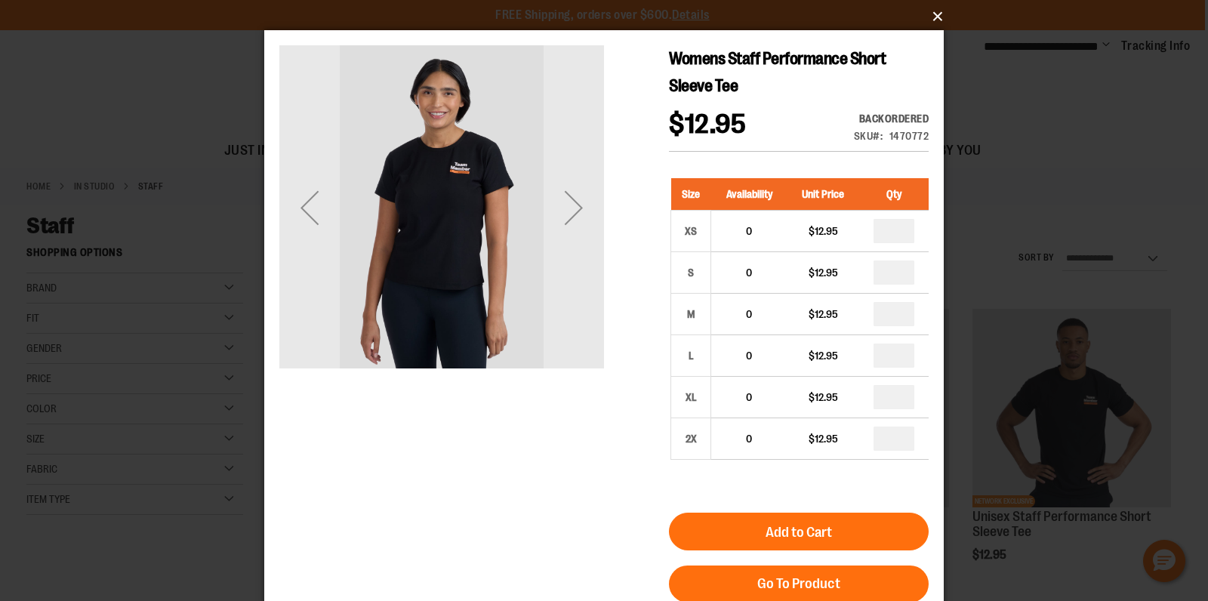
click at [939, 13] on button "×" at bounding box center [609, 16] width 680 height 33
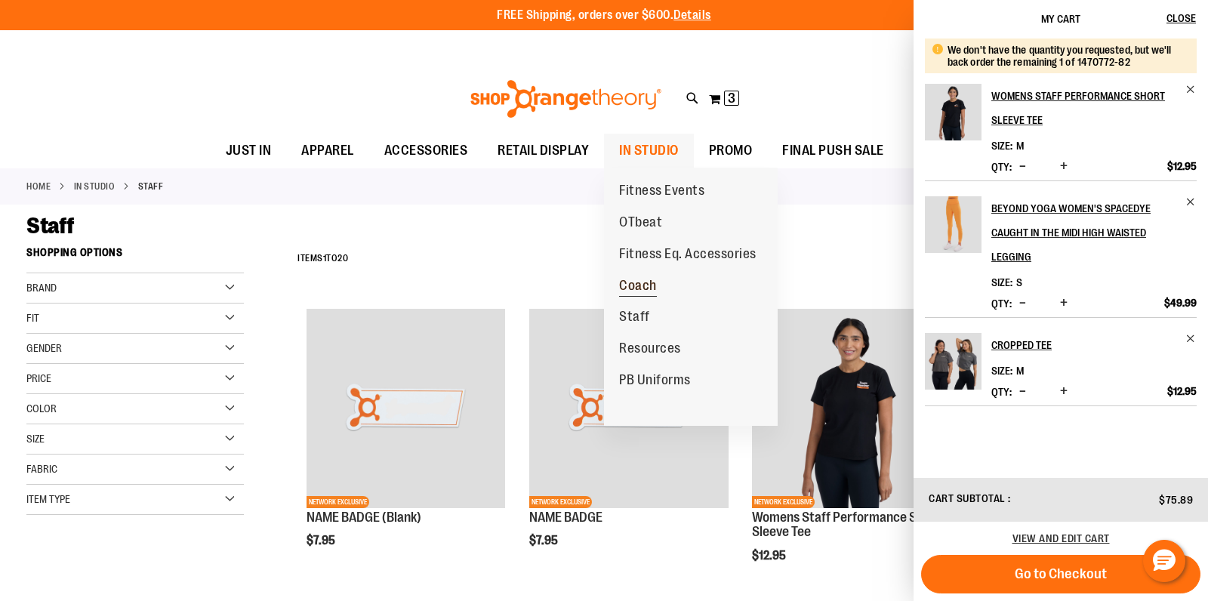
click at [643, 291] on span "Coach" at bounding box center [638, 287] width 38 height 19
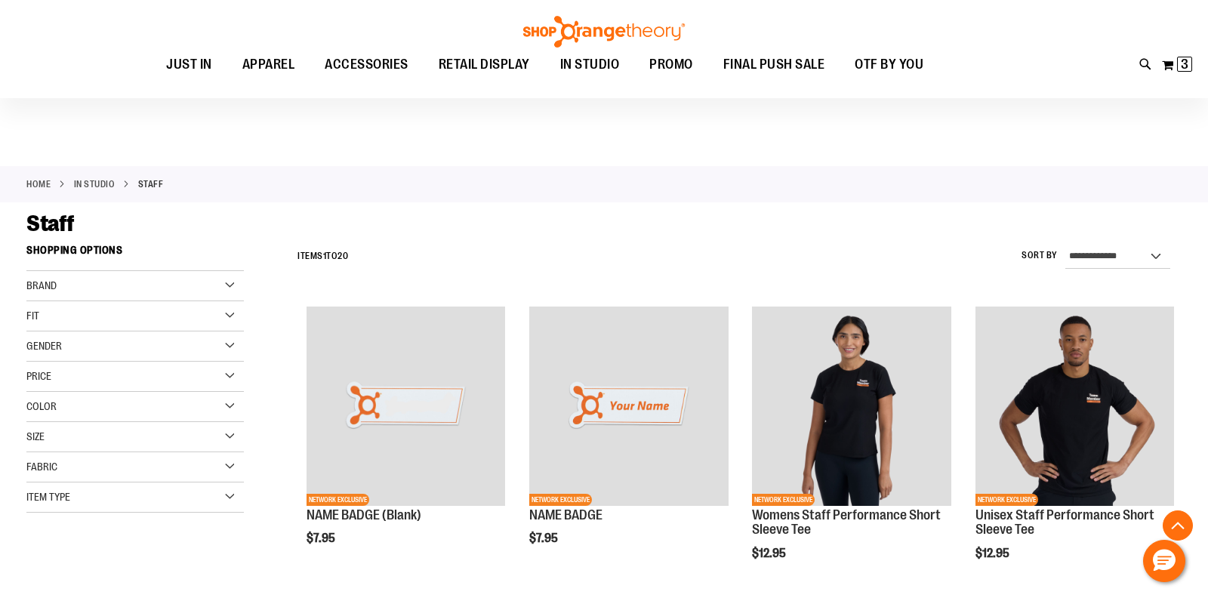
scroll to position [454, 0]
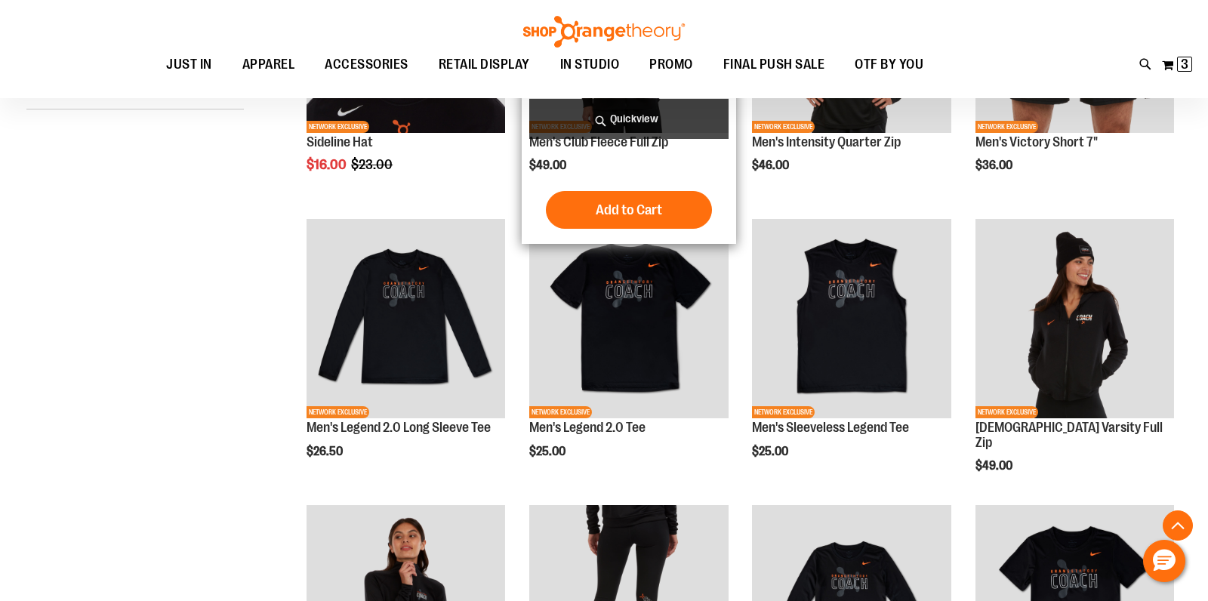
scroll to position [379, 0]
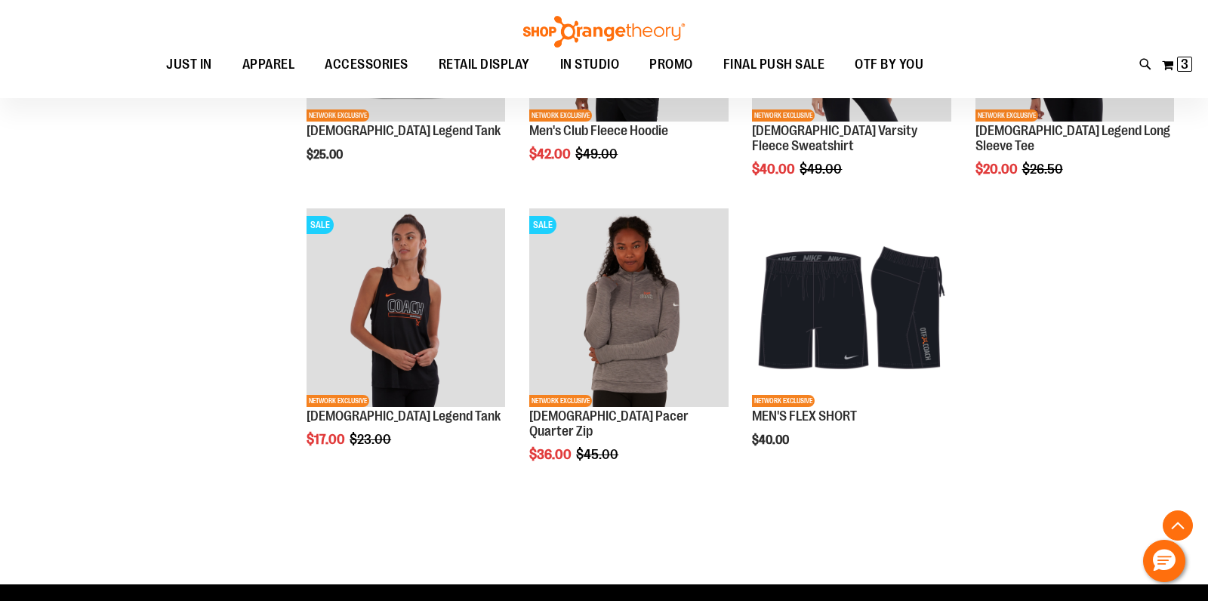
scroll to position [1237, 0]
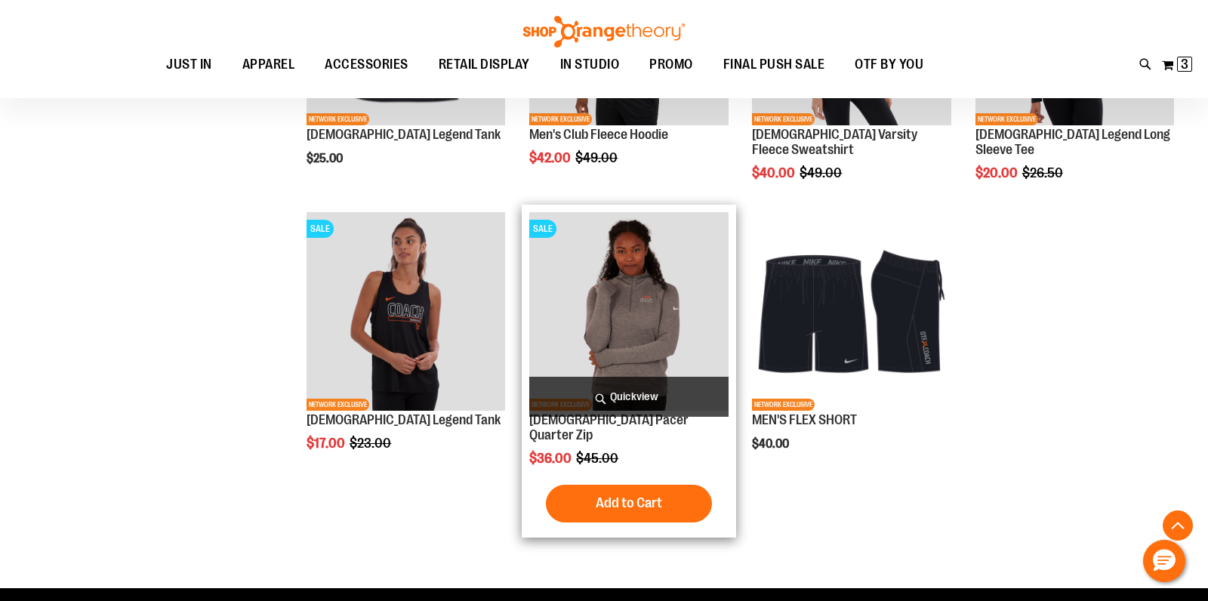
type input "**********"
click at [610, 391] on span "Quickview" at bounding box center [628, 397] width 199 height 40
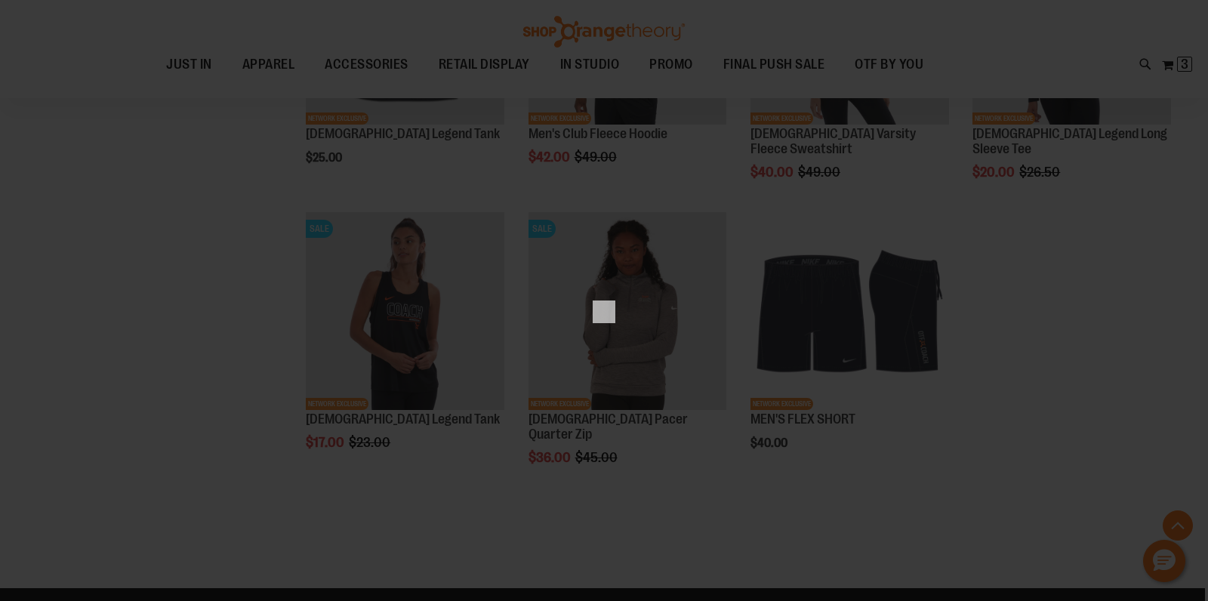
scroll to position [0, 0]
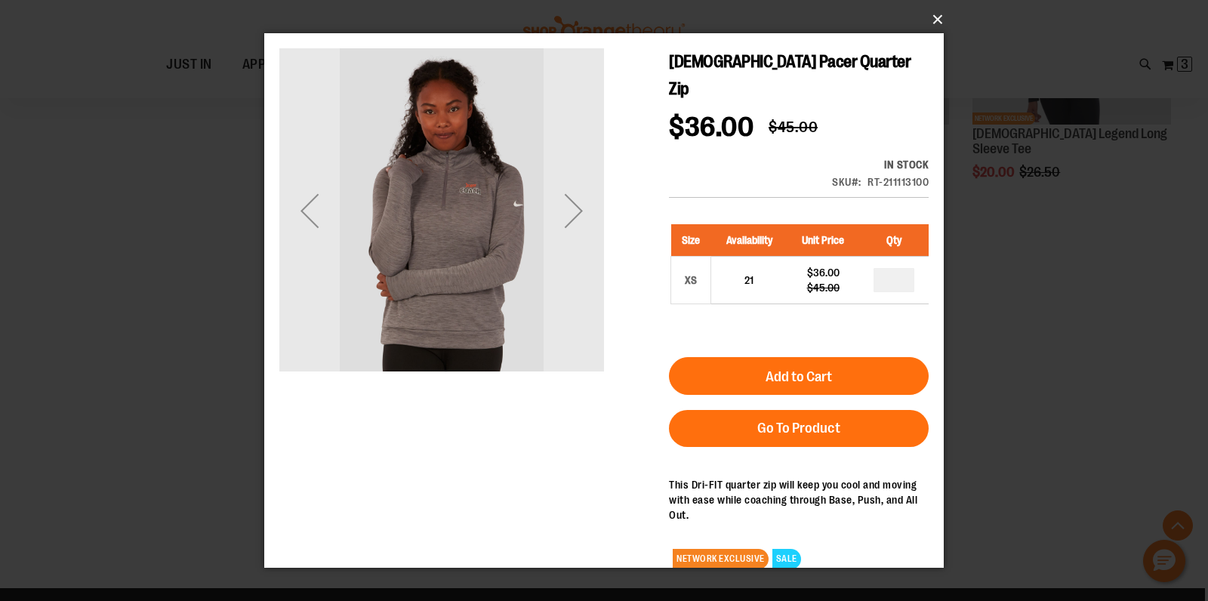
click at [937, 22] on button "×" at bounding box center [609, 19] width 680 height 33
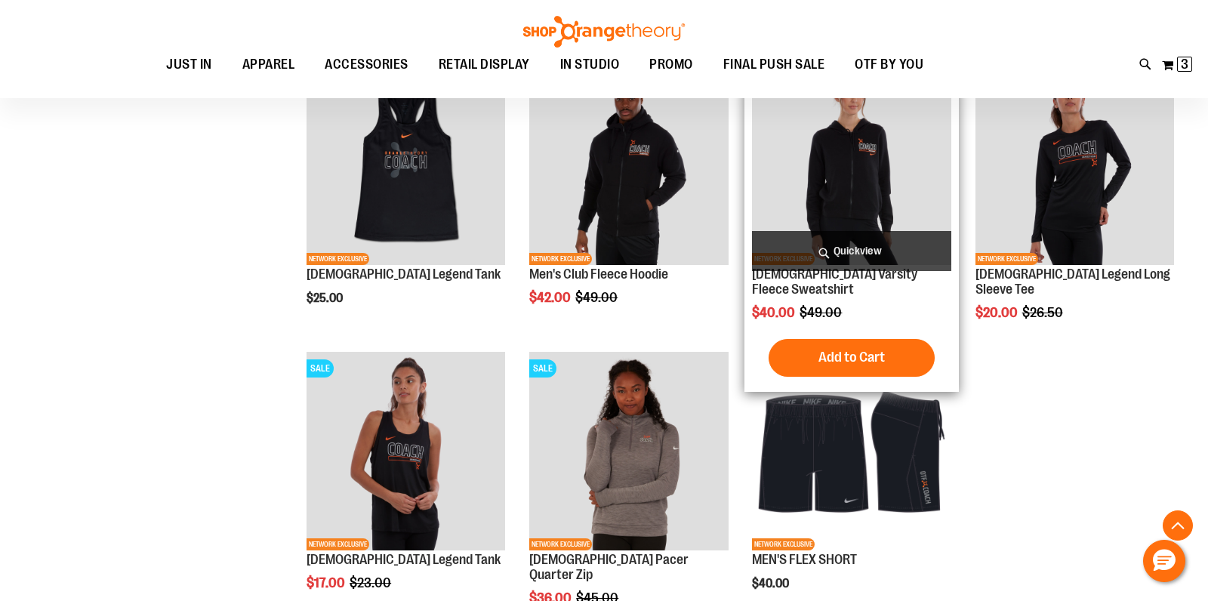
scroll to position [1047, 0]
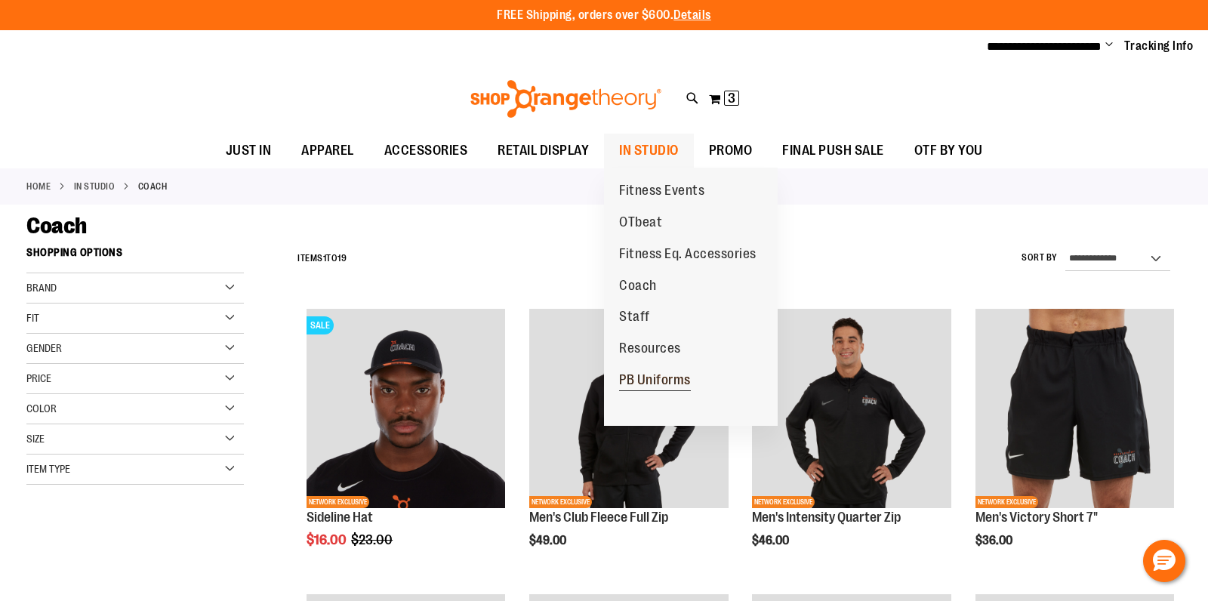
click at [643, 376] on span "PB Uniforms" at bounding box center [655, 381] width 72 height 19
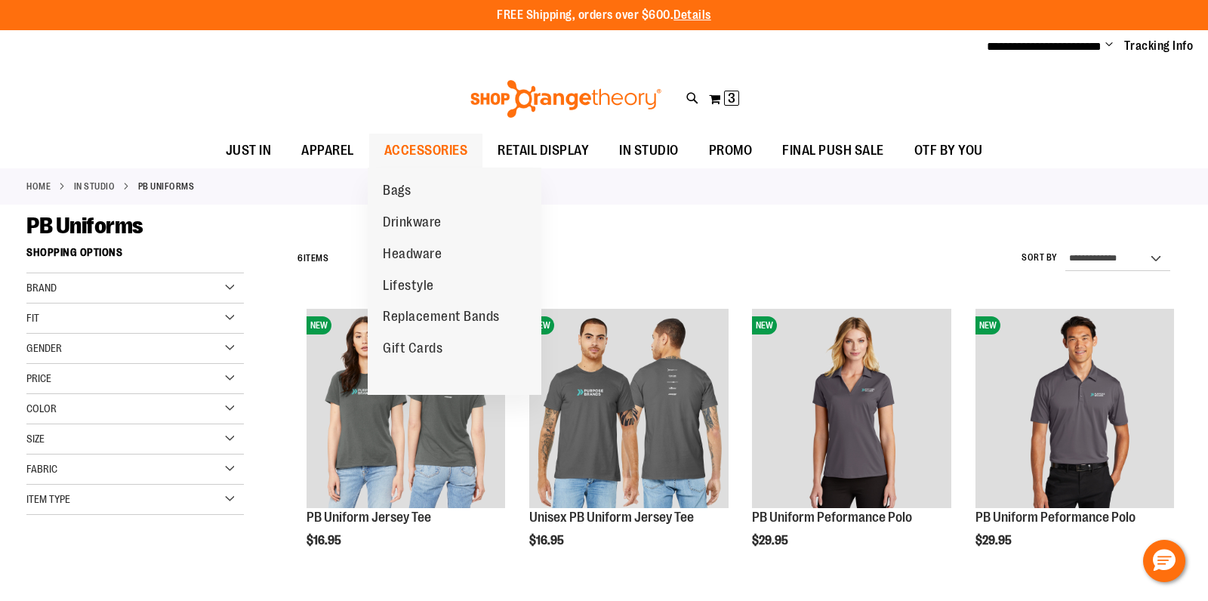
type input "**********"
click at [434, 150] on span "ACCESSORIES" at bounding box center [426, 151] width 84 height 34
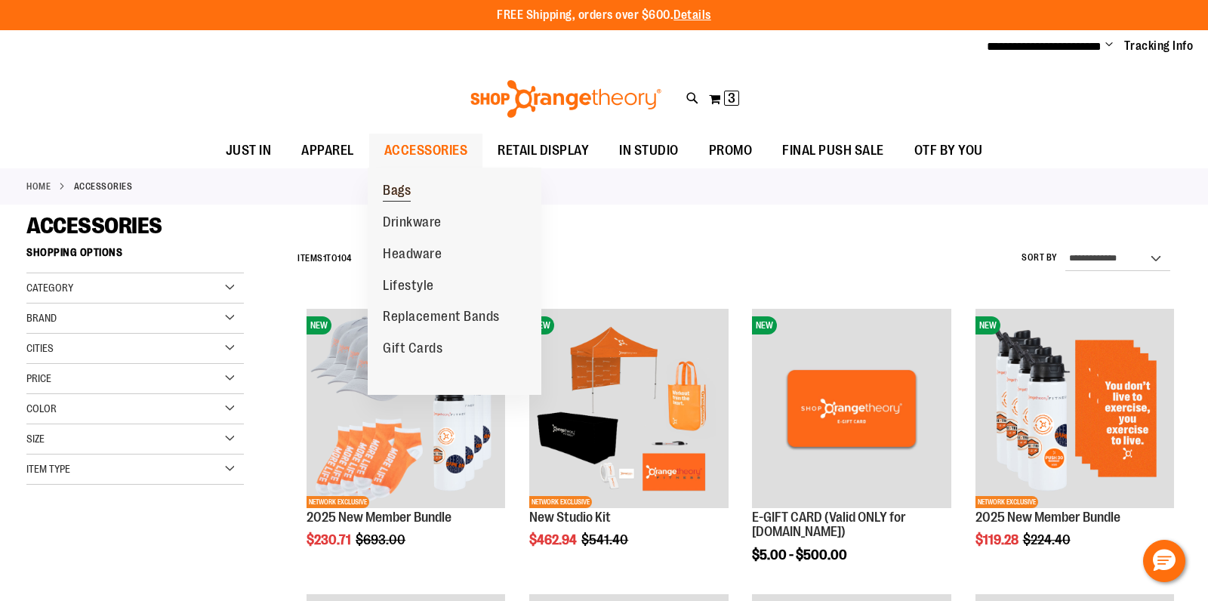
type input "**********"
click at [396, 190] on span "Bags" at bounding box center [397, 192] width 28 height 19
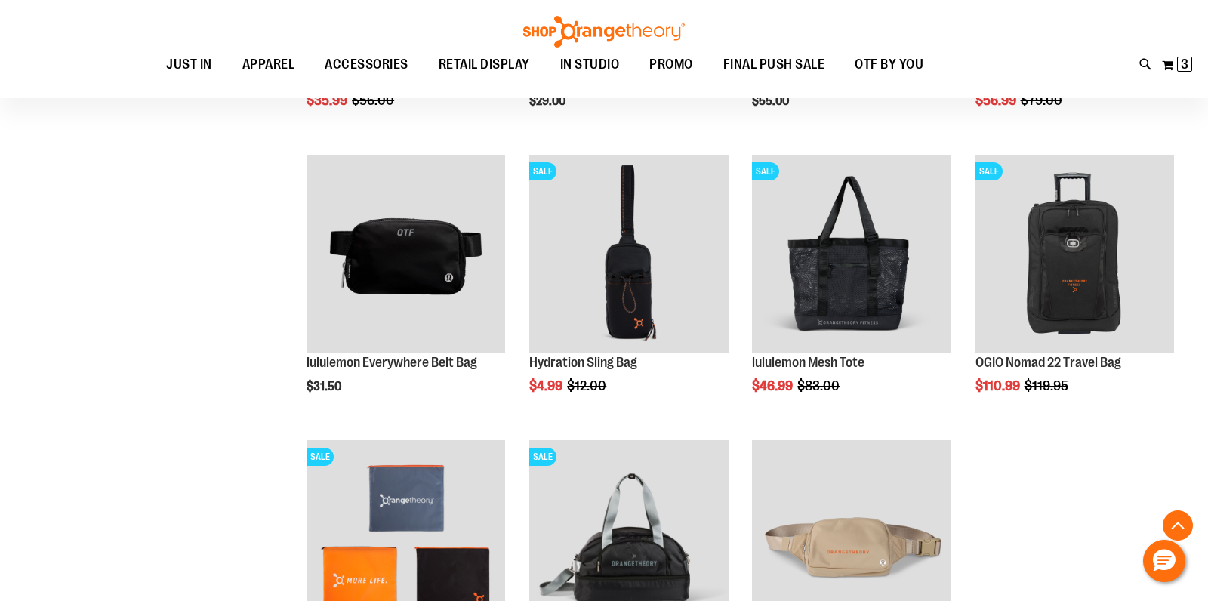
scroll to position [948, 0]
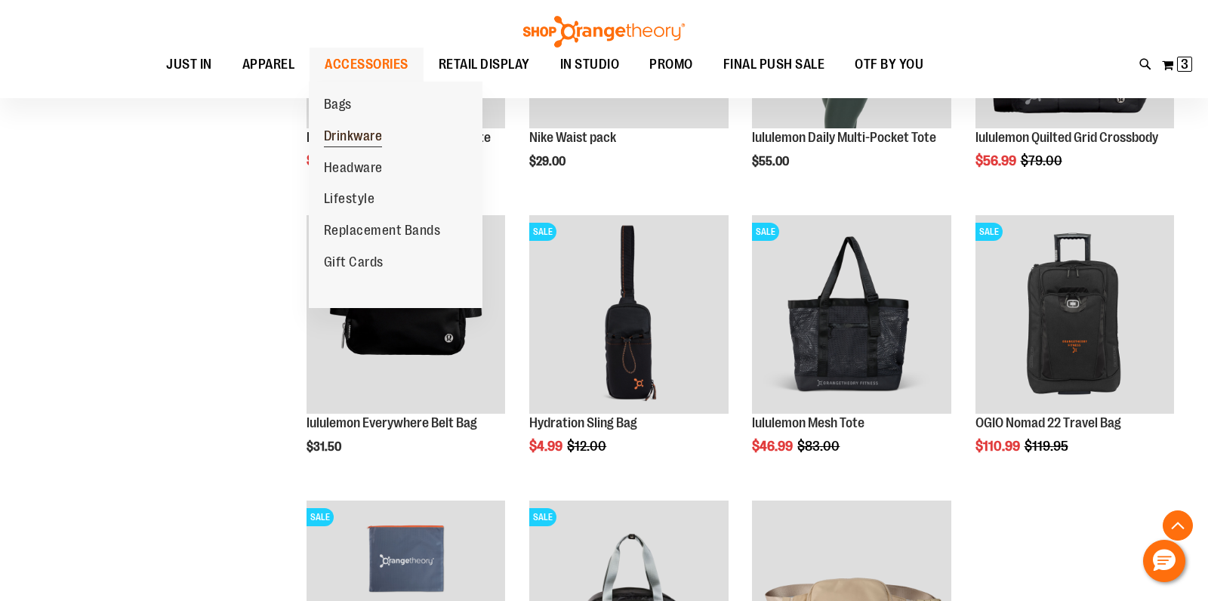
type input "**********"
click at [356, 137] on span "Drinkware" at bounding box center [353, 137] width 59 height 19
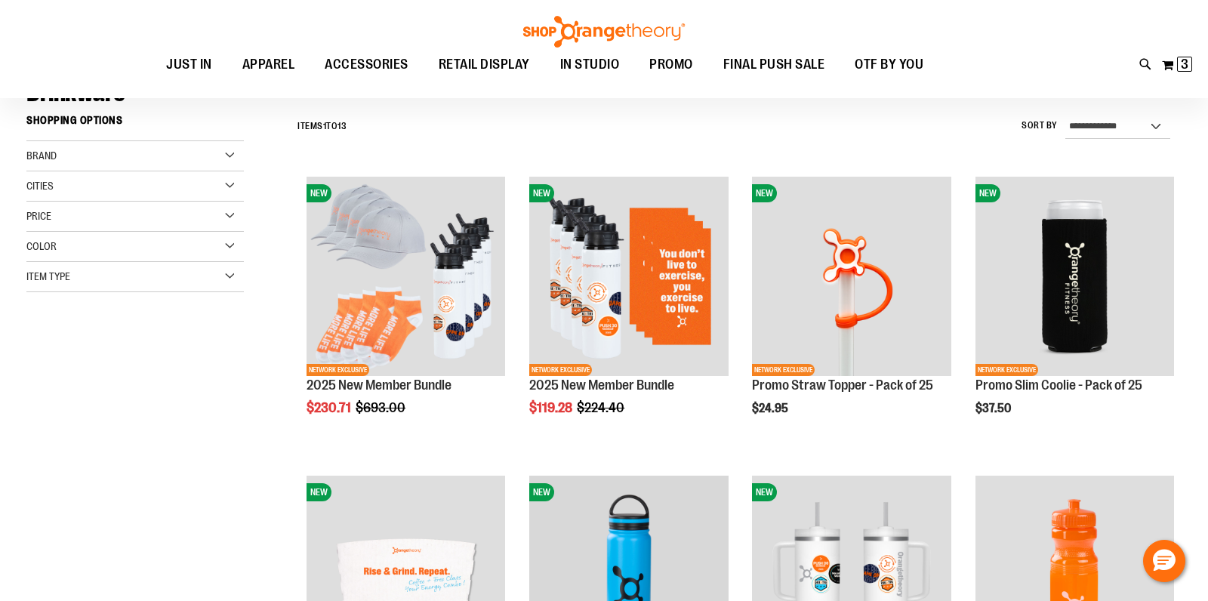
scroll to position [133, 0]
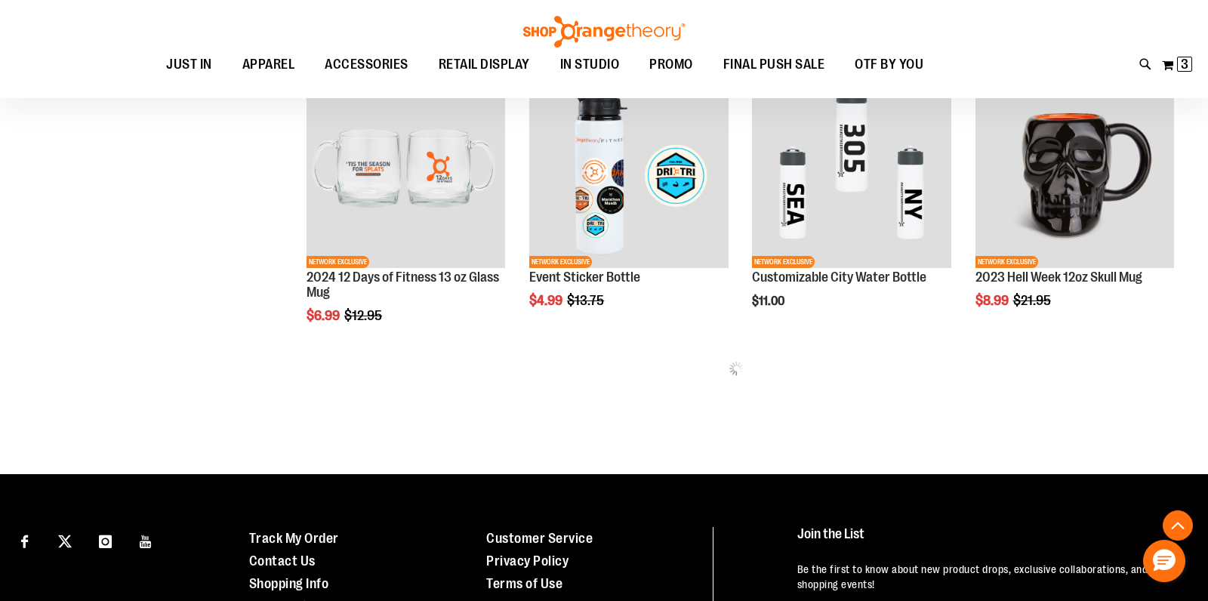
scroll to position [847, 0]
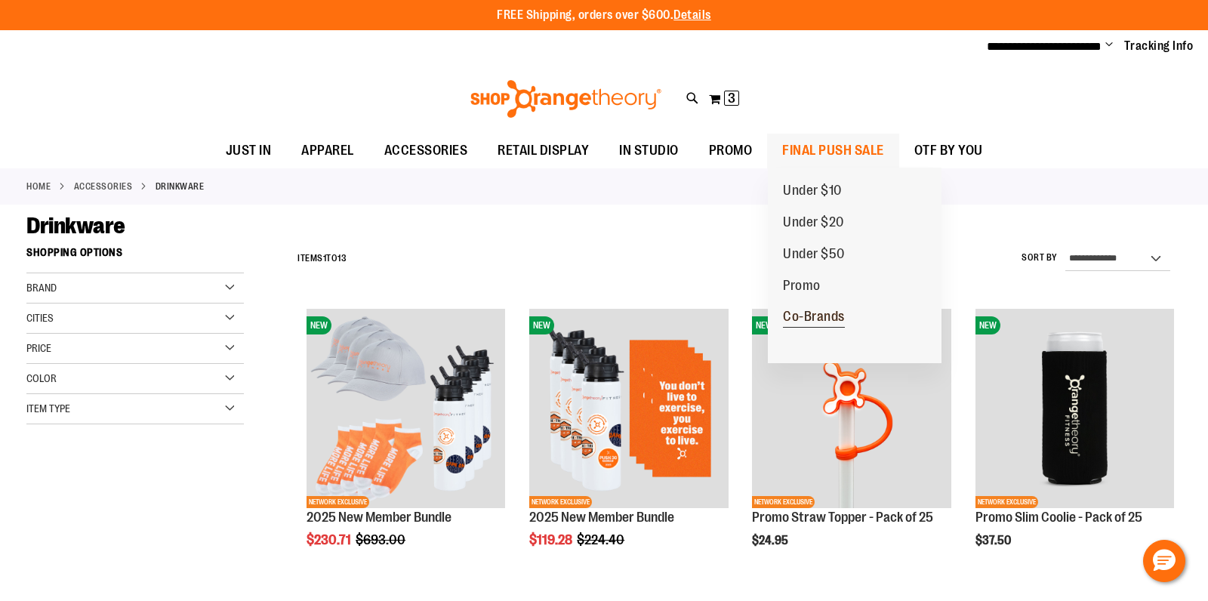
type input "**********"
click at [800, 315] on span "Co-Brands" at bounding box center [814, 318] width 62 height 19
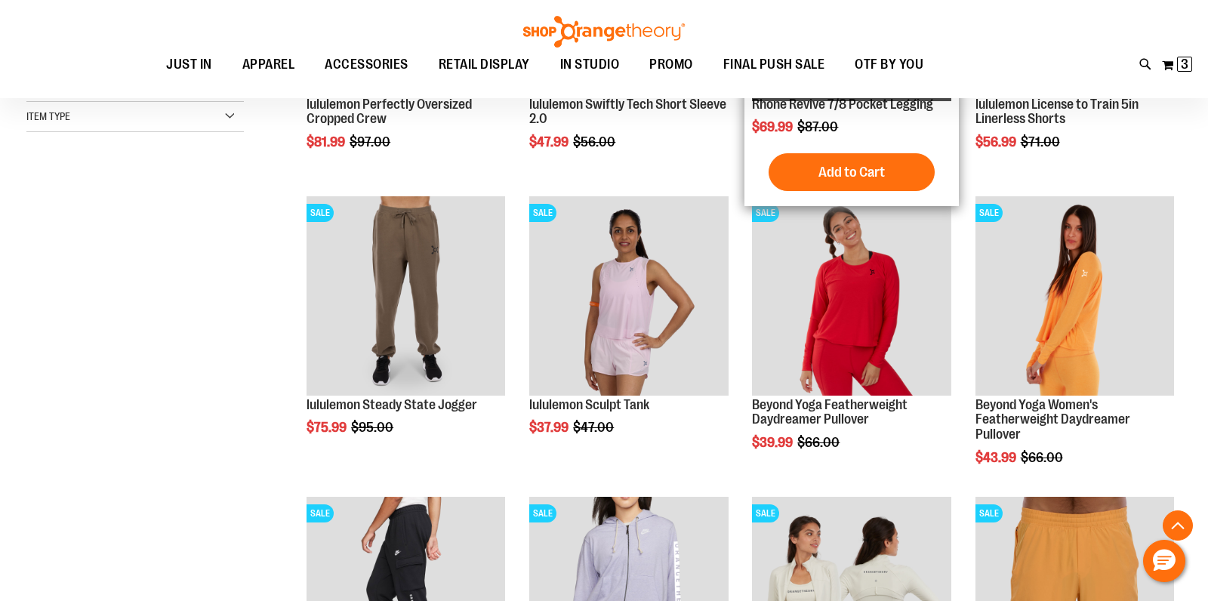
scroll to position [416, 0]
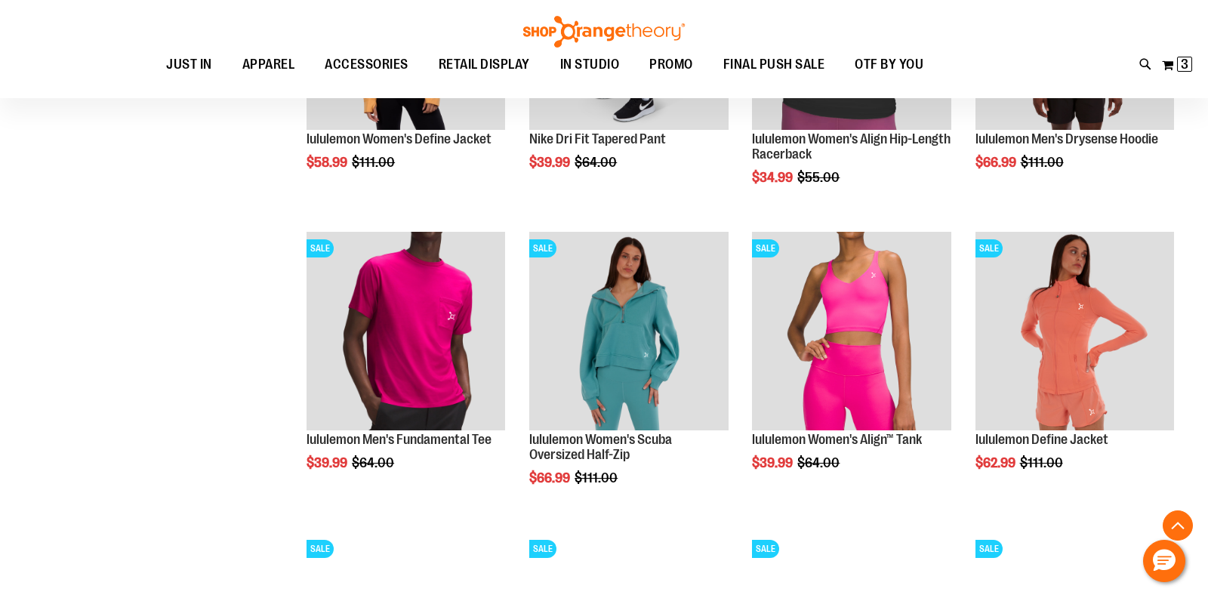
scroll to position [1280, 0]
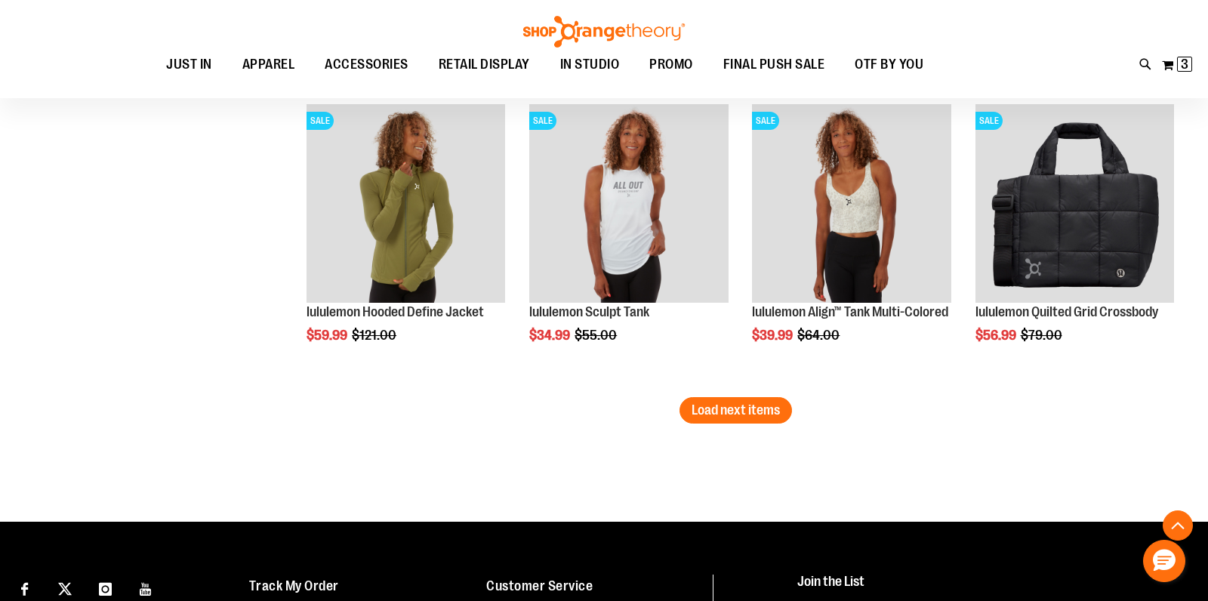
scroll to position [2617, 0]
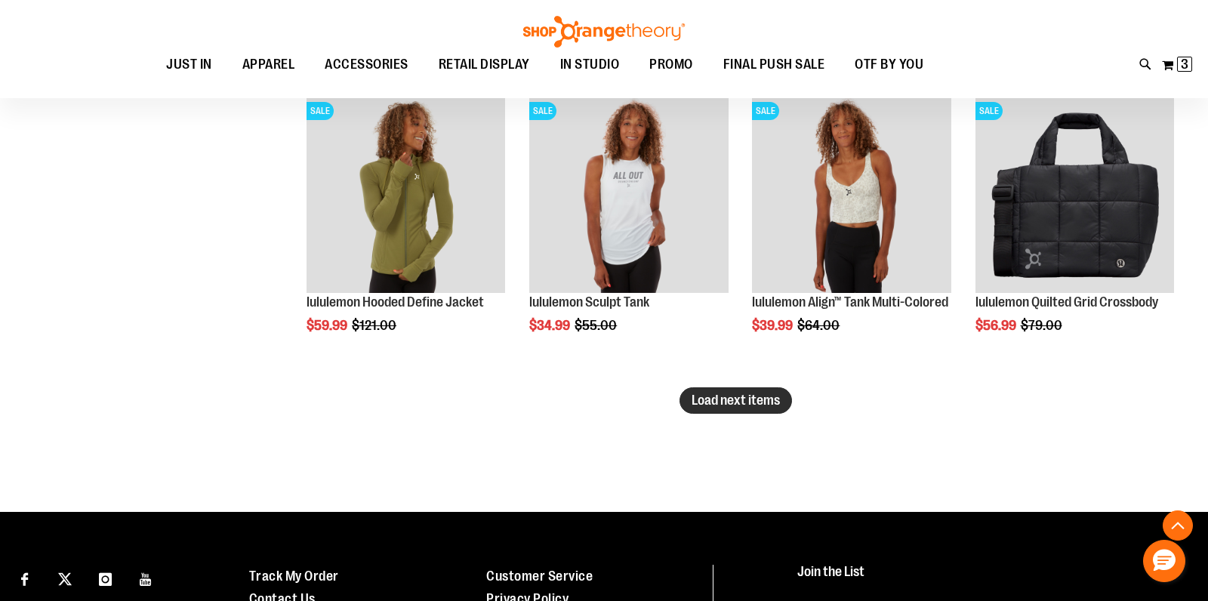
type input "**********"
click at [714, 394] on span "Load next items" at bounding box center [736, 400] width 88 height 15
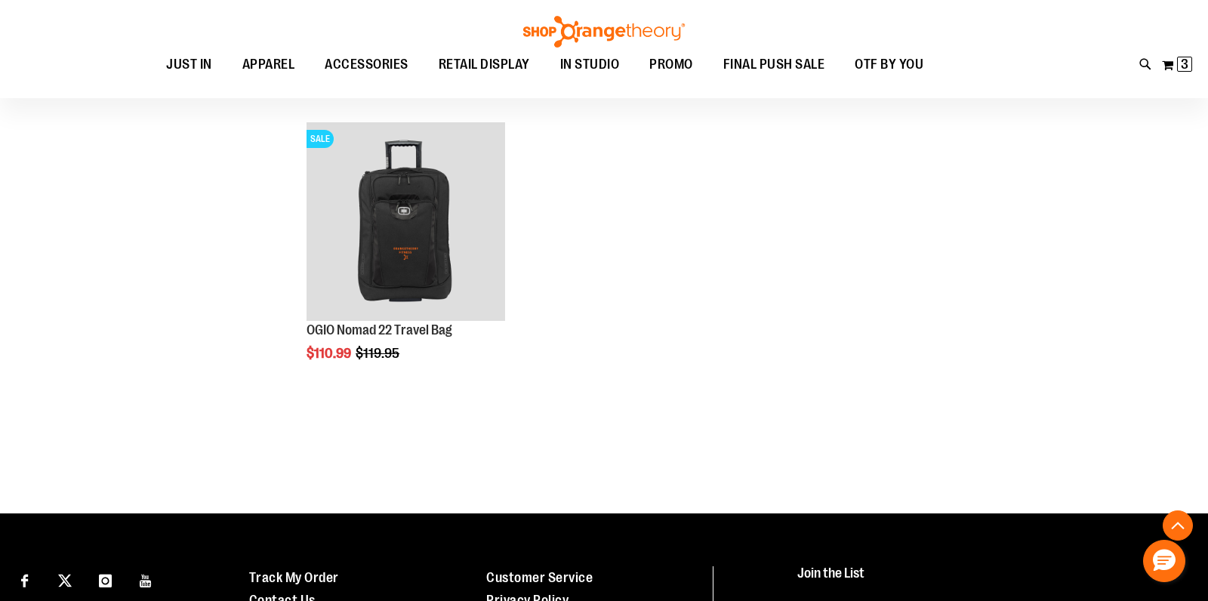
scroll to position [2894, 0]
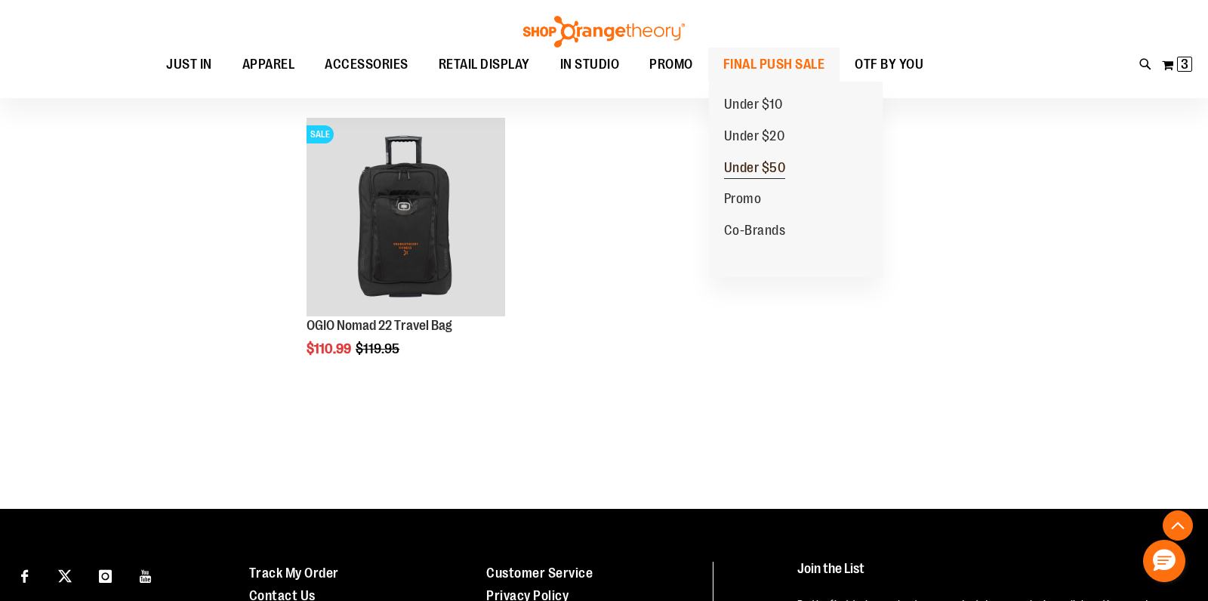
click at [736, 169] on span "Under $50" at bounding box center [755, 169] width 62 height 19
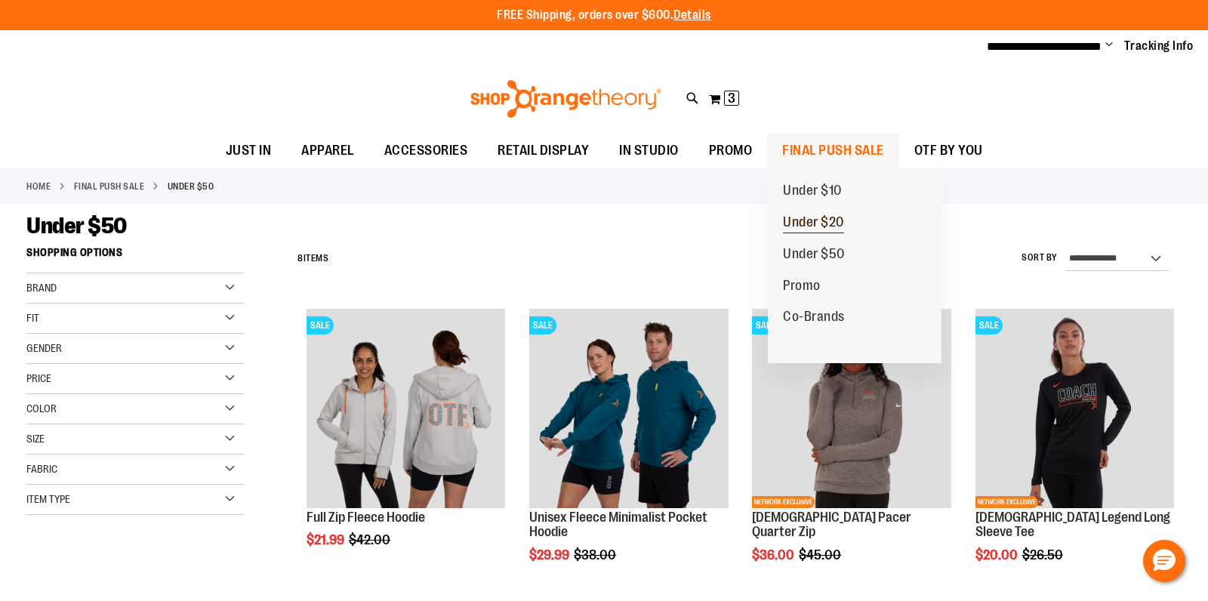
type input "**********"
click at [830, 219] on span "Under $20" at bounding box center [813, 223] width 61 height 19
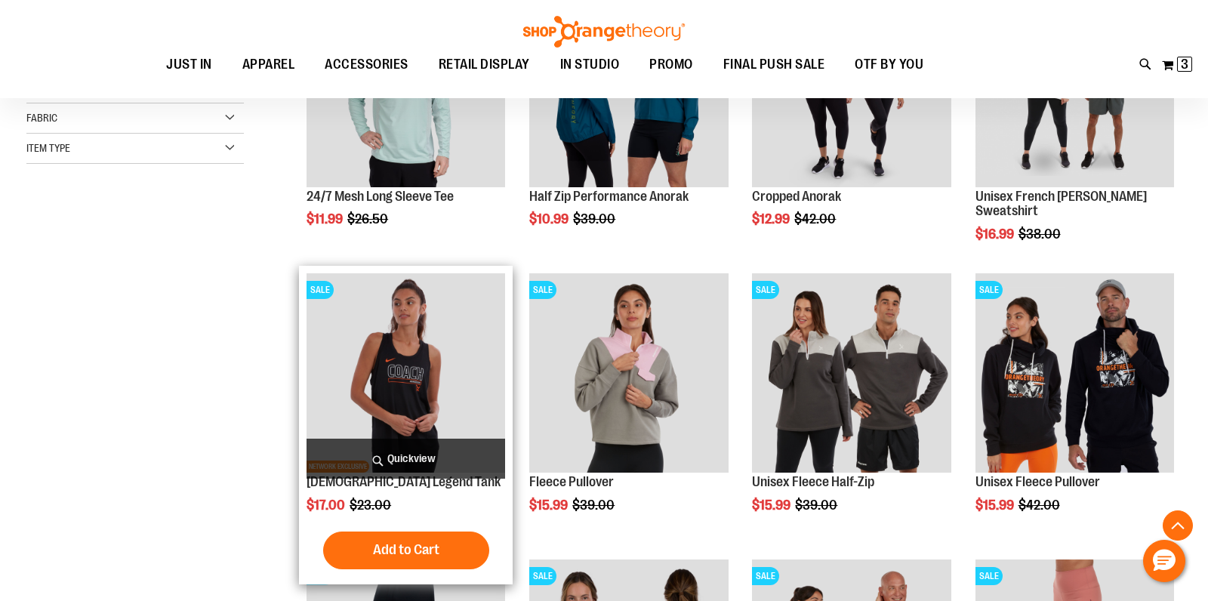
scroll to position [320, 0]
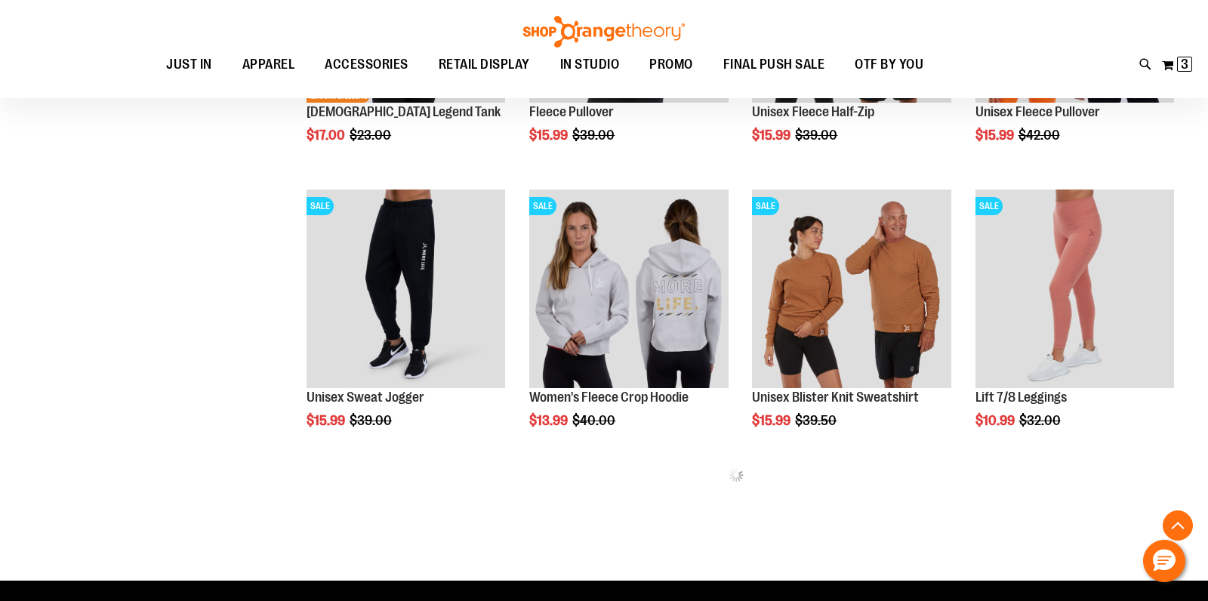
scroll to position [692, 0]
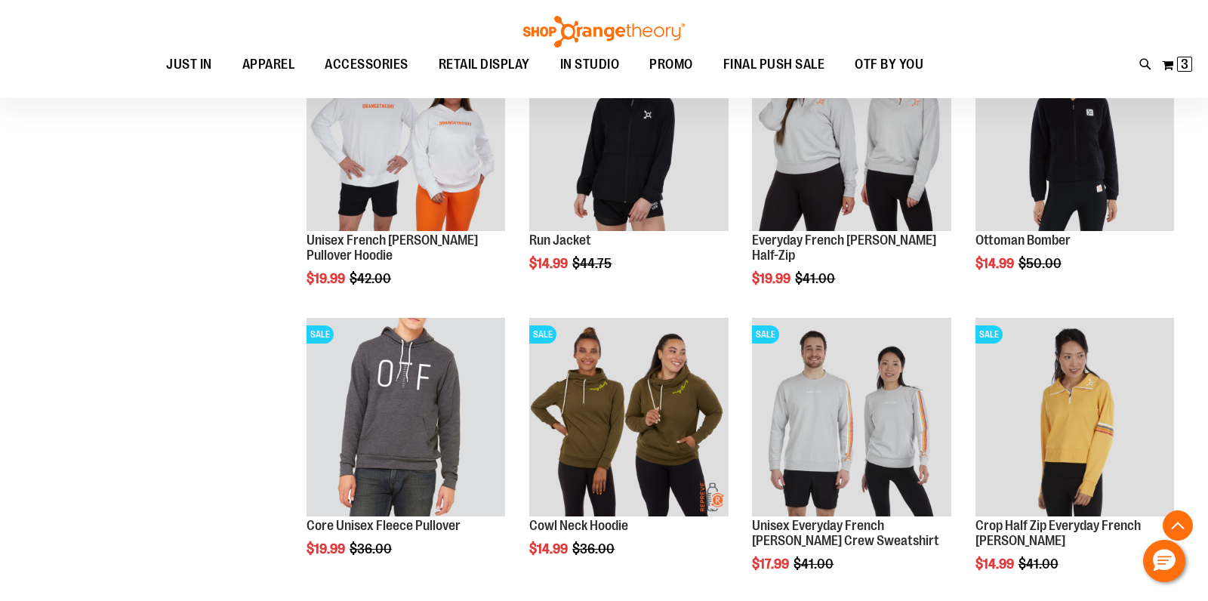
scroll to position [1411, 0]
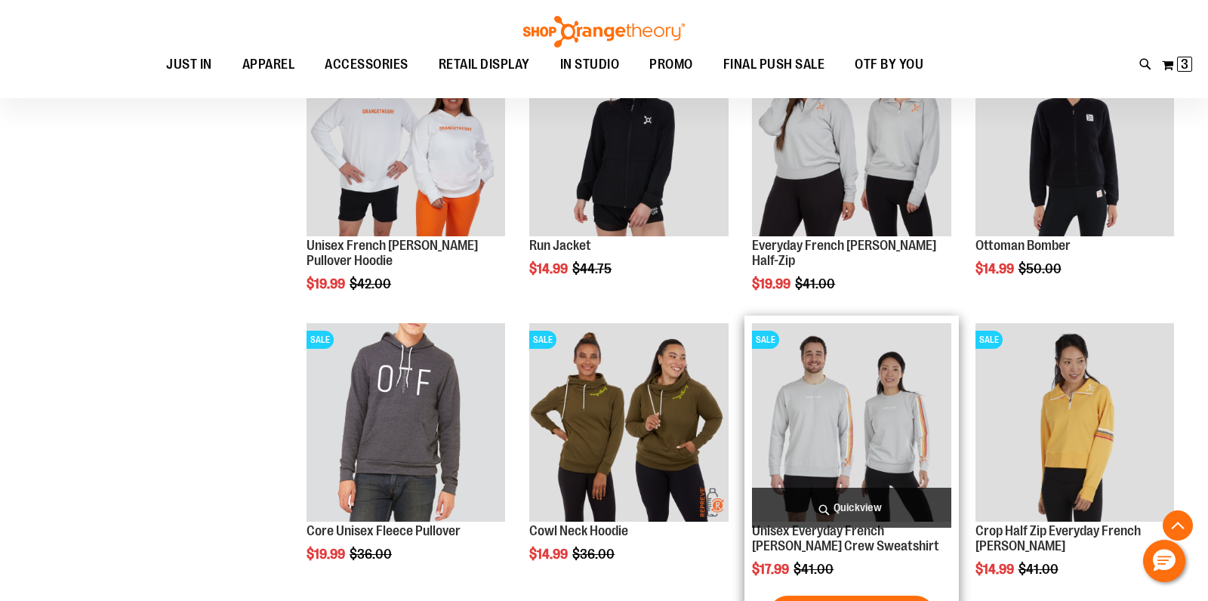
type input "**********"
click at [811, 497] on span "Quickview" at bounding box center [851, 508] width 199 height 40
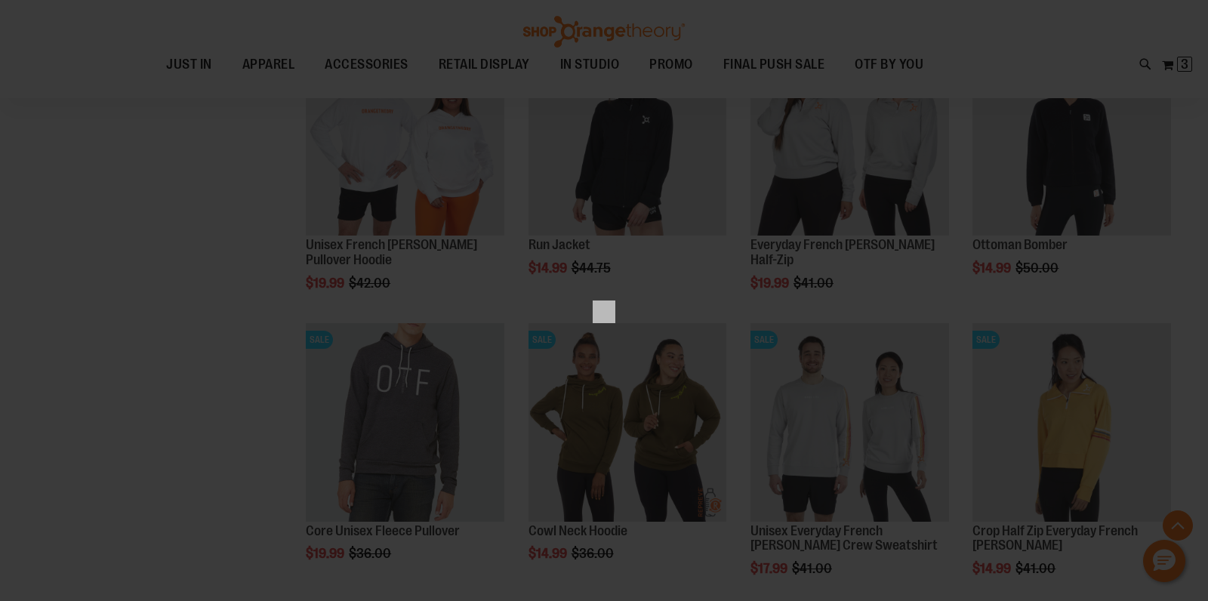
scroll to position [0, 0]
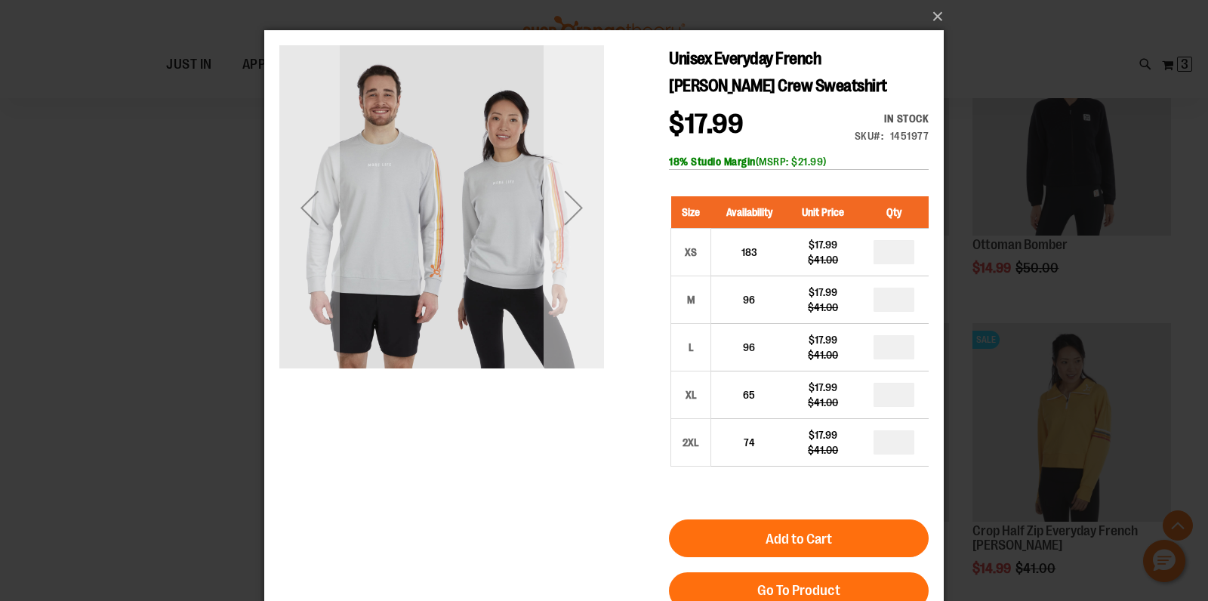
click at [573, 233] on div "Next" at bounding box center [574, 207] width 60 height 60
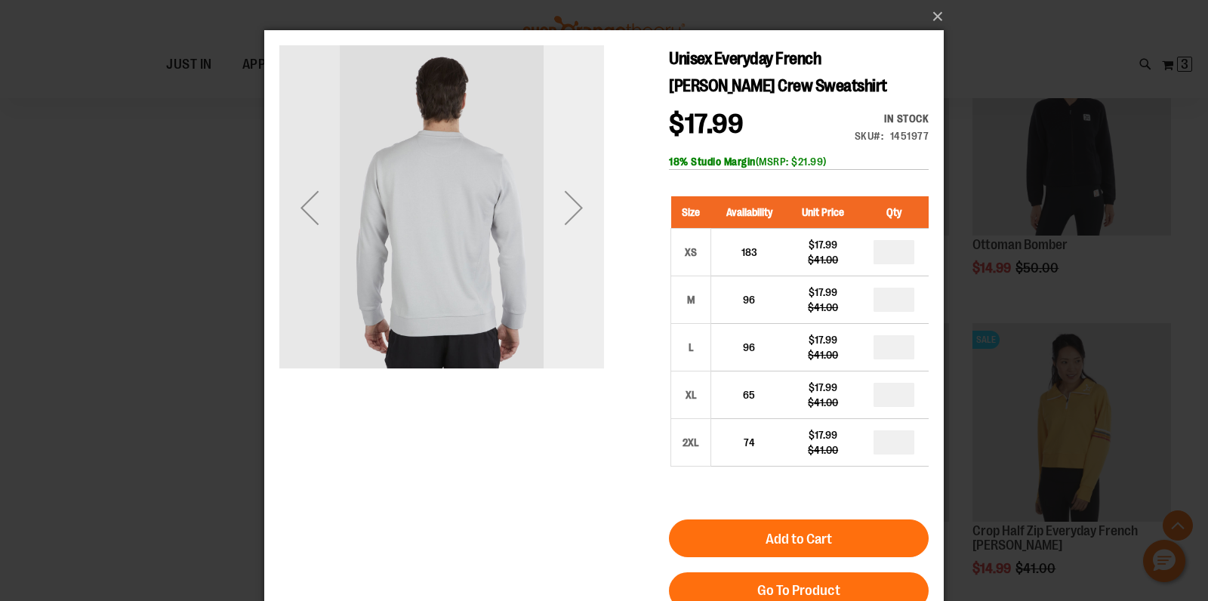
click at [573, 233] on div "Next" at bounding box center [574, 207] width 60 height 60
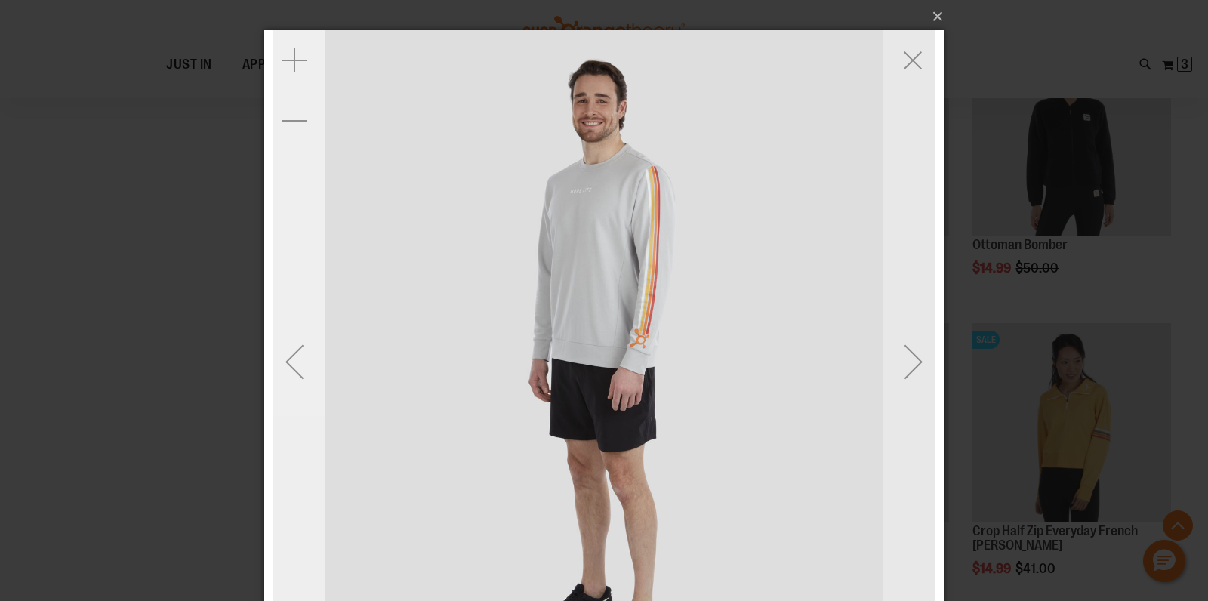
click at [290, 350] on div "Previous" at bounding box center [294, 362] width 60 height 60
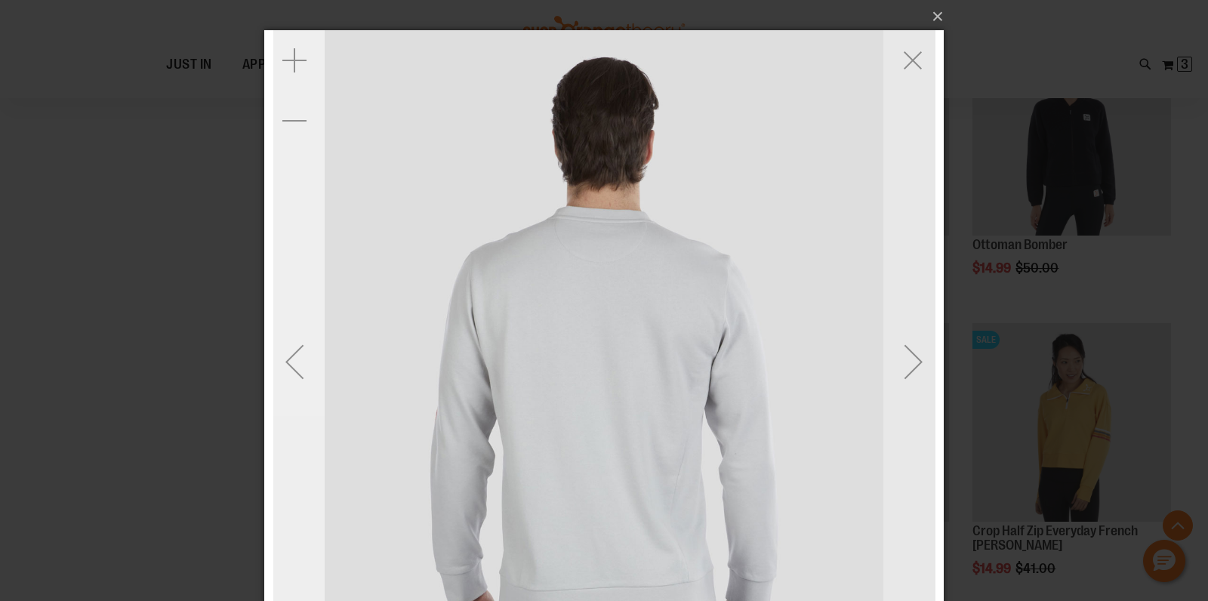
click at [290, 350] on div "Previous" at bounding box center [294, 362] width 60 height 60
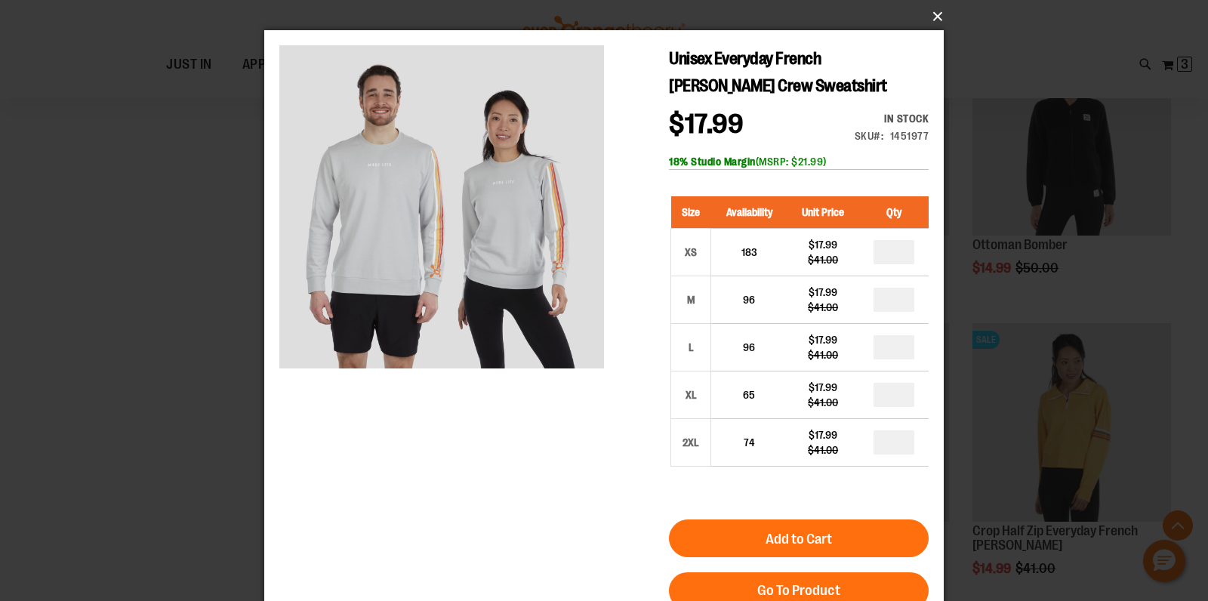
click at [936, 17] on button "×" at bounding box center [609, 16] width 680 height 33
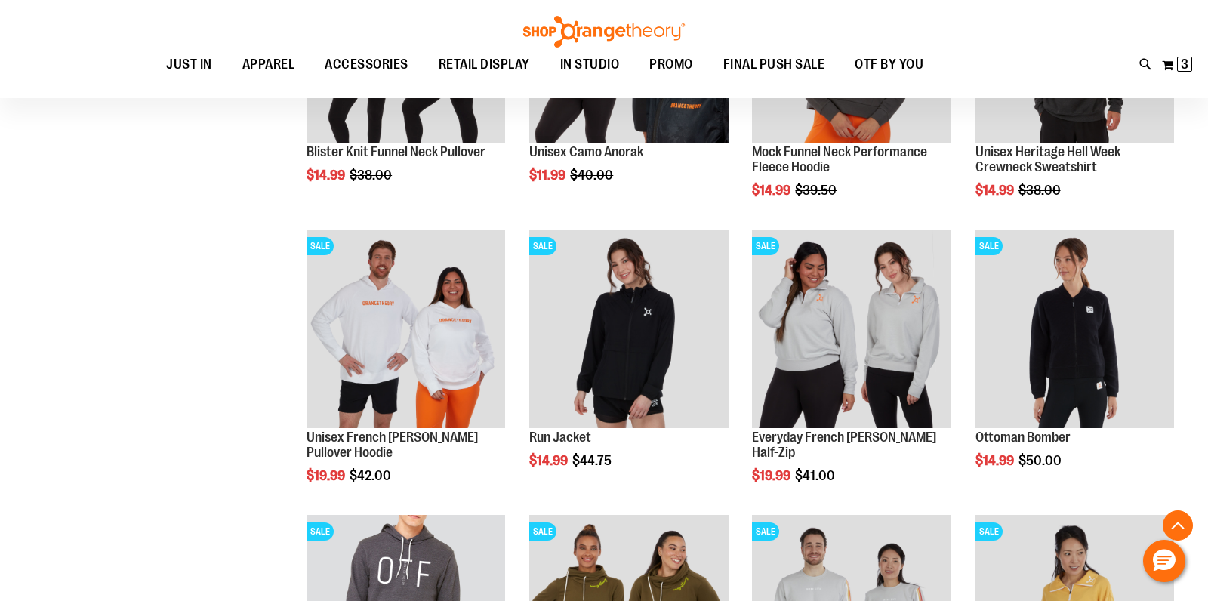
scroll to position [1216, 0]
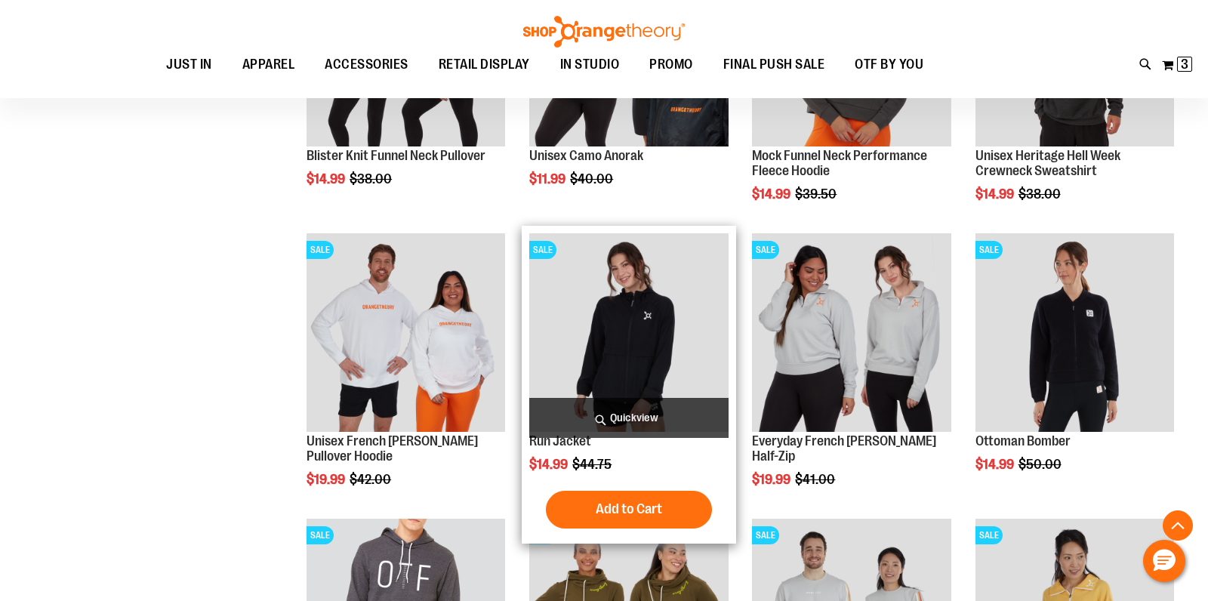
click at [617, 409] on span "Quickview" at bounding box center [628, 418] width 199 height 40
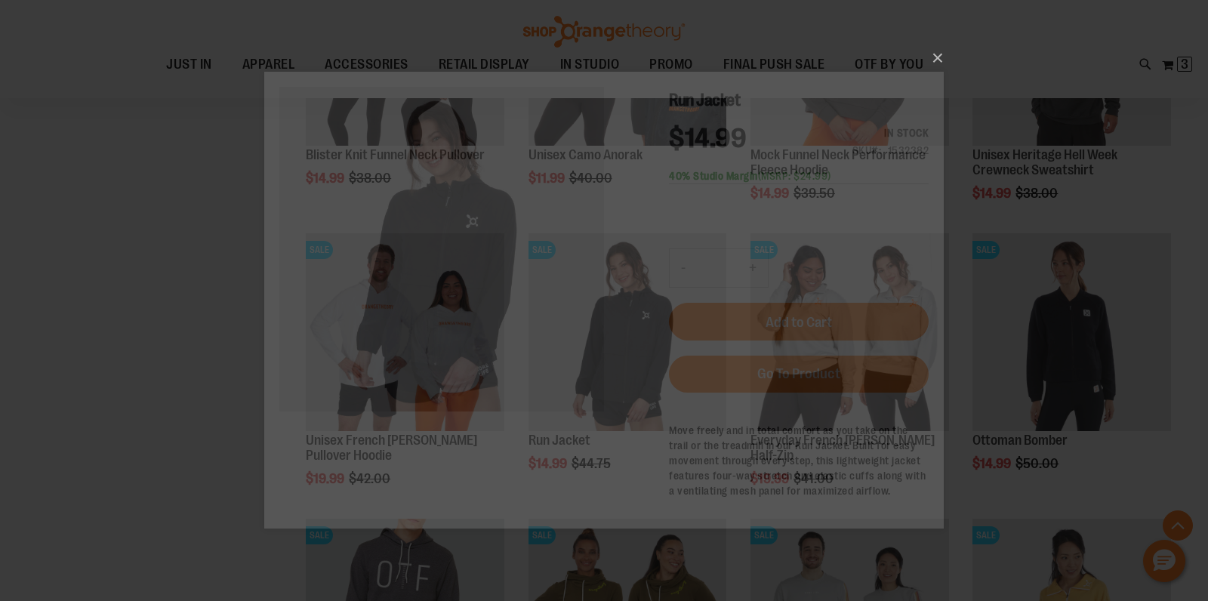
scroll to position [0, 0]
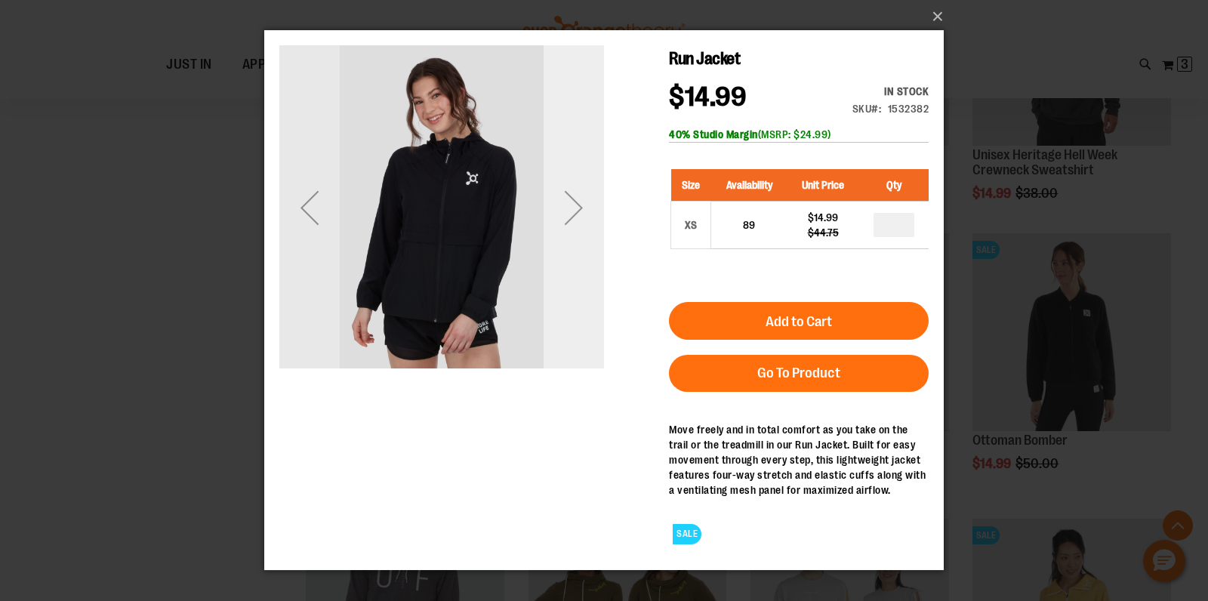
click at [571, 261] on div "Next" at bounding box center [574, 207] width 60 height 325
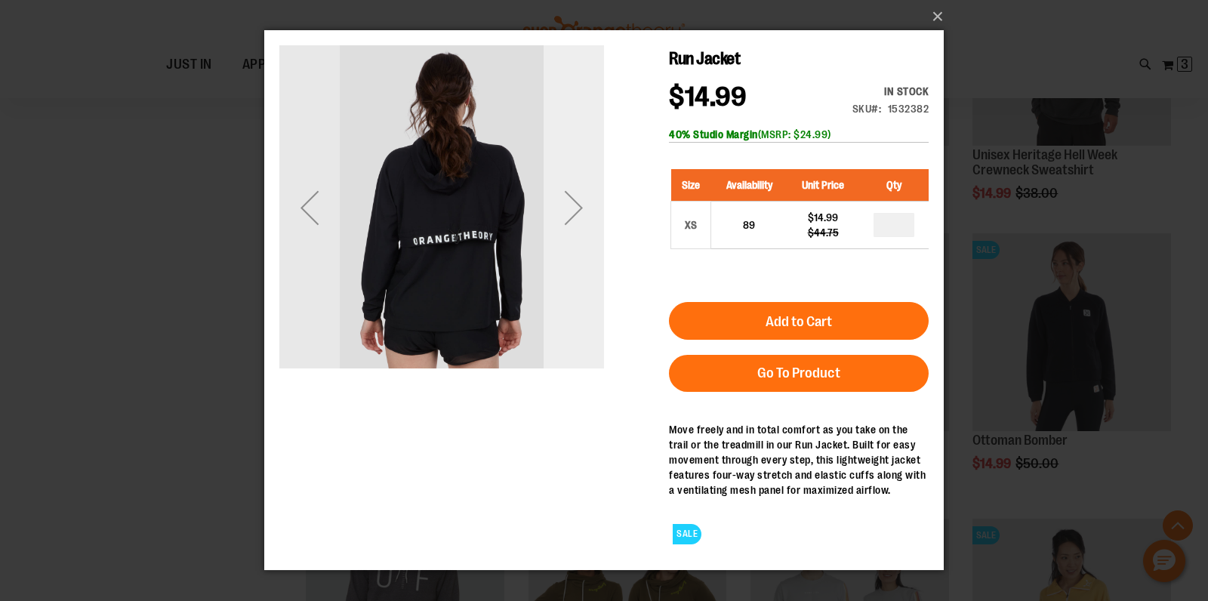
click at [571, 259] on div "Next" at bounding box center [574, 207] width 60 height 325
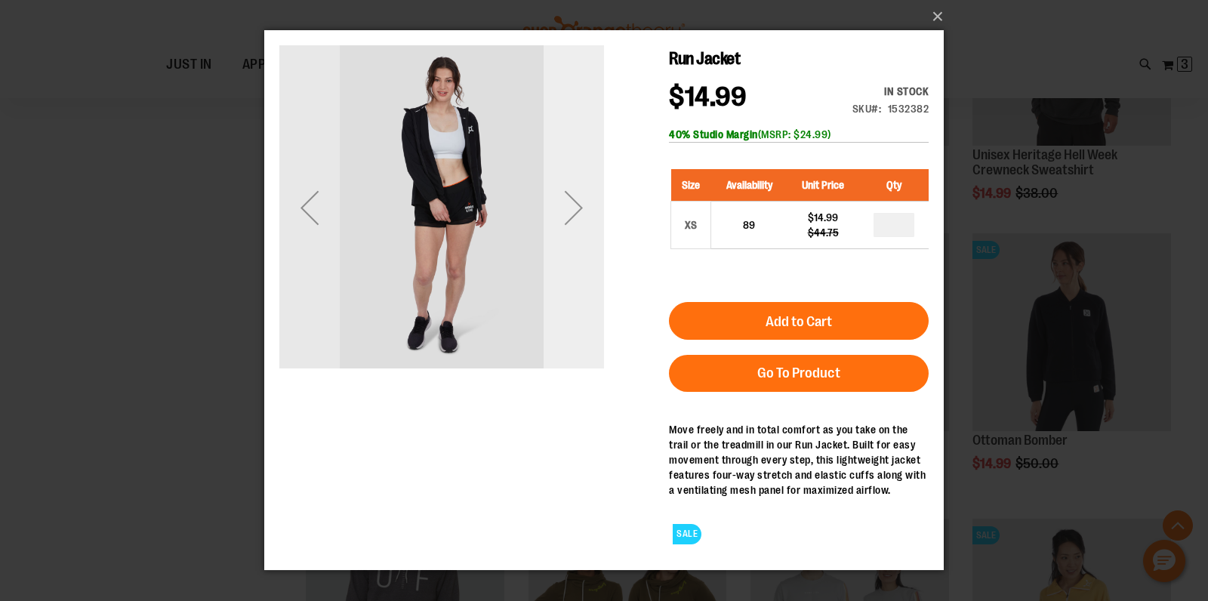
click at [571, 259] on div "Next" at bounding box center [574, 207] width 60 height 325
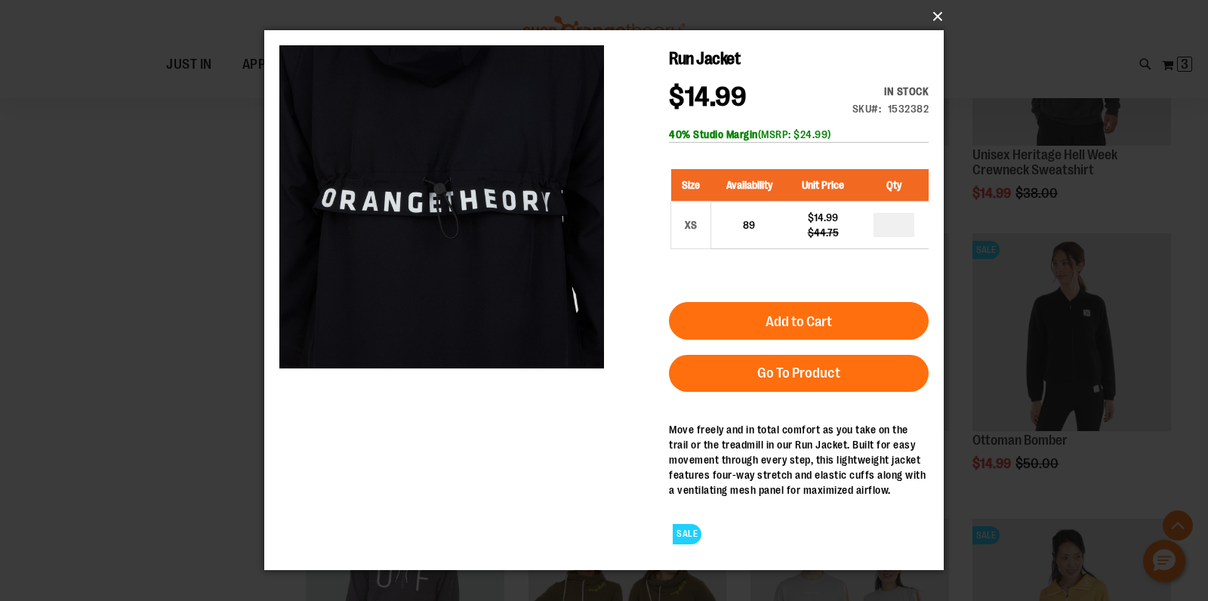
click at [938, 16] on button "×" at bounding box center [609, 16] width 680 height 33
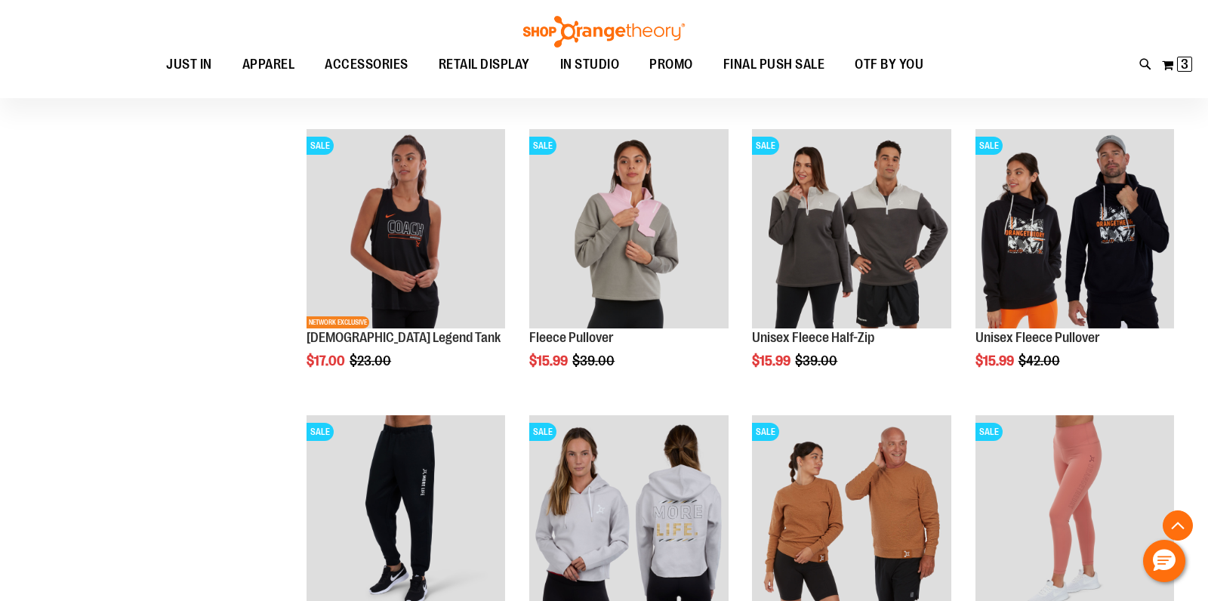
scroll to position [458, 0]
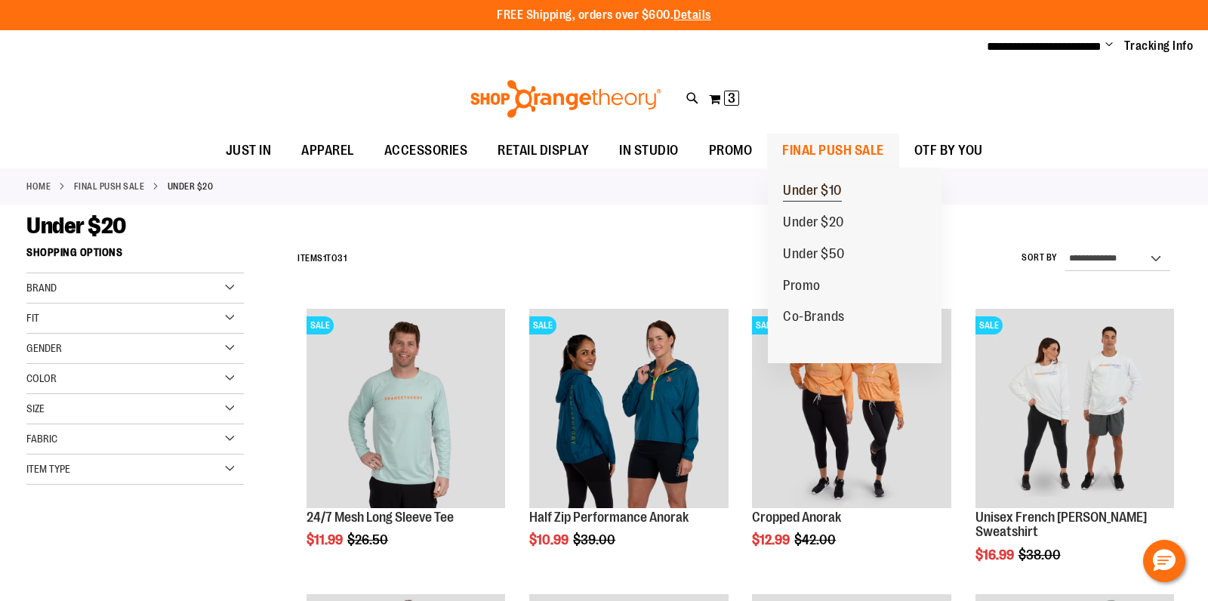
click at [807, 187] on span "Under $10" at bounding box center [812, 192] width 59 height 19
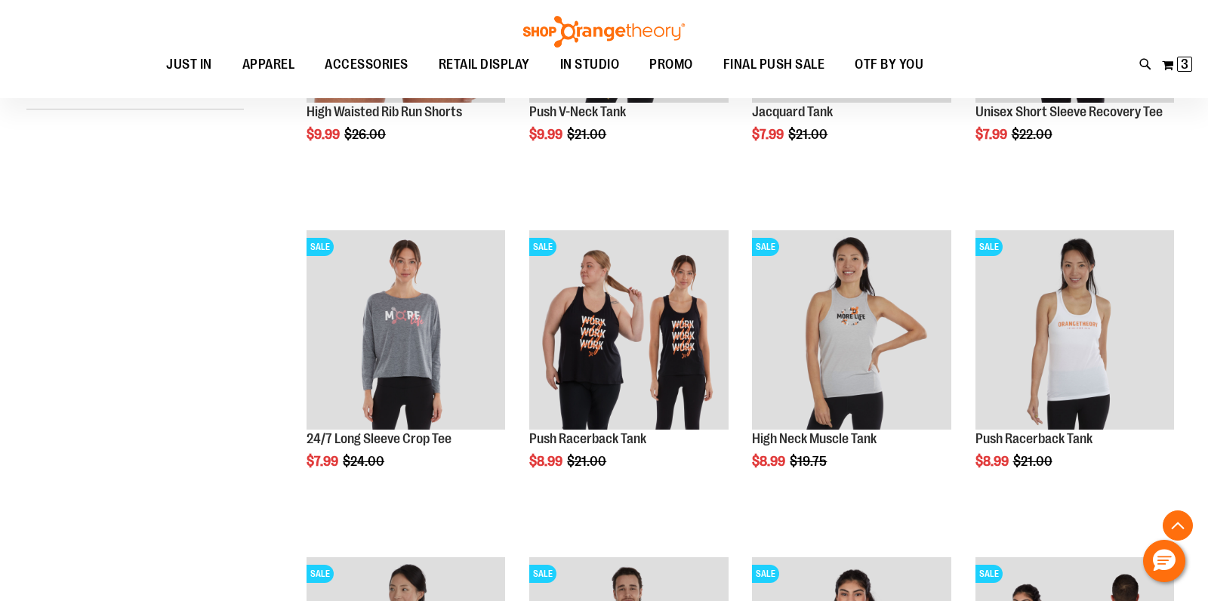
scroll to position [408, 0]
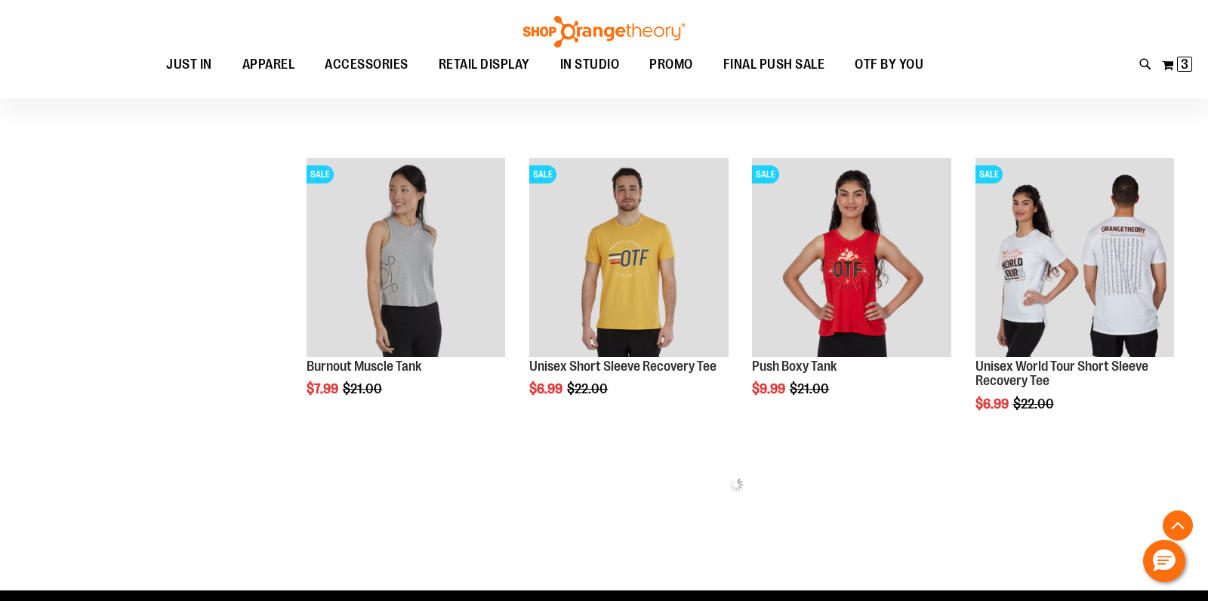
scroll to position [806, 0]
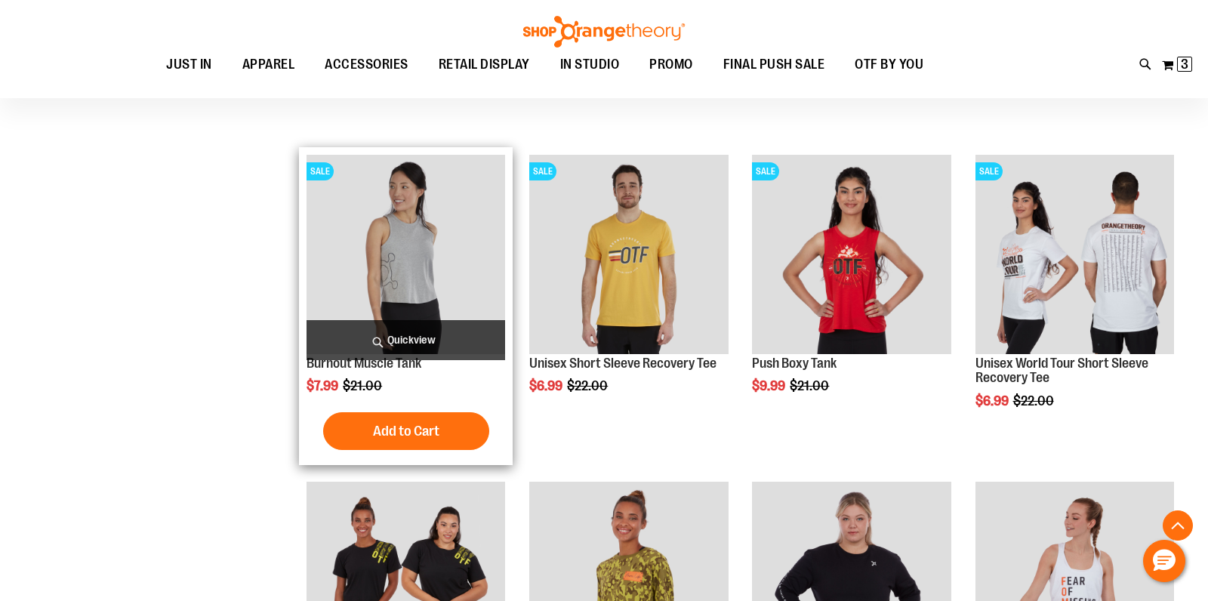
type input "**********"
click at [416, 328] on span "Quickview" at bounding box center [406, 340] width 199 height 40
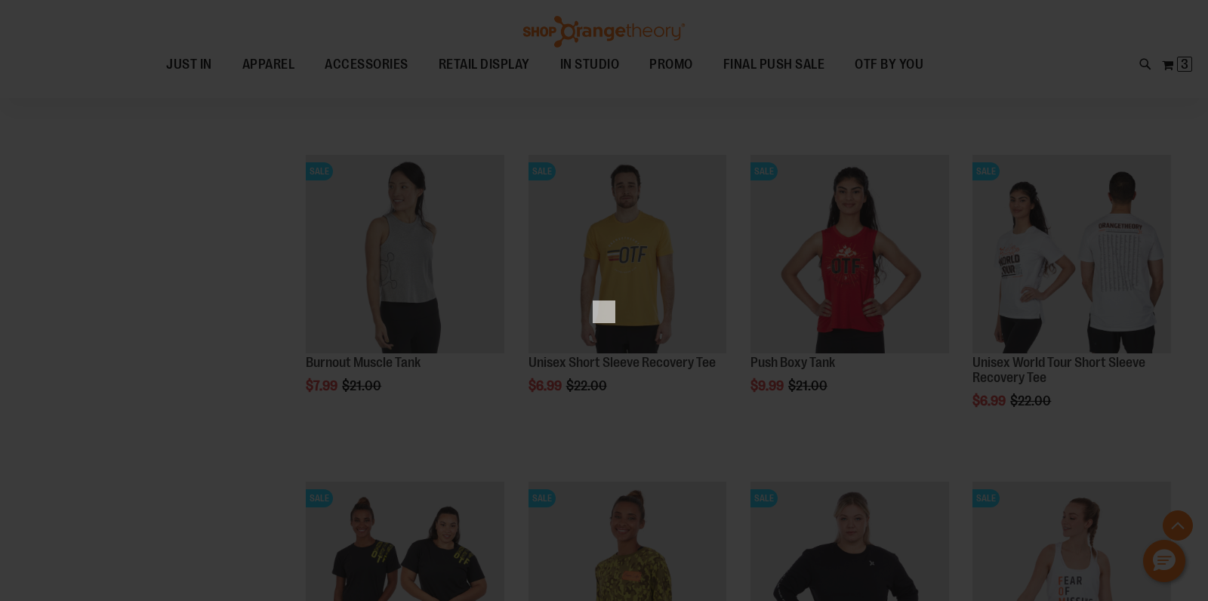
scroll to position [0, 0]
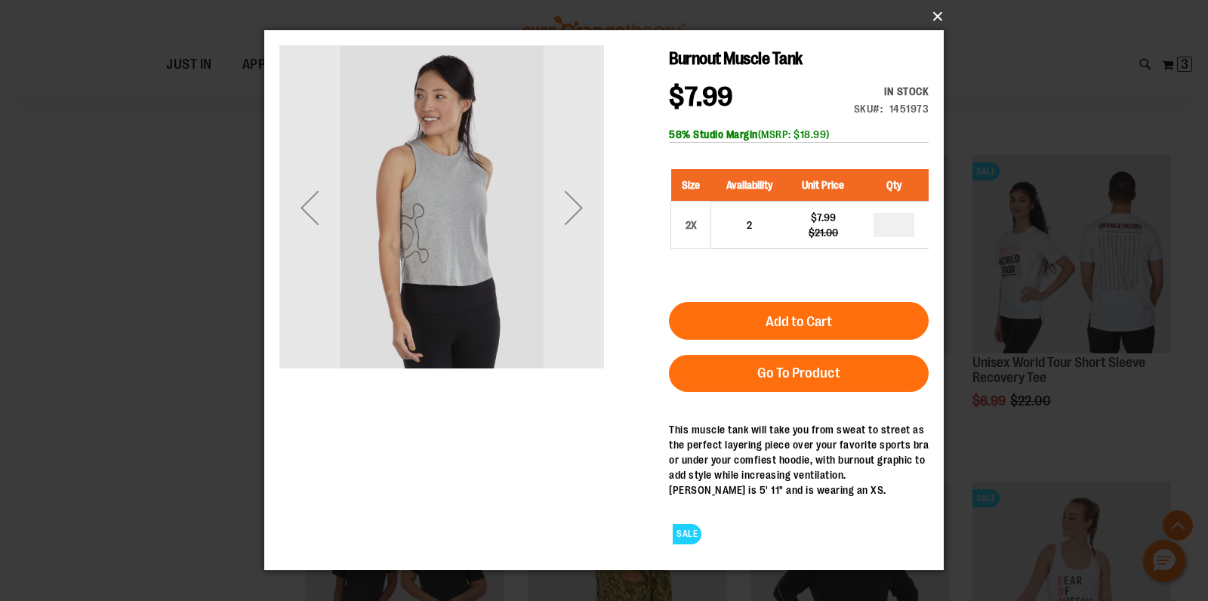
click at [937, 17] on button "×" at bounding box center [609, 16] width 680 height 33
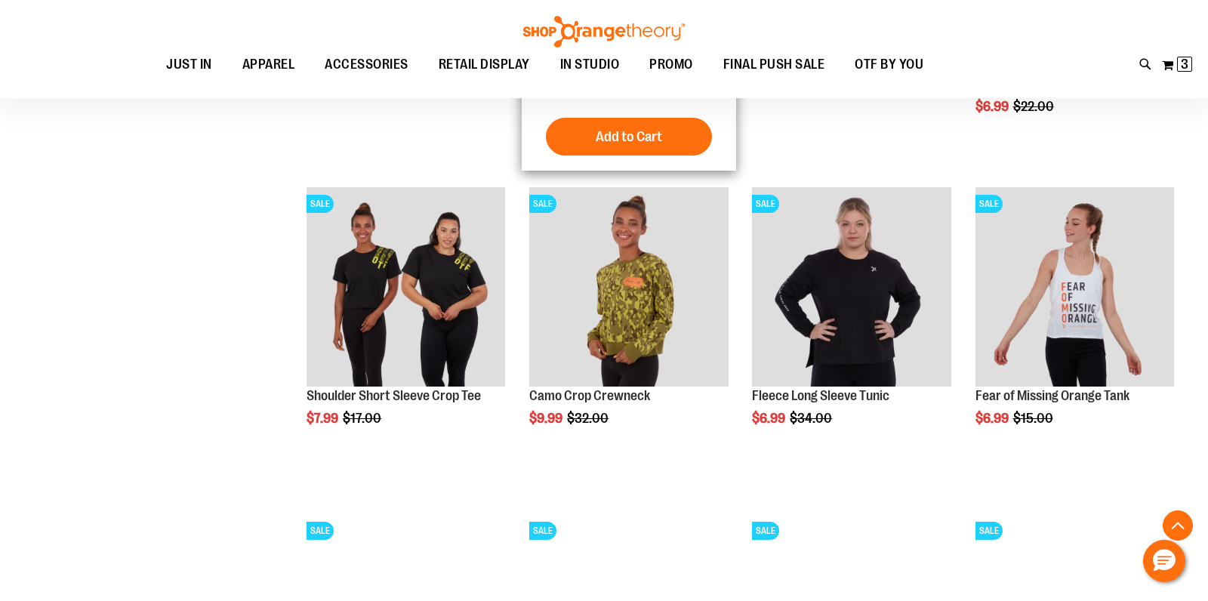
scroll to position [1111, 0]
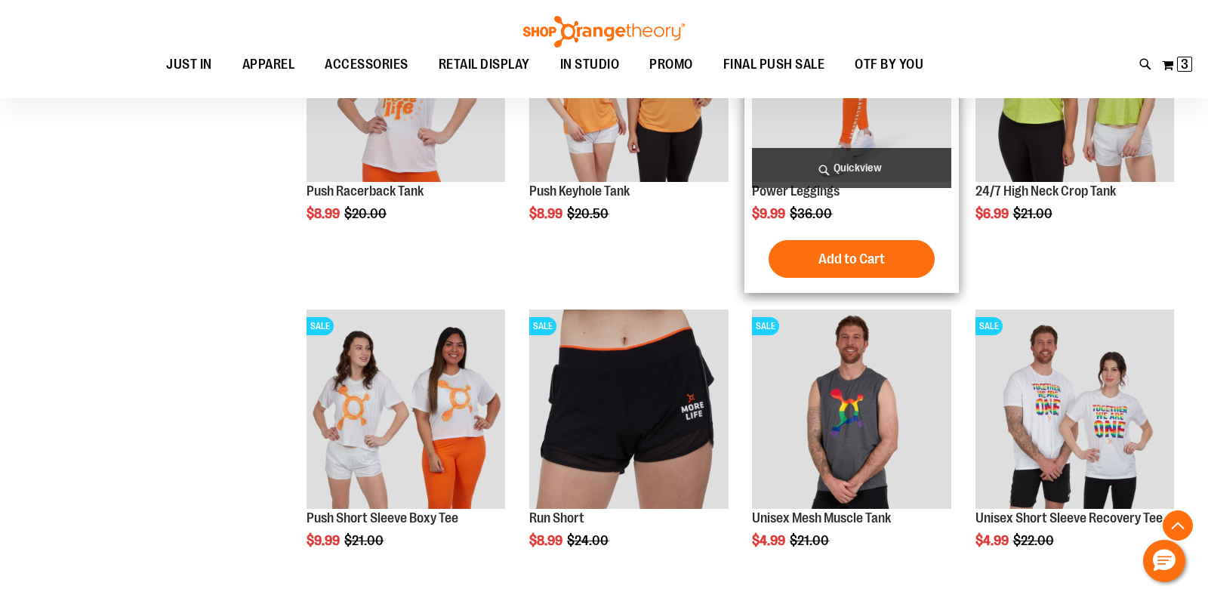
scroll to position [2614, 0]
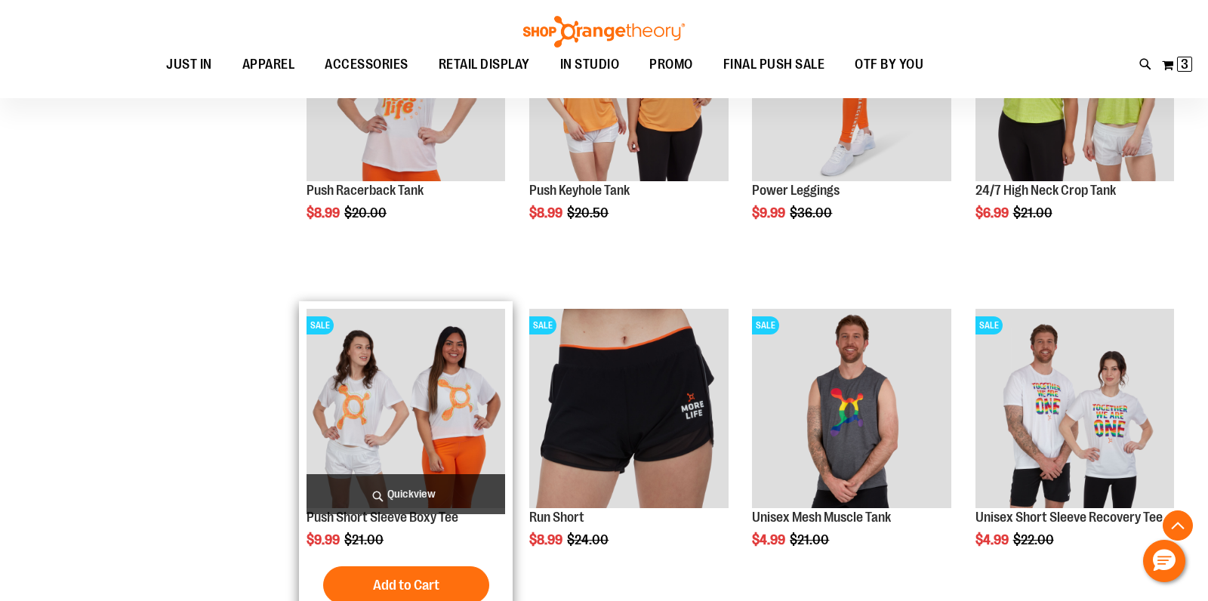
click at [423, 498] on span "Quickview" at bounding box center [406, 494] width 199 height 40
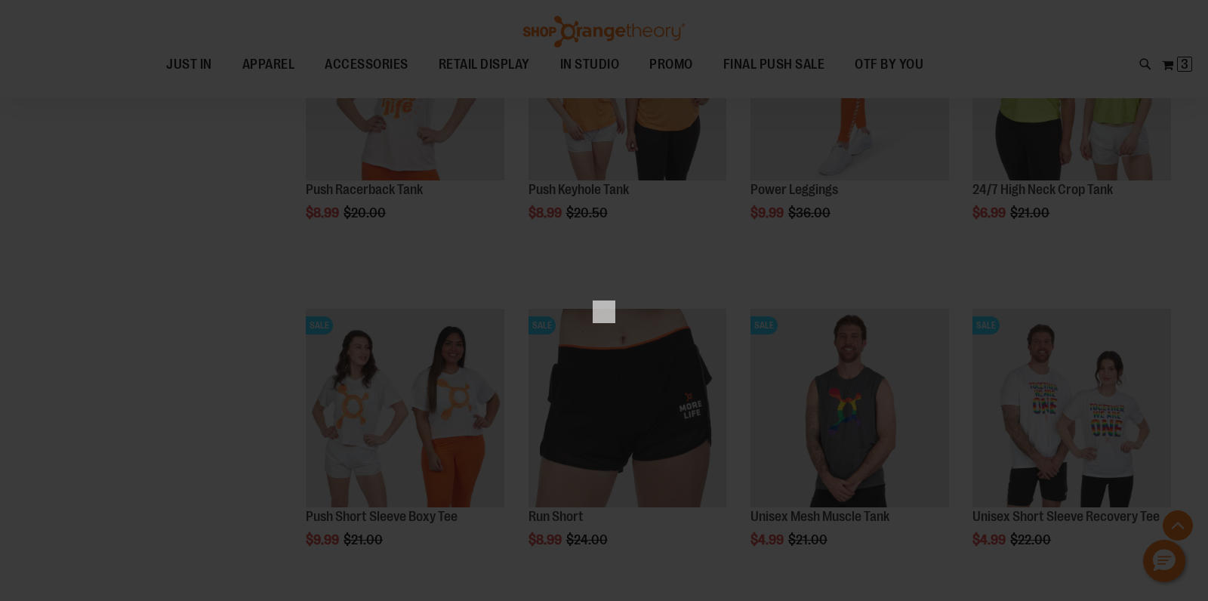
scroll to position [0, 0]
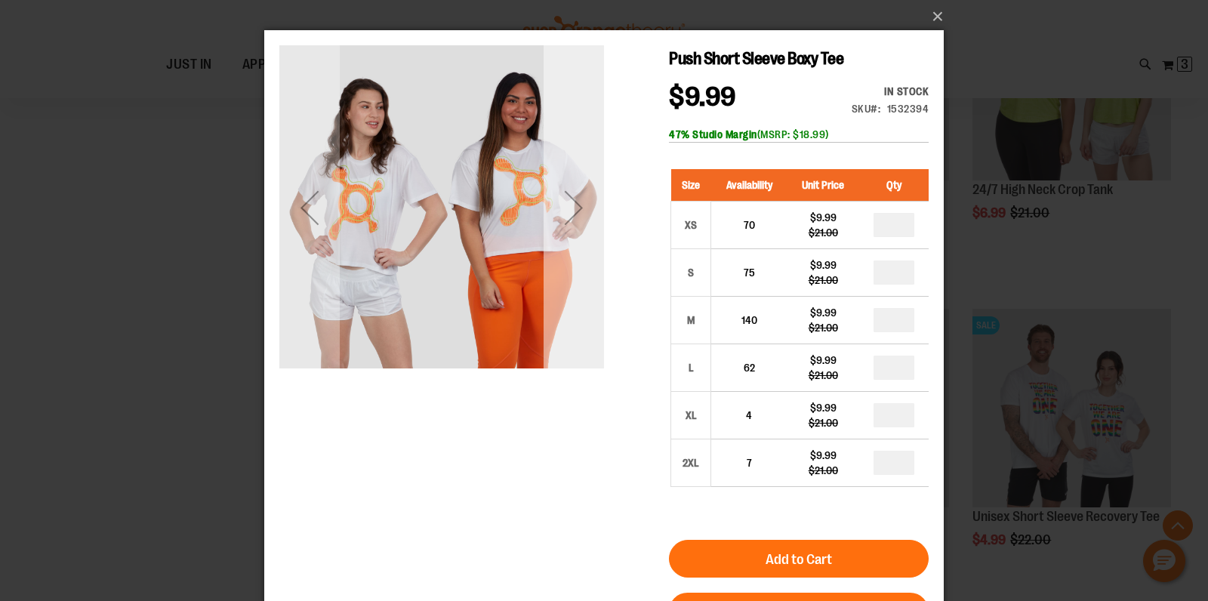
click at [582, 217] on div "Next" at bounding box center [574, 207] width 60 height 60
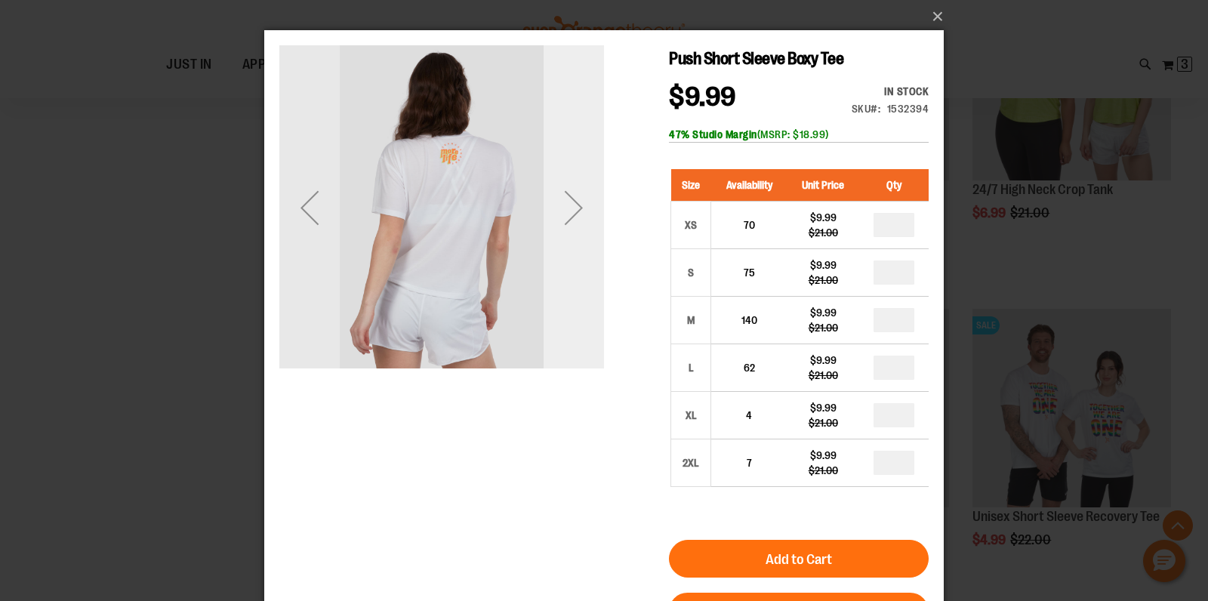
click at [584, 219] on div "Next" at bounding box center [574, 207] width 60 height 60
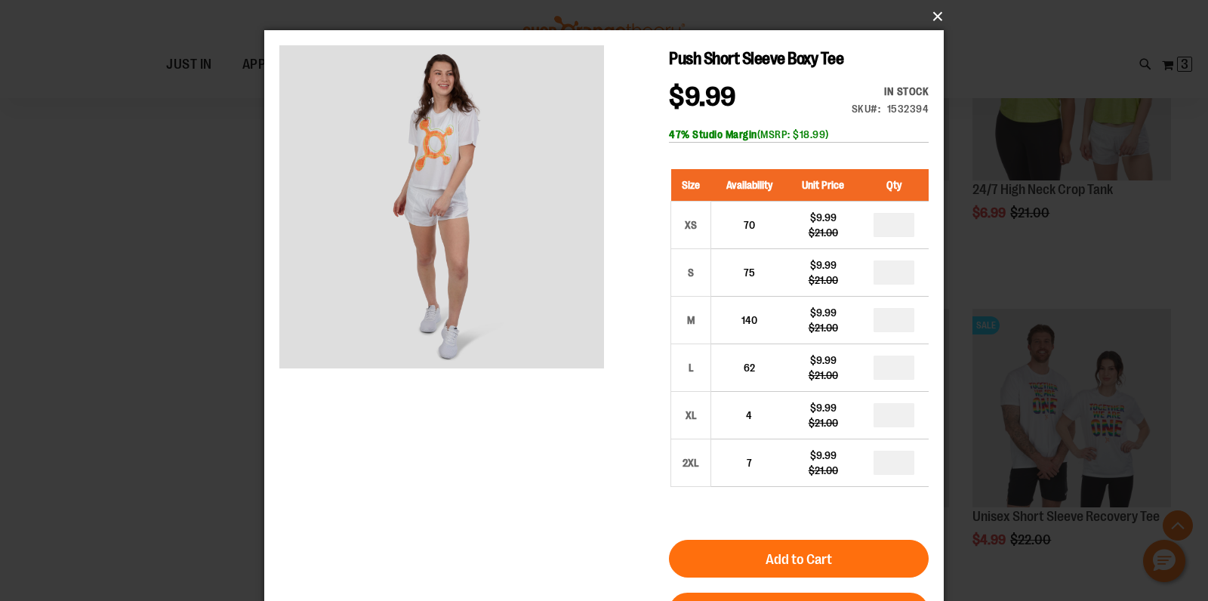
click at [933, 20] on button "×" at bounding box center [609, 16] width 680 height 33
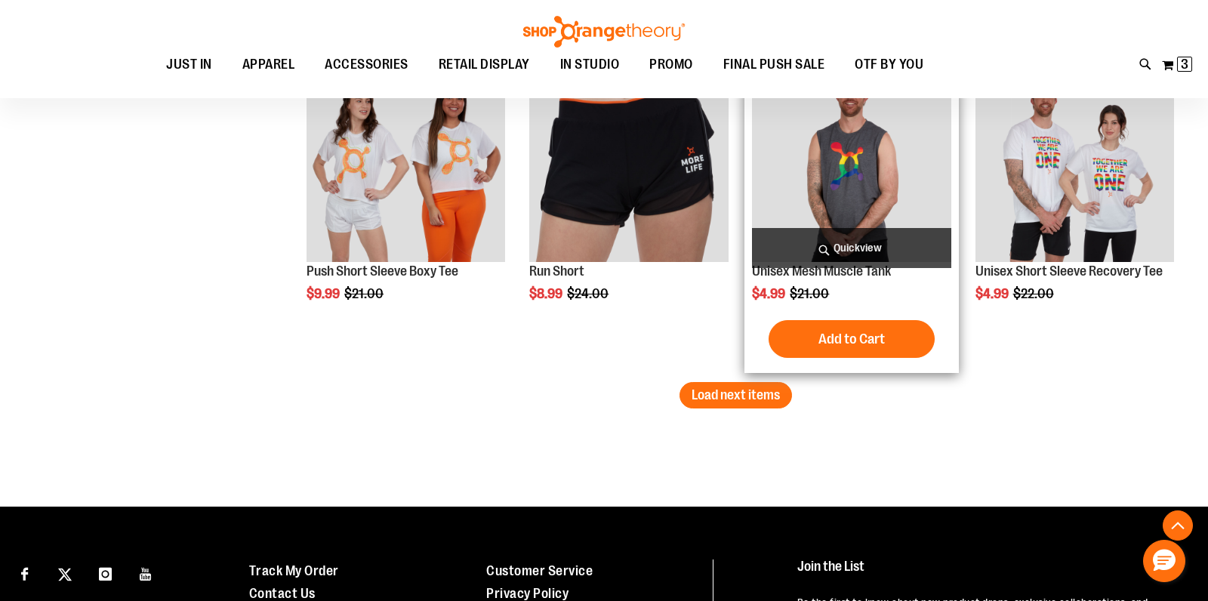
scroll to position [2880, 0]
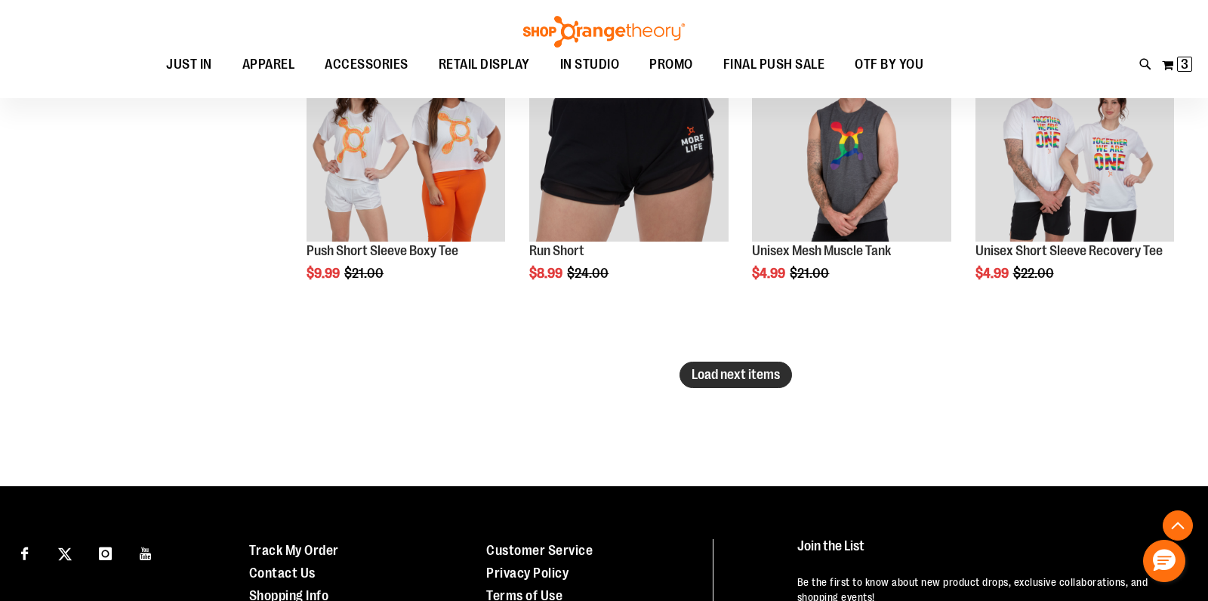
click at [725, 375] on span "Load next items" at bounding box center [736, 374] width 88 height 15
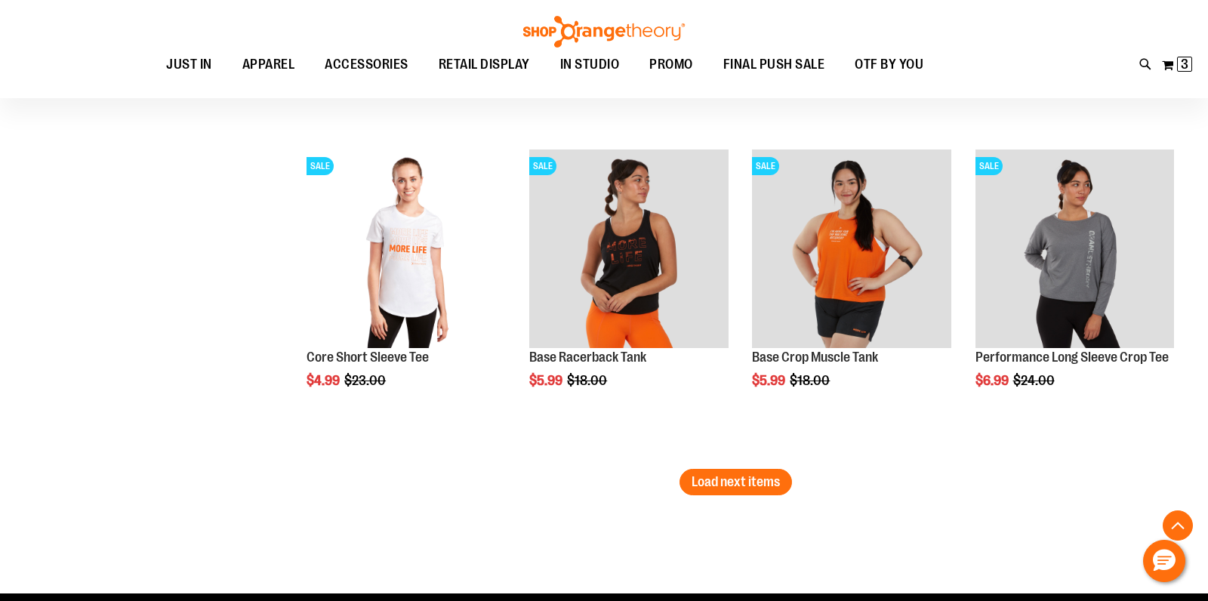
scroll to position [3764, 0]
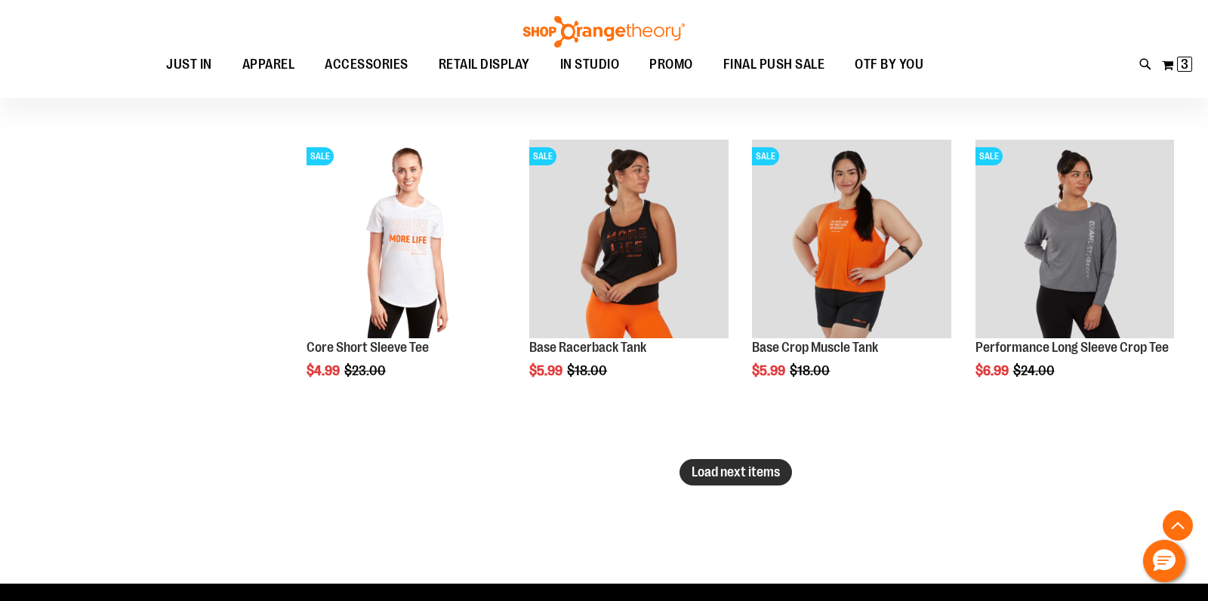
click at [705, 465] on span "Load next items" at bounding box center [736, 471] width 88 height 15
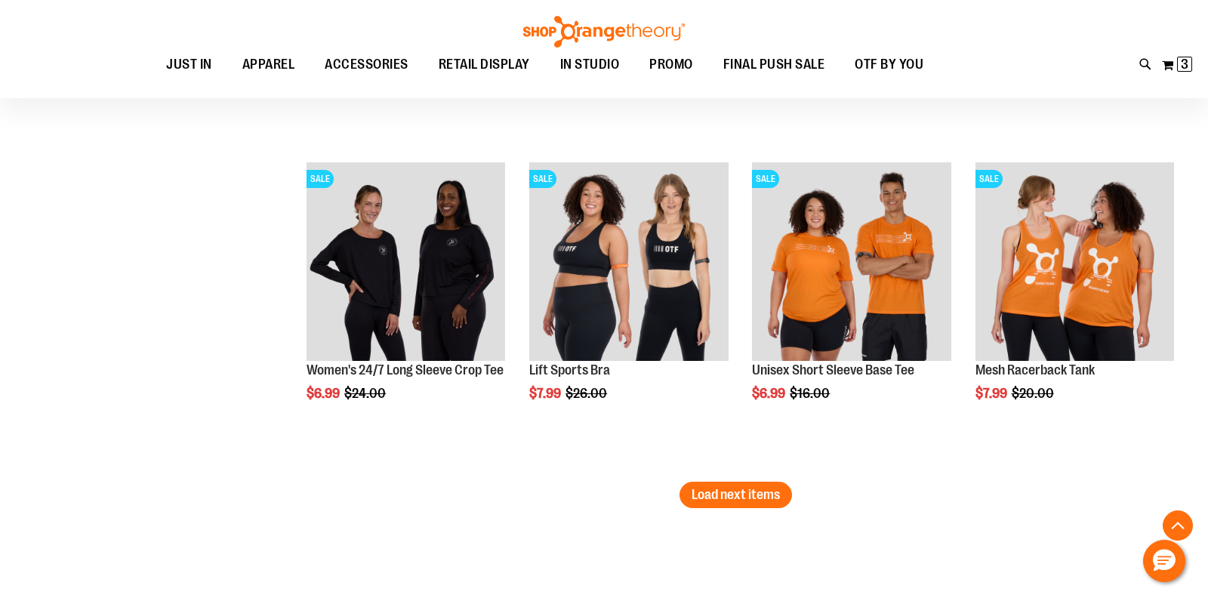
scroll to position [4727, 0]
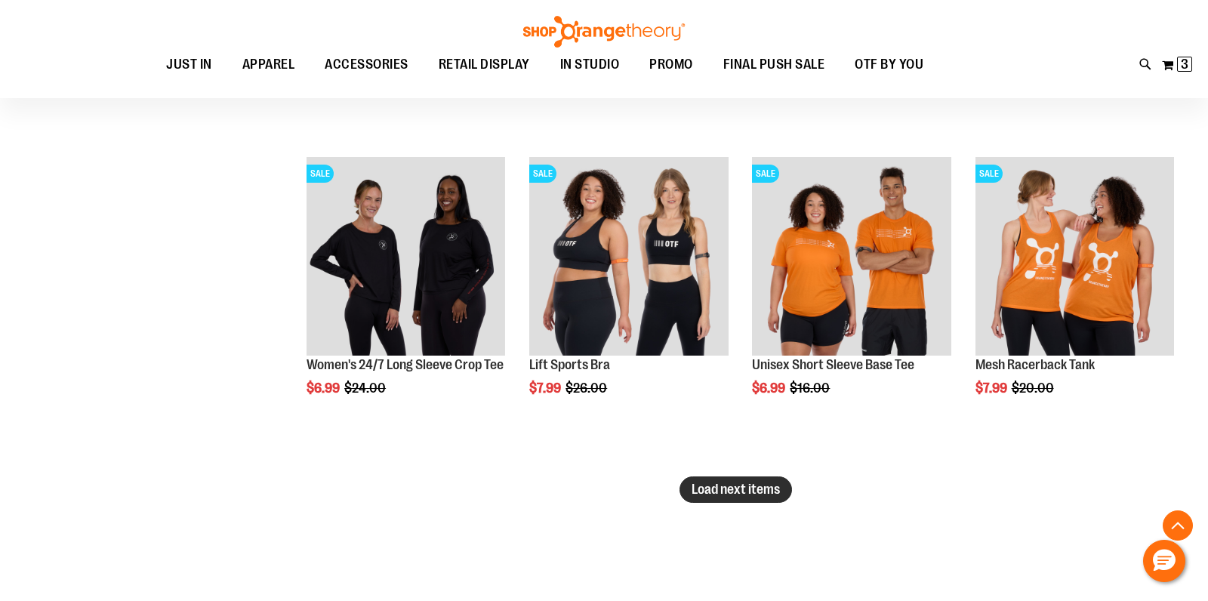
click at [711, 495] on span "Load next items" at bounding box center [736, 489] width 88 height 15
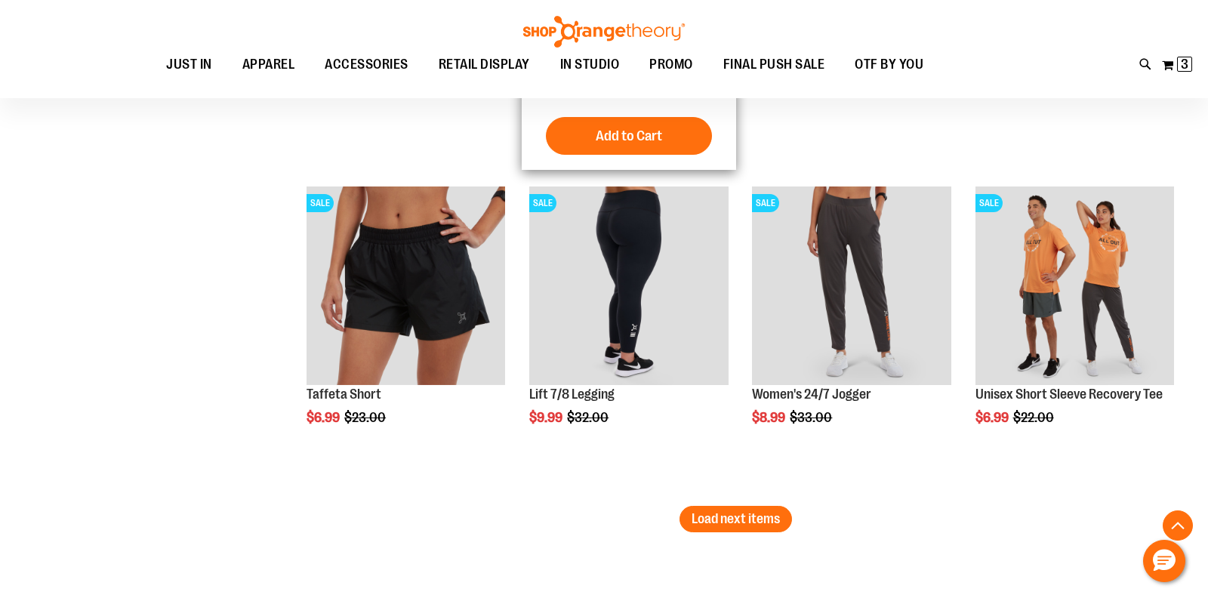
scroll to position [5679, 0]
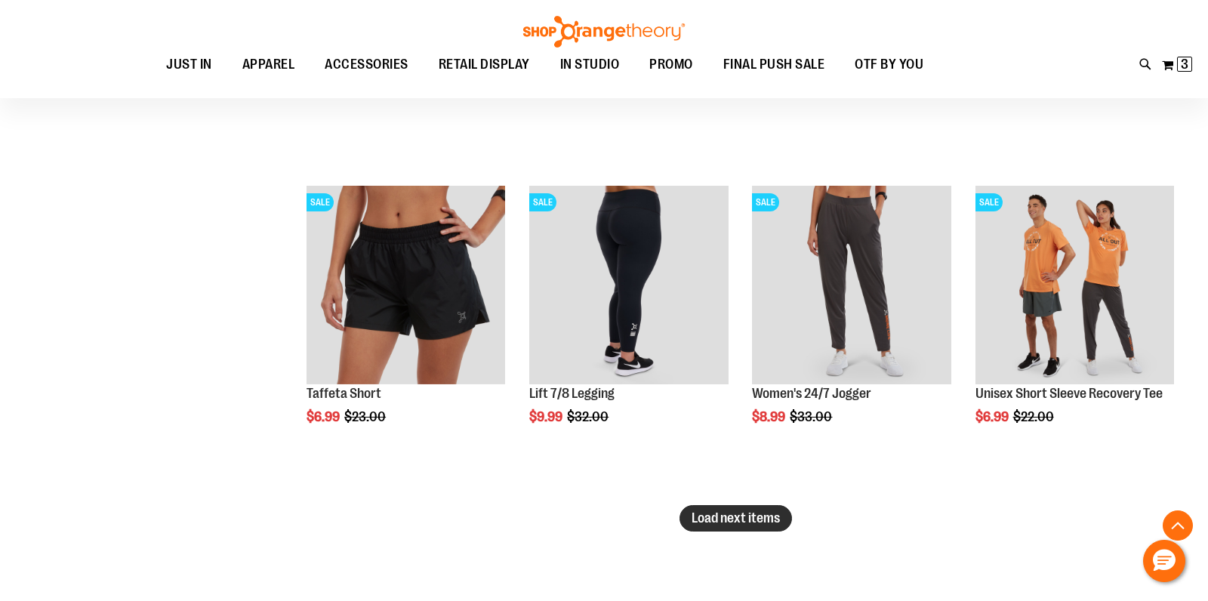
click at [699, 515] on span "Load next items" at bounding box center [736, 517] width 88 height 15
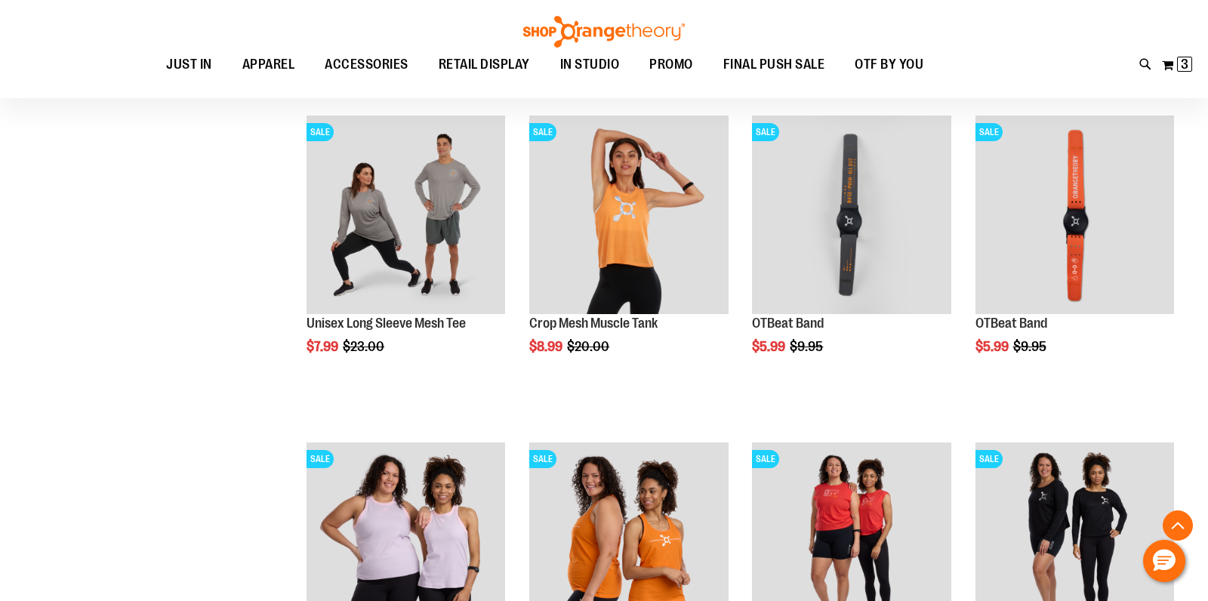
scroll to position [6089, 0]
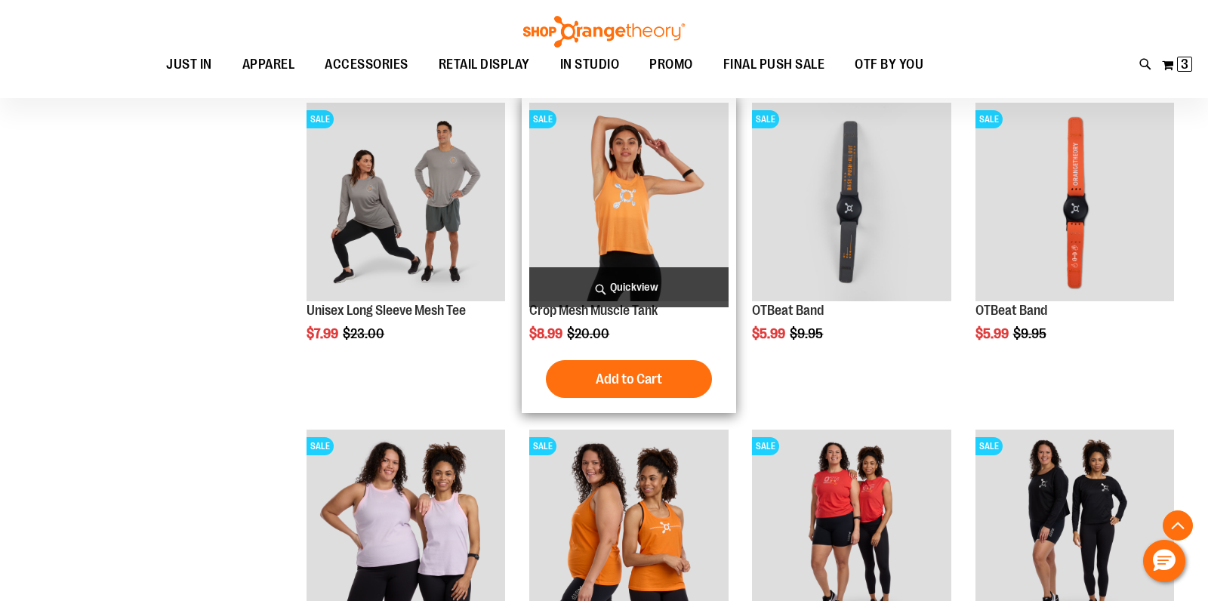
click at [641, 291] on span "Quickview" at bounding box center [628, 287] width 199 height 40
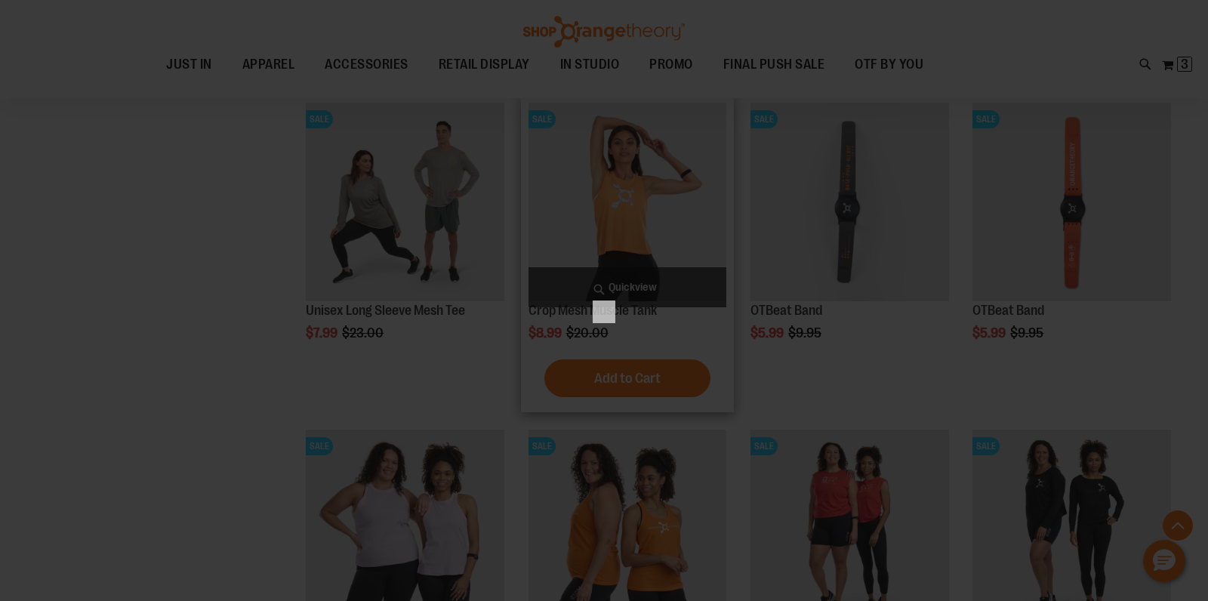
scroll to position [0, 0]
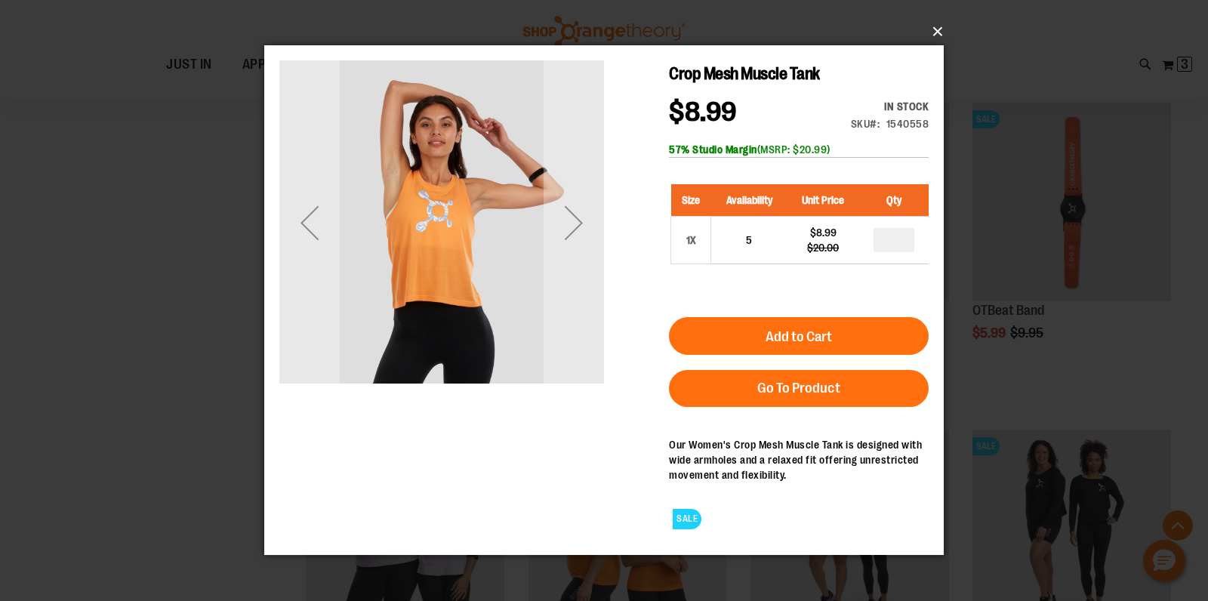
click at [940, 31] on button "×" at bounding box center [609, 31] width 680 height 33
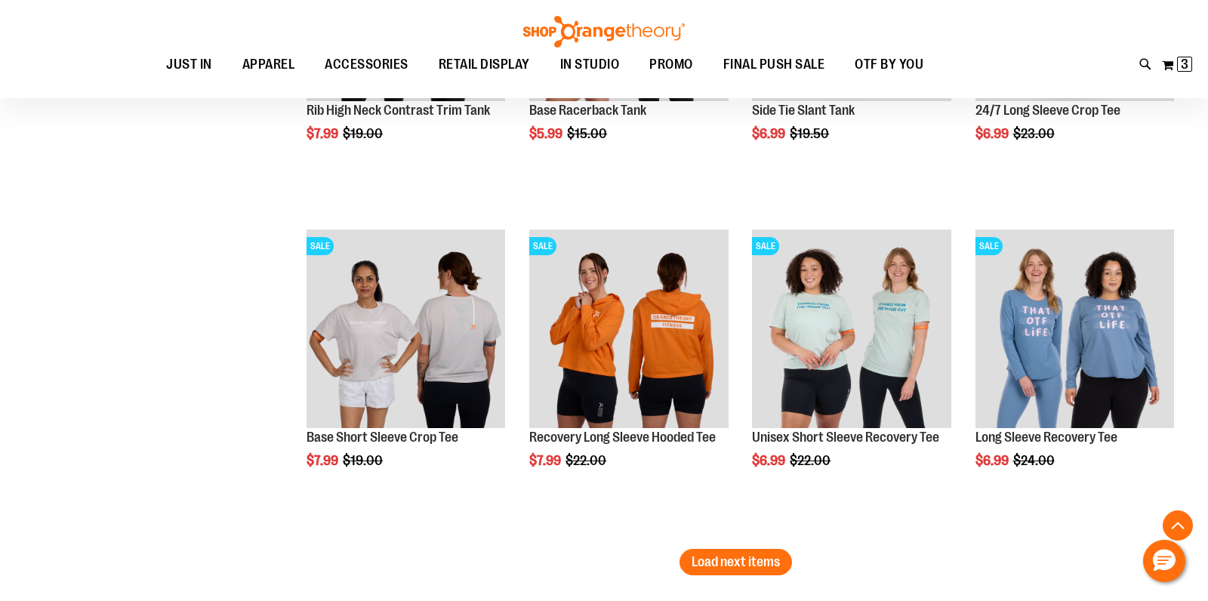
scroll to position [6617, 0]
click at [722, 554] on span "Load next items" at bounding box center [736, 561] width 88 height 15
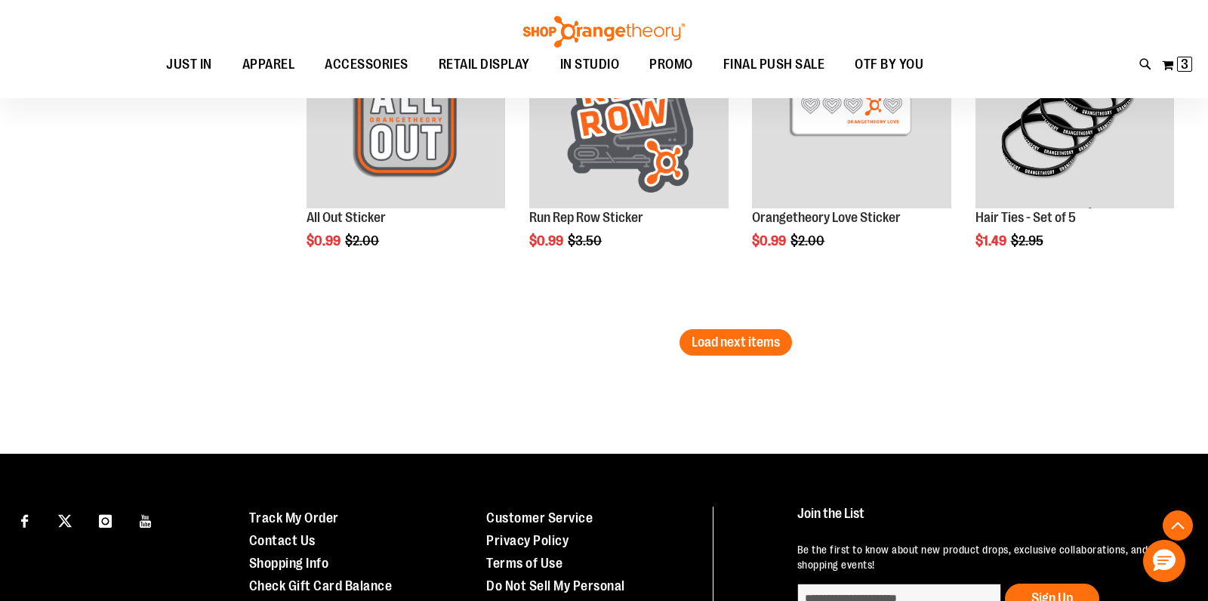
scroll to position [7820, 0]
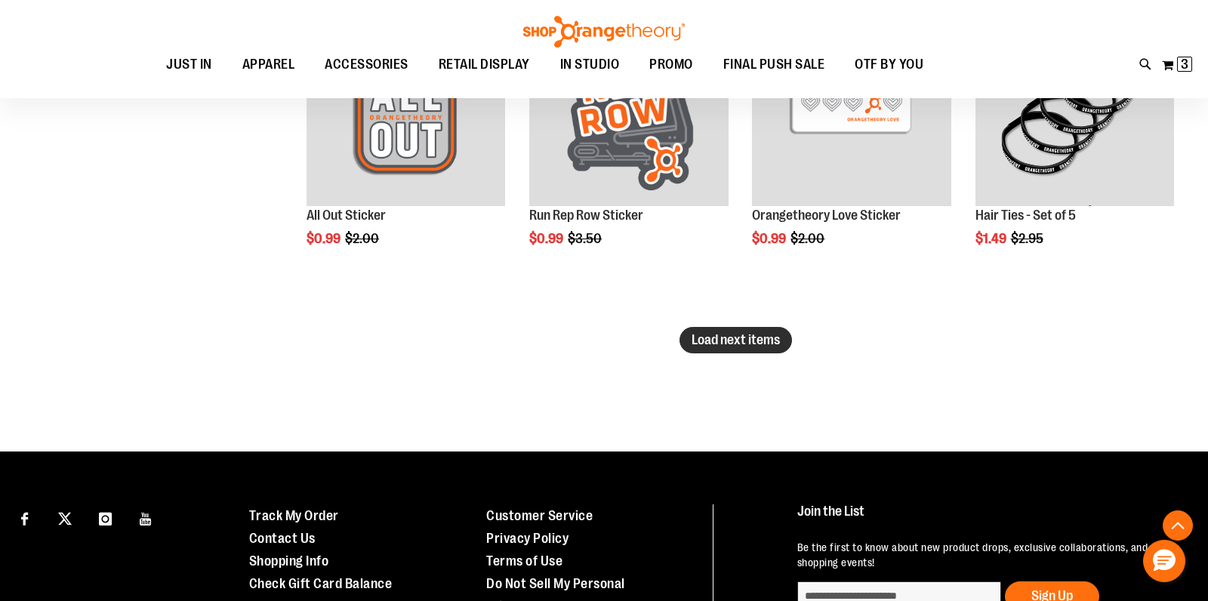
click at [714, 341] on span "Load next items" at bounding box center [736, 339] width 88 height 15
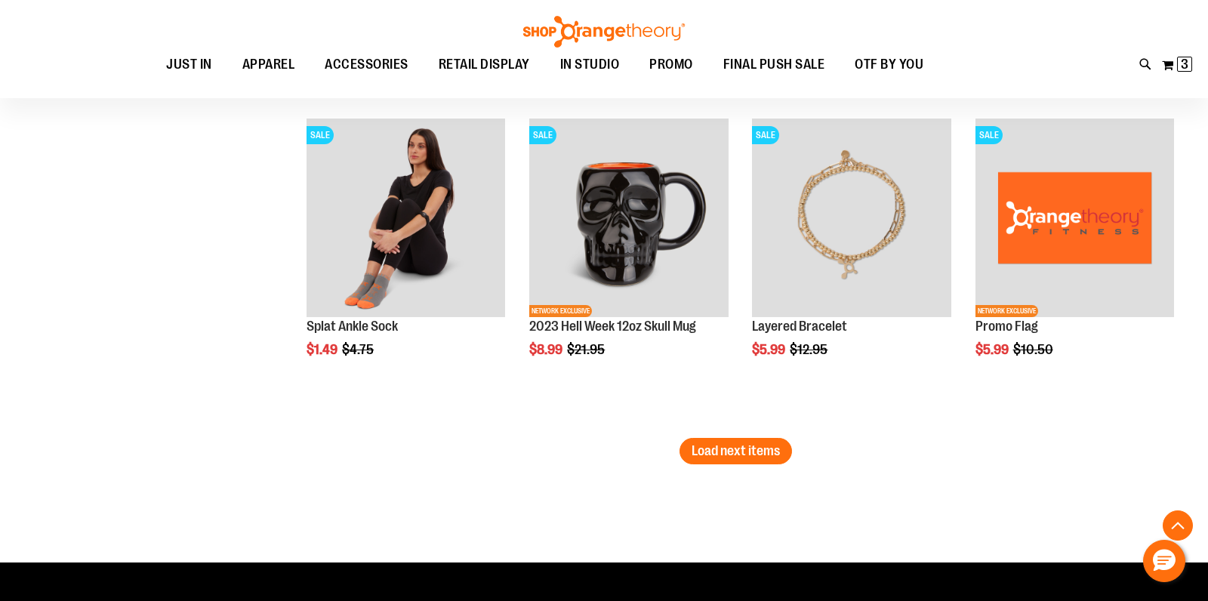
scroll to position [8696, 0]
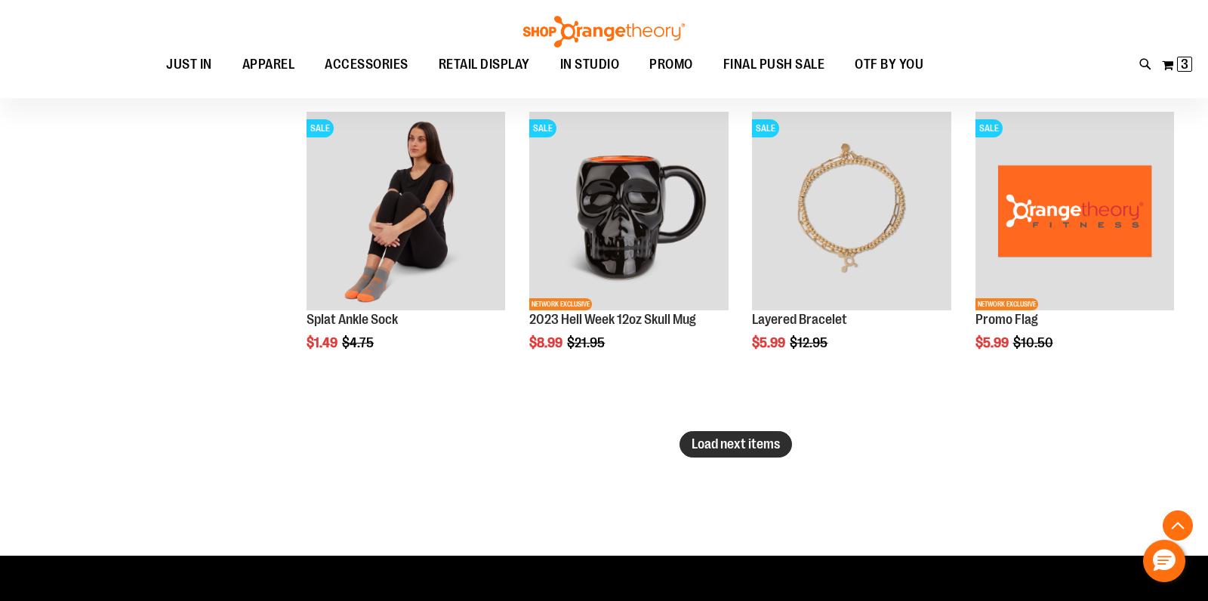
click at [714, 439] on span "Load next items" at bounding box center [736, 443] width 88 height 15
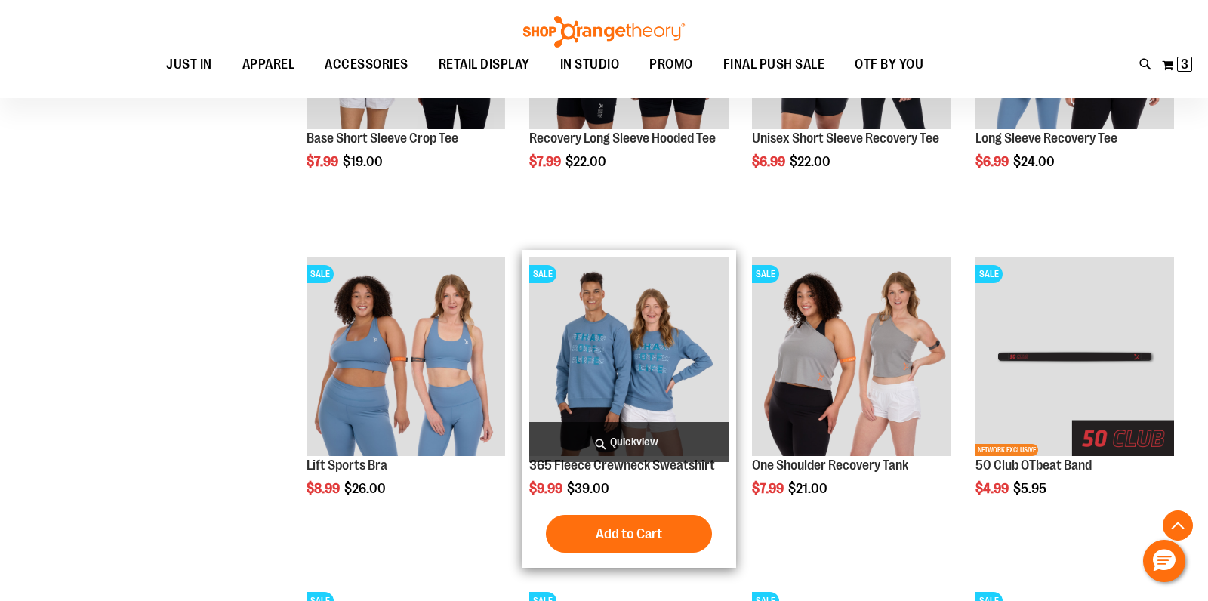
scroll to position [6915, 0]
click at [583, 438] on span "Quickview" at bounding box center [628, 443] width 199 height 40
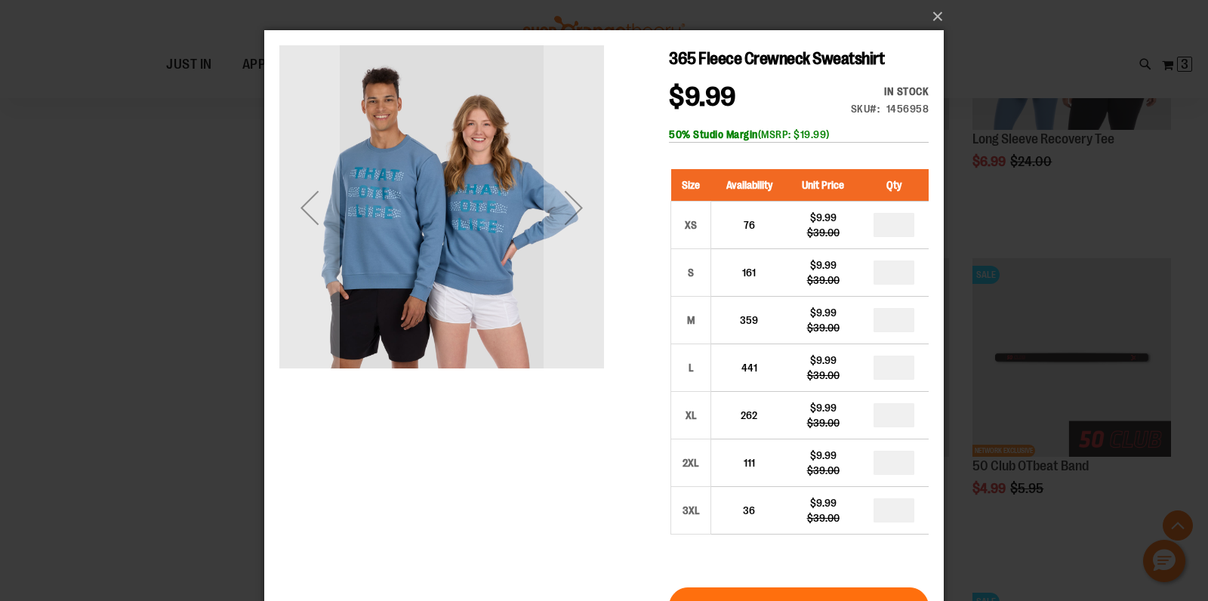
scroll to position [8, 0]
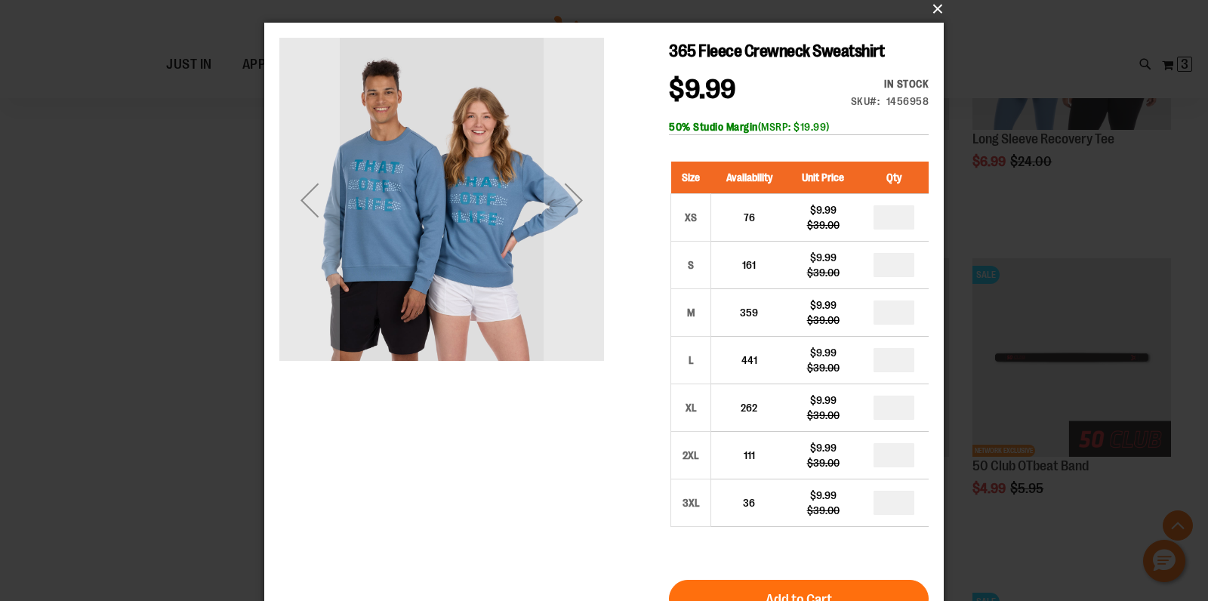
click at [937, 11] on button "×" at bounding box center [609, 8] width 680 height 33
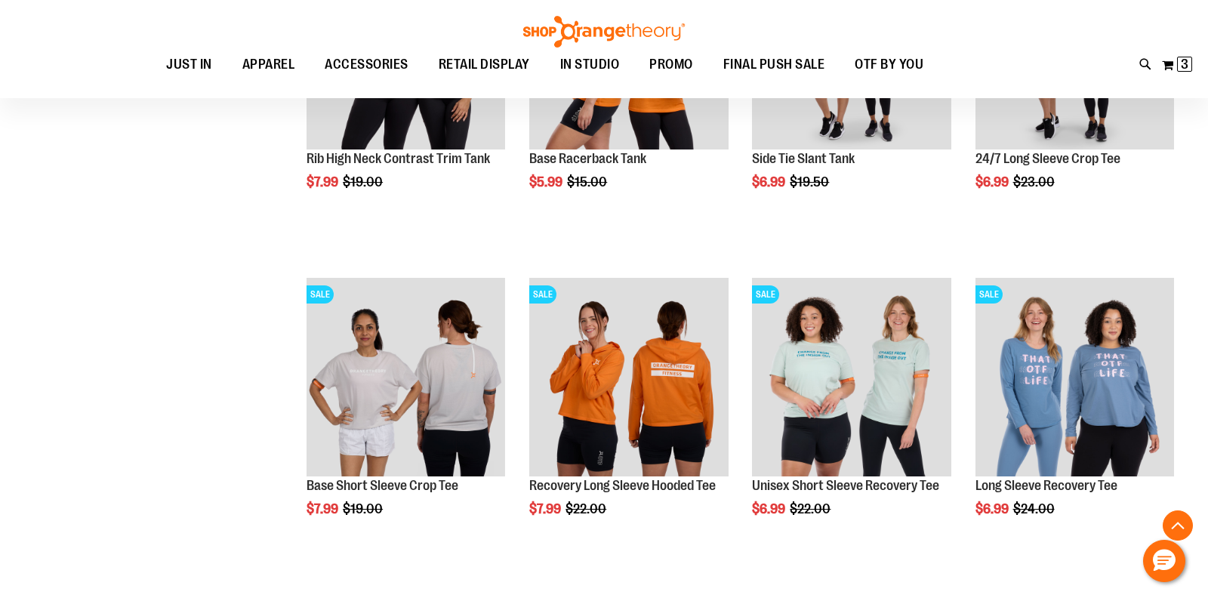
scroll to position [6565, 0]
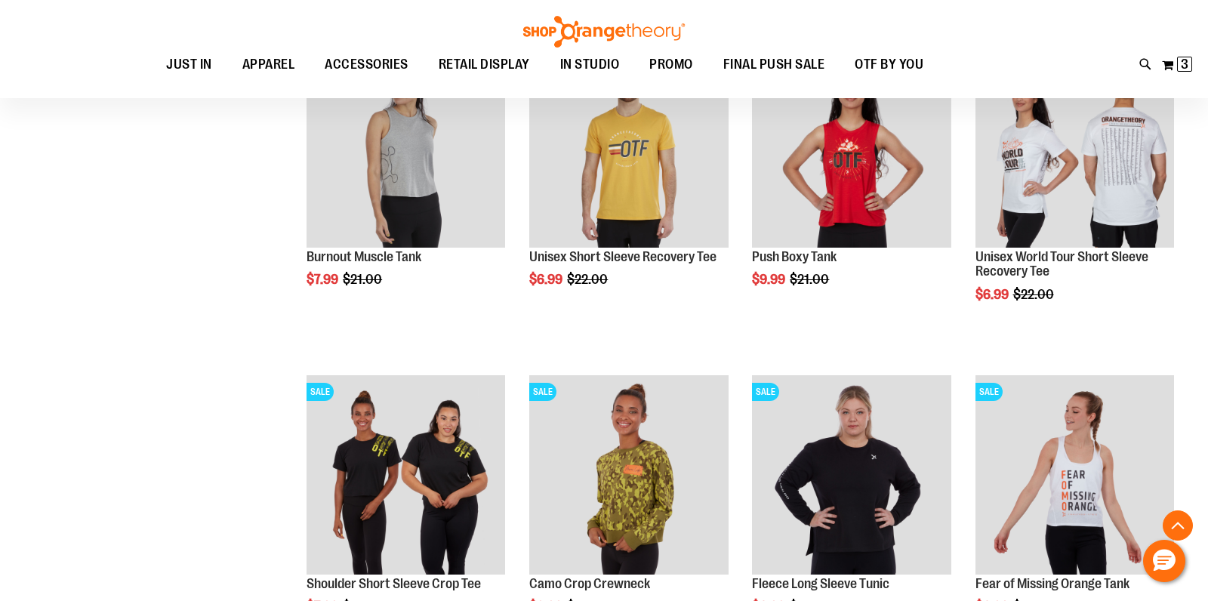
scroll to position [779, 0]
